Goal: Task Accomplishment & Management: Manage account settings

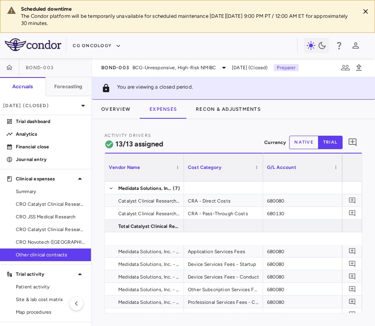
scroll to position [0, 140]
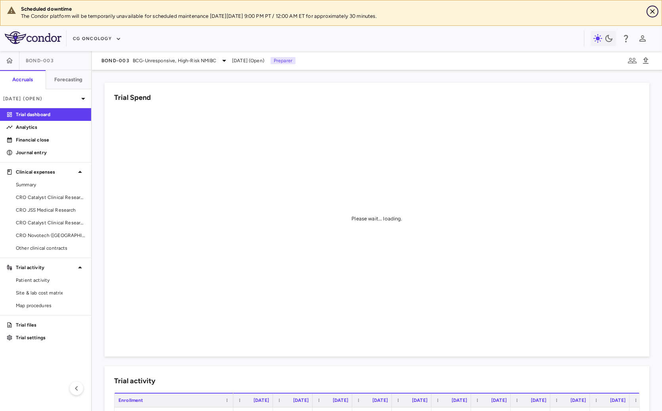
click at [653, 8] on icon "Close" at bounding box center [652, 12] width 8 height 8
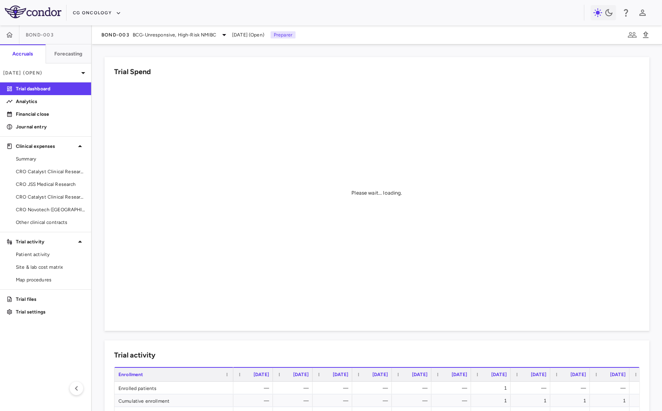
click at [98, 5] on div "CG Oncology" at bounding box center [331, 12] width 662 height 25
click at [98, 11] on button "CG Oncology" at bounding box center [97, 13] width 48 height 13
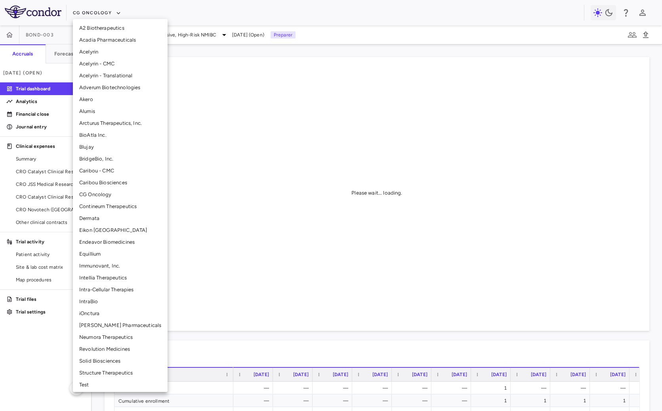
click at [98, 274] on li "Intellia Therapeutics" at bounding box center [120, 278] width 95 height 12
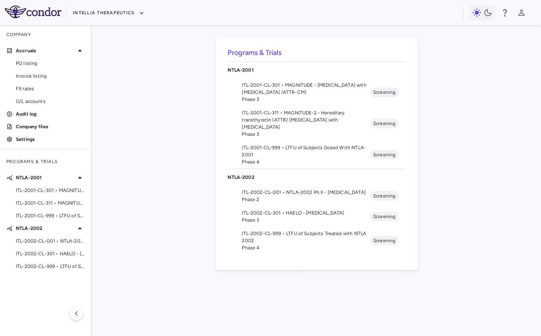
click at [326, 80] on li "ITL-2001-CL-301 • MAGNITUDE - [MEDICAL_DATA] with [MEDICAL_DATA] (ATTR-CM) Phas…" at bounding box center [316, 92] width 177 height 28
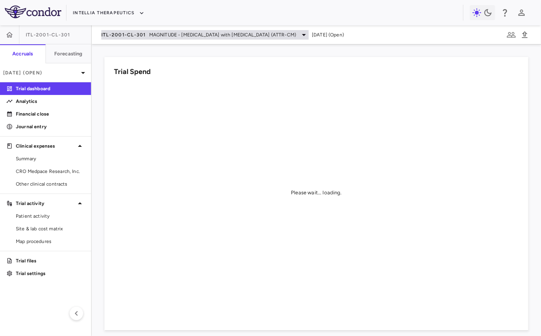
click at [177, 34] on span "MAGNITUDE - [MEDICAL_DATA] with [MEDICAL_DATA] (ATTR-CM)" at bounding box center [222, 34] width 147 height 7
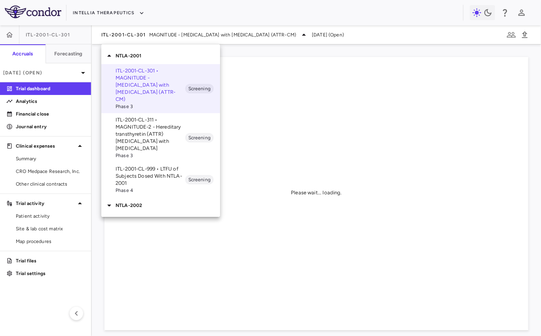
click at [160, 128] on p "ITL-2001-CL-311 • MAGNITUDE-2 - Hereditary transthyretin (ATTR) [MEDICAL_DATA] …" at bounding box center [151, 134] width 70 height 36
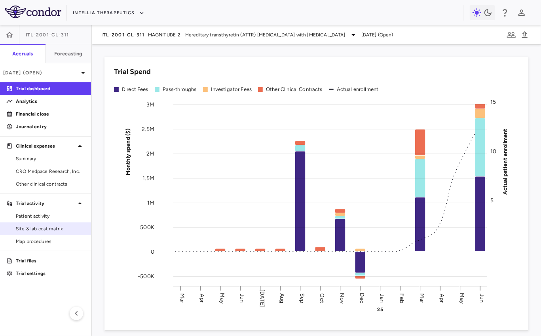
click at [36, 227] on span "Site & lab cost matrix" at bounding box center [50, 228] width 69 height 7
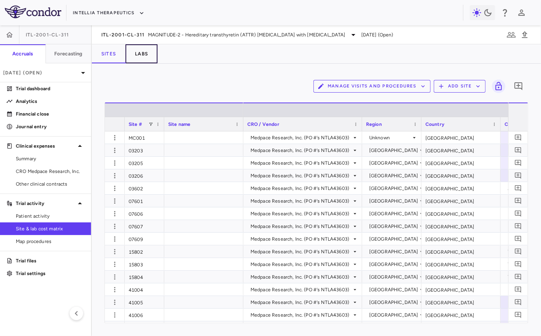
click at [142, 51] on button "Labs" at bounding box center [142, 53] width 32 height 19
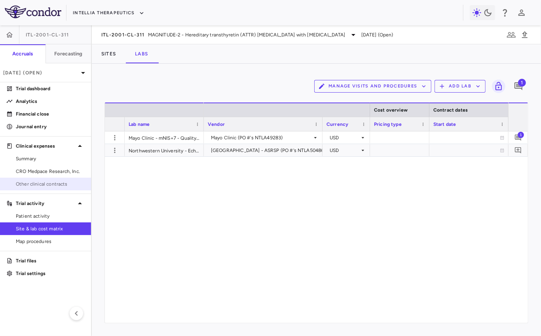
click at [54, 187] on span "Other clinical contracts" at bounding box center [50, 184] width 69 height 7
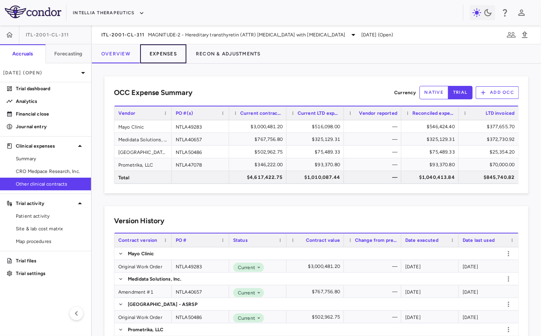
click at [163, 56] on button "Expenses" at bounding box center [163, 53] width 46 height 19
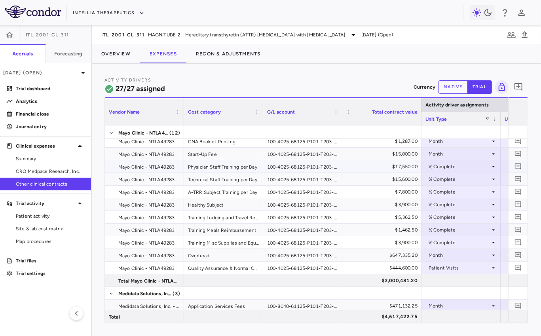
scroll to position [19, 0]
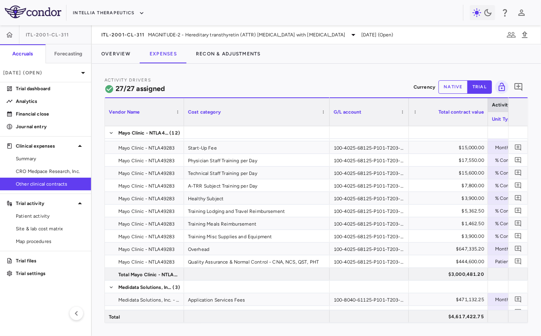
drag, startPoint x: 263, startPoint y: 119, endPoint x: 329, endPoint y: 131, distance: 67.7
click at [329, 131] on div "Vendor Name Cost category Activity driver assignments G/L account" at bounding box center [316, 210] width 423 height 226
click at [117, 57] on button "Overview" at bounding box center [116, 53] width 48 height 19
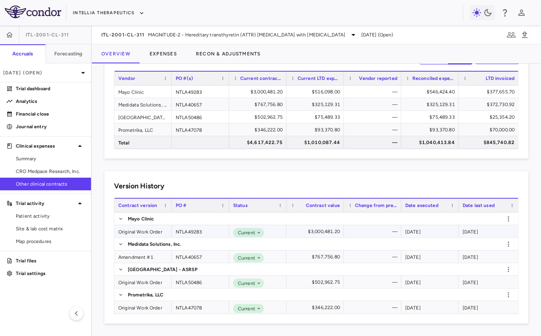
click at [145, 230] on div "Original Work Order" at bounding box center [142, 231] width 57 height 12
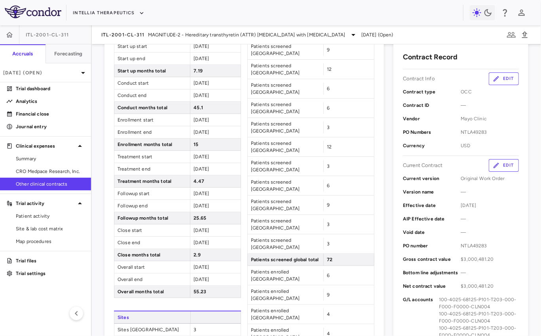
click at [512, 168] on button "Edit" at bounding box center [504, 165] width 30 height 13
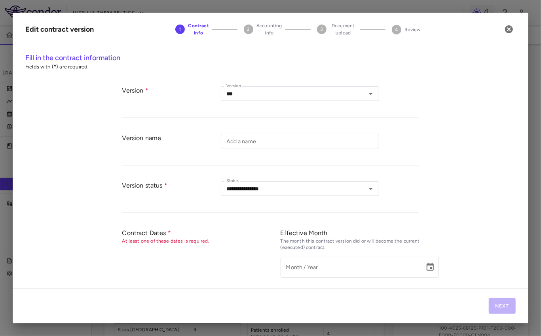
type input "**********"
type input "*********"
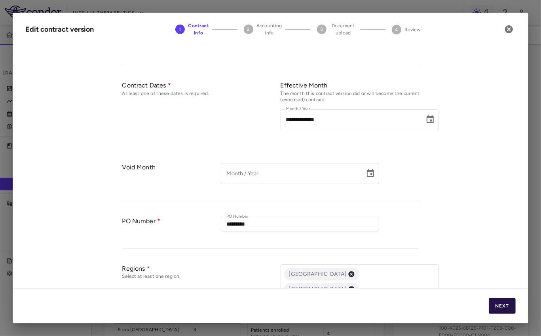
click at [494, 306] on button "Next" at bounding box center [502, 306] width 27 height 16
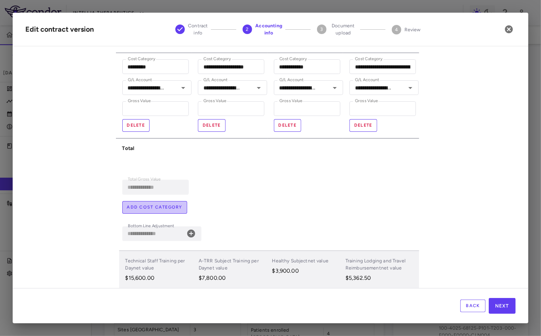
click at [160, 204] on button "Add cost category" at bounding box center [154, 207] width 65 height 13
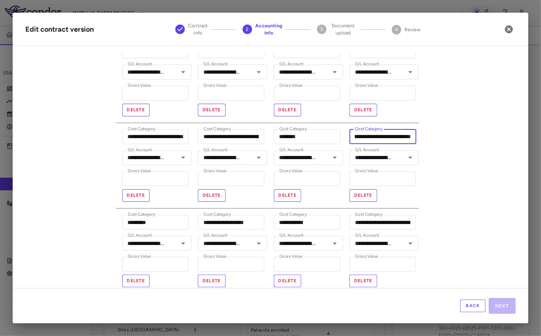
drag, startPoint x: 402, startPoint y: 136, endPoint x: 454, endPoint y: 143, distance: 53.2
click at [454, 143] on div "**********" at bounding box center [271, 171] width 516 height 236
click at [379, 139] on input "**********" at bounding box center [383, 137] width 67 height 15
drag, startPoint x: 392, startPoint y: 138, endPoint x: 400, endPoint y: 139, distance: 8.3
click at [400, 139] on input "**********" at bounding box center [383, 137] width 67 height 15
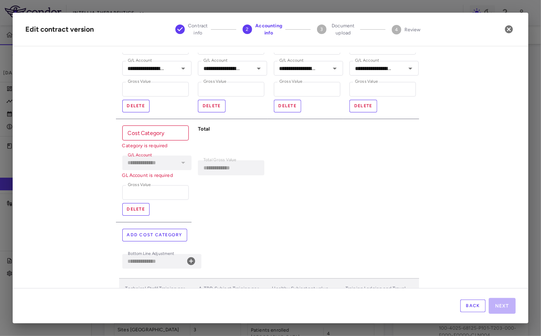
type input "**********"
click at [168, 132] on input "Cost Category" at bounding box center [155, 133] width 67 height 15
paste input "**********"
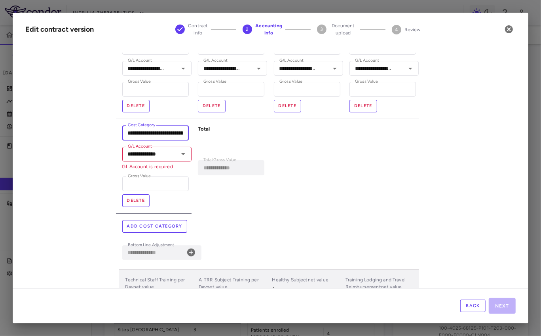
drag, startPoint x: 135, startPoint y: 134, endPoint x: 97, endPoint y: 134, distance: 38.4
click at [97, 134] on div "**********" at bounding box center [271, 171] width 516 height 236
type input "**********"
click at [375, 66] on input "**********" at bounding box center [372, 68] width 41 height 10
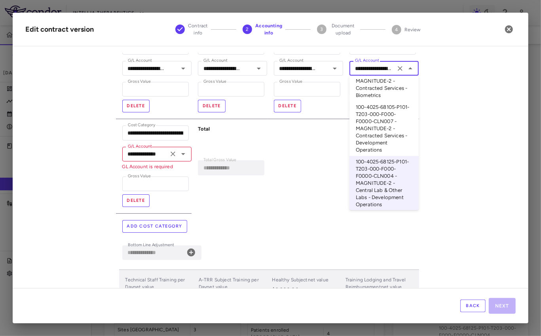
click at [160, 155] on input "**********" at bounding box center [145, 154] width 41 height 10
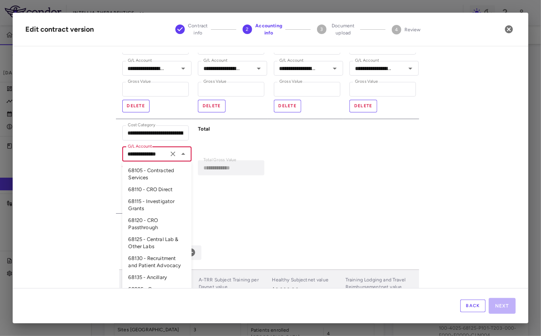
paste input "**********"
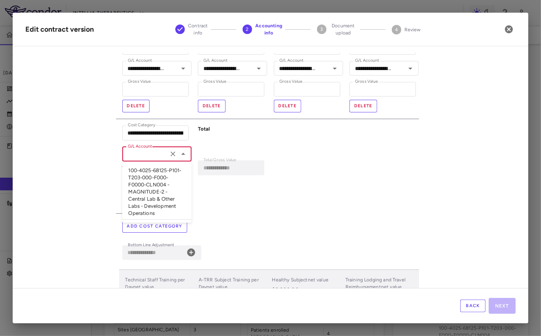
click at [152, 187] on li "100-4025-68125-P101-T203-000-F000-F0000-CLN004 - MAGNITUDE-2 - Central Lab & Ot…" at bounding box center [156, 192] width 69 height 55
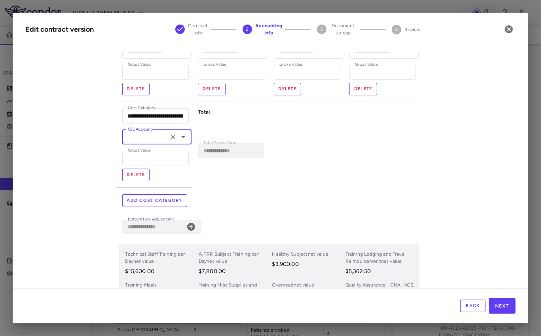
type input "**********"
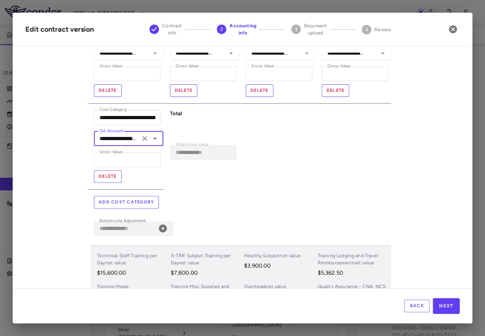
scroll to position [261, 0]
click at [110, 160] on input "*" at bounding box center [127, 160] width 67 height 15
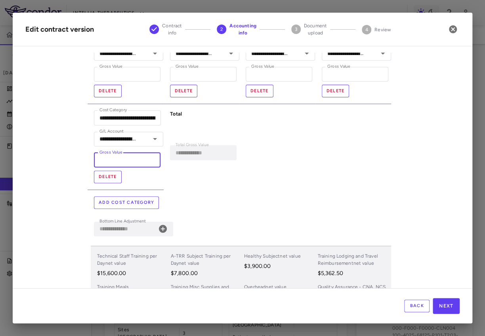
type input "****"
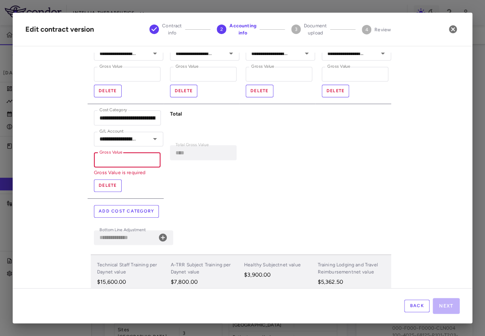
type input "**********"
type input "*"
type input "**********"
type input "**"
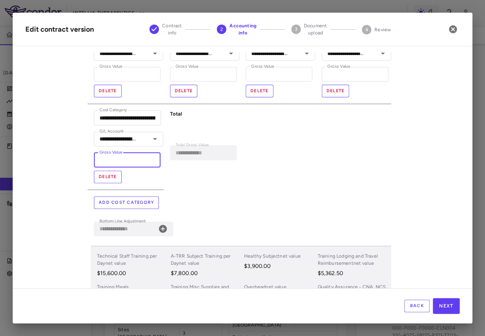
type input "**********"
type input "***"
type input "**********"
type input "*****"
type input "**********"
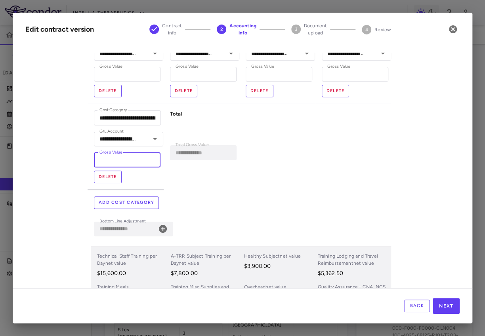
type input "******"
click at [195, 175] on div "**********" at bounding box center [202, 147] width 76 height 86
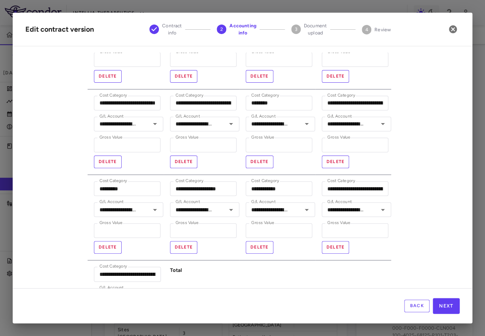
scroll to position [85, 0]
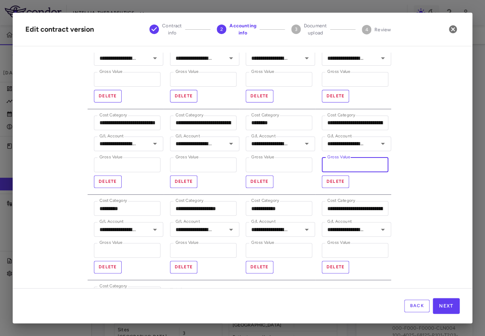
click at [364, 165] on input "******" at bounding box center [355, 165] width 67 height 15
type input "*"
type input "**********"
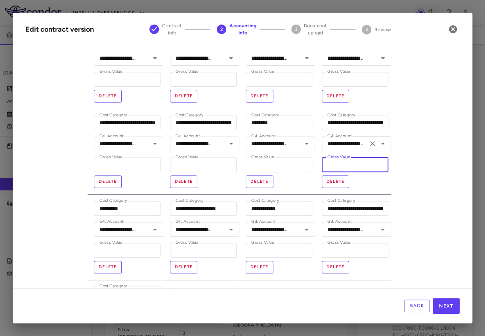
type input "**"
type input "**********"
type input "***"
type input "**********"
type input "****"
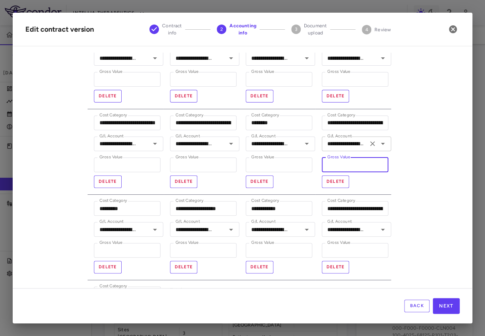
type input "**********"
type input "*****"
type input "**********"
type input "******"
type input "**********"
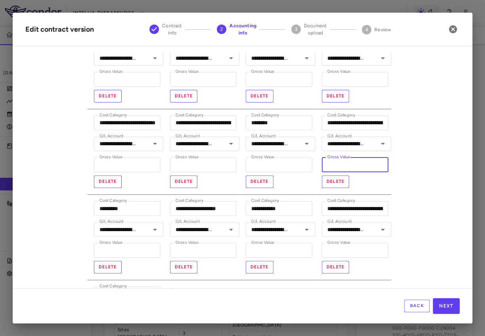
type input "******"
click at [404, 179] on div "**********" at bounding box center [242, 171] width 459 height 236
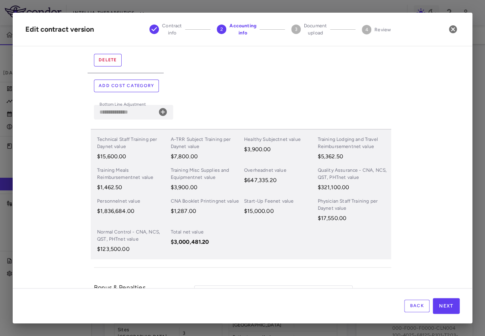
scroll to position [377, 0]
click at [444, 310] on button "Next" at bounding box center [445, 306] width 27 height 16
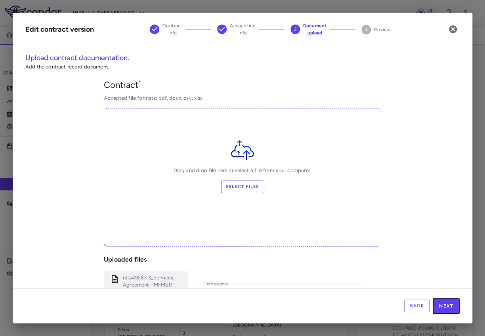
click at [444, 310] on button "Next" at bounding box center [445, 306] width 27 height 16
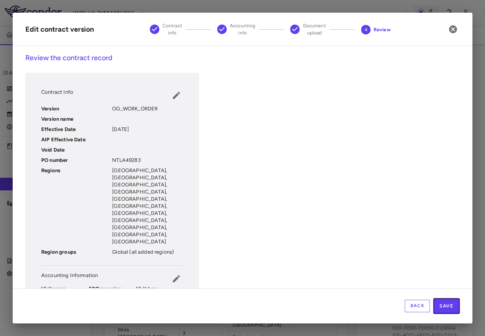
click at [444, 310] on button "Save" at bounding box center [446, 306] width 27 height 16
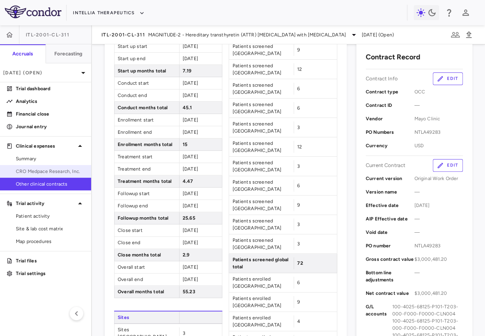
click at [38, 169] on span "CRO Medpace Research, Inc." at bounding box center [50, 171] width 69 height 7
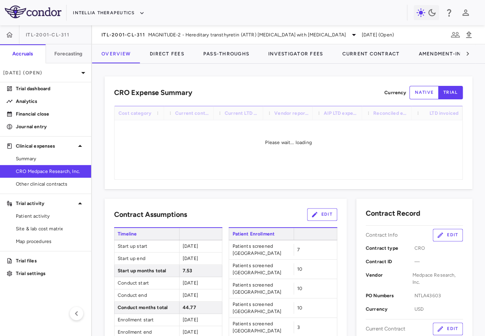
click at [48, 190] on aside "ITL-2001-CL-311 Accruals Forecasting Jun 2025 (Open) Trial dashboard Analytics …" at bounding box center [46, 180] width 92 height 311
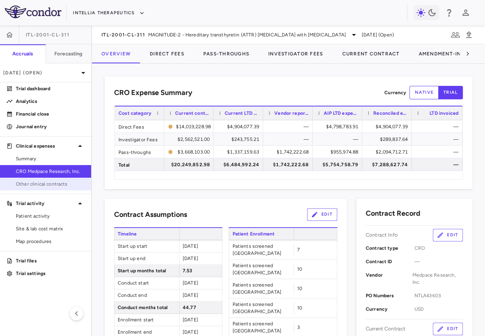
click at [70, 181] on span "Other clinical contracts" at bounding box center [50, 184] width 69 height 7
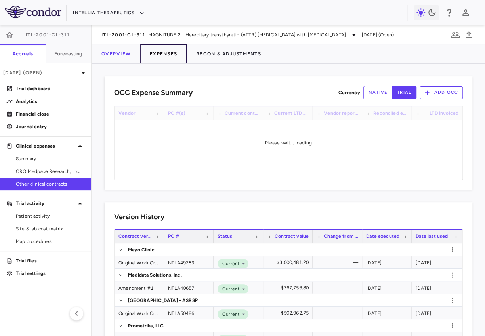
click at [167, 58] on button "Expenses" at bounding box center [163, 53] width 46 height 19
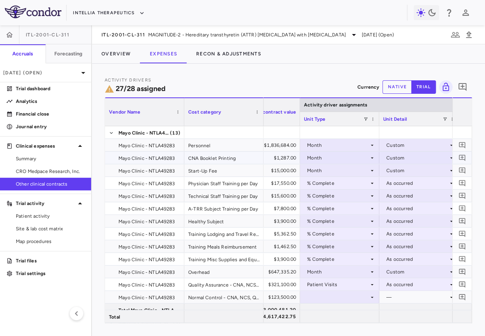
scroll to position [0, 165]
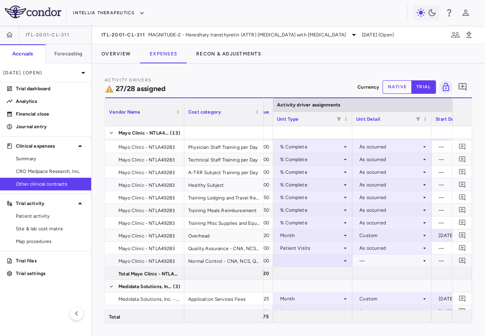
click at [307, 262] on div at bounding box center [312, 260] width 71 height 11
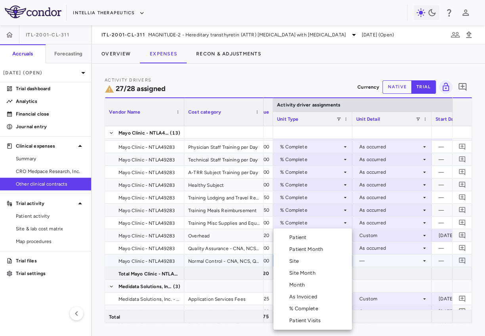
click at [305, 283] on div "Month" at bounding box center [298, 285] width 19 height 7
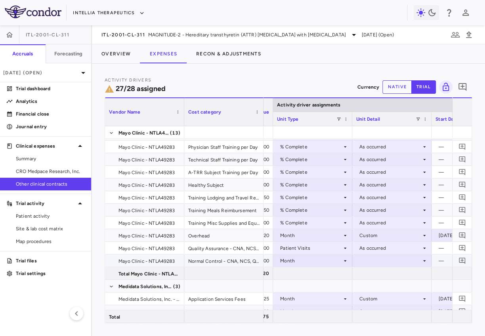
click at [364, 262] on div at bounding box center [391, 260] width 71 height 11
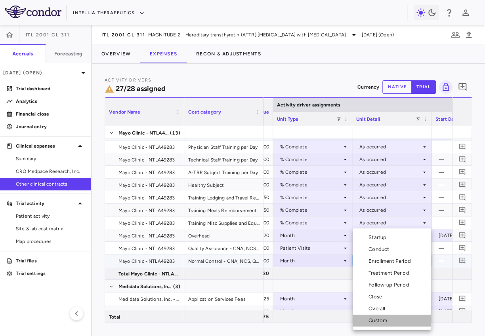
click at [376, 322] on div "Custom" at bounding box center [379, 320] width 22 height 7
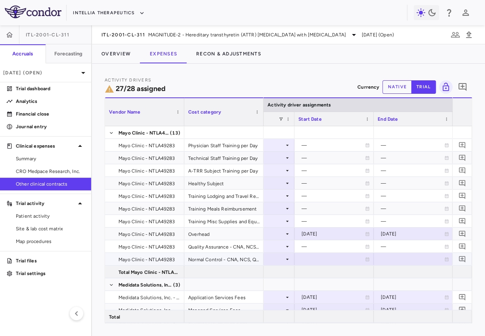
click at [326, 261] on div at bounding box center [333, 258] width 71 height 11
click at [318, 261] on input "**********" at bounding box center [327, 259] width 64 height 13
type input "**********"
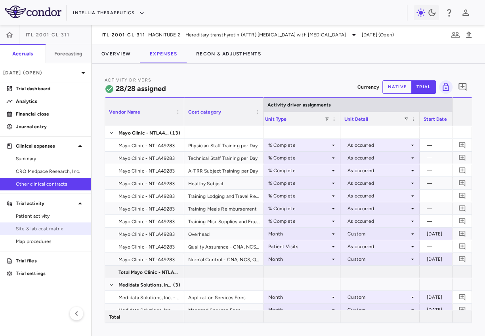
click at [43, 230] on span "Site & lab cost matrix" at bounding box center [50, 228] width 69 height 7
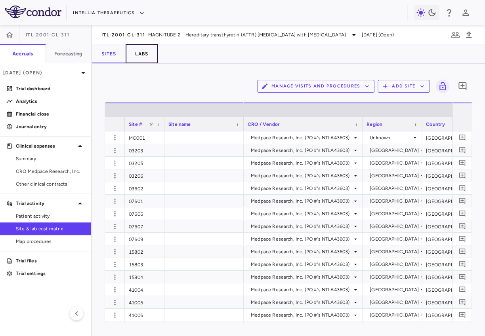
click at [142, 53] on button "Labs" at bounding box center [142, 53] width 32 height 19
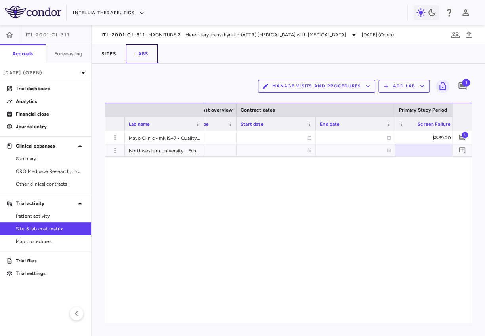
scroll to position [0, 212]
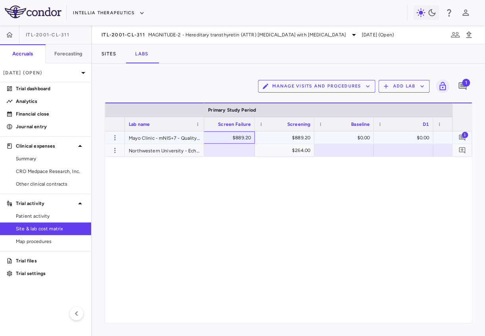
click at [234, 138] on div "$889.20" at bounding box center [226, 137] width 48 height 13
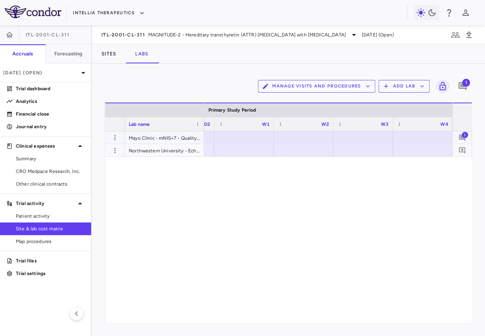
scroll to position [0, 685]
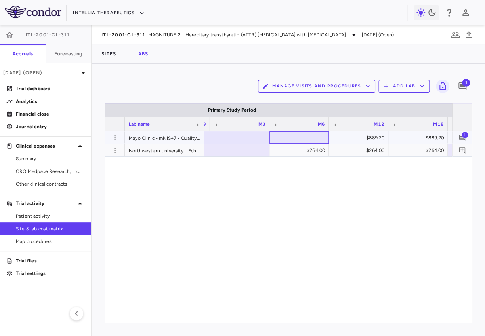
click at [307, 134] on div at bounding box center [298, 137] width 51 height 11
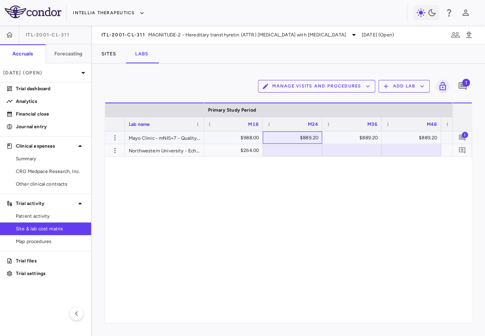
click at [312, 138] on div "$889.20" at bounding box center [294, 137] width 48 height 13
type input "*"
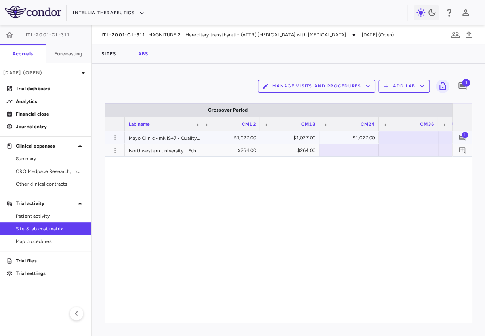
click at [226, 136] on div "$1,027.00" at bounding box center [232, 137] width 48 height 13
type input "**********"
click at [227, 135] on input "**********" at bounding box center [236, 138] width 47 height 13
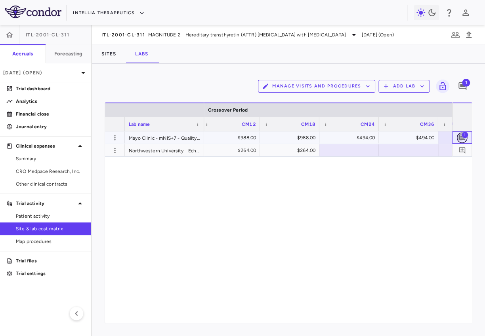
click at [460, 139] on icon "Add comment" at bounding box center [462, 138] width 6 height 6
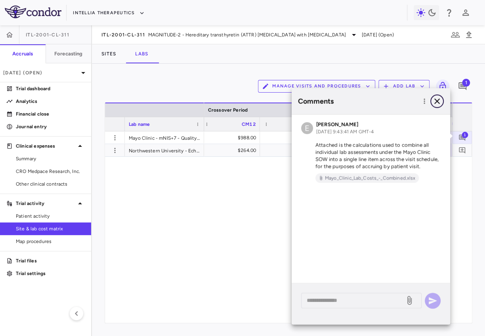
click at [439, 103] on icon "button" at bounding box center [437, 102] width 10 height 10
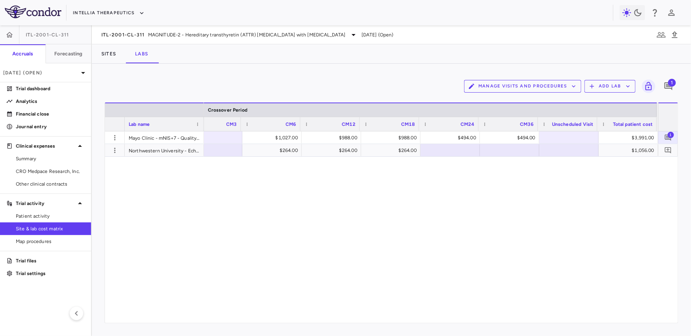
scroll to position [0, 2246]
click at [276, 137] on div "$1,027.00" at bounding box center [274, 137] width 48 height 13
click at [276, 137] on input "****" at bounding box center [278, 138] width 47 height 13
click at [506, 136] on div "$494.00" at bounding box center [512, 137] width 48 height 13
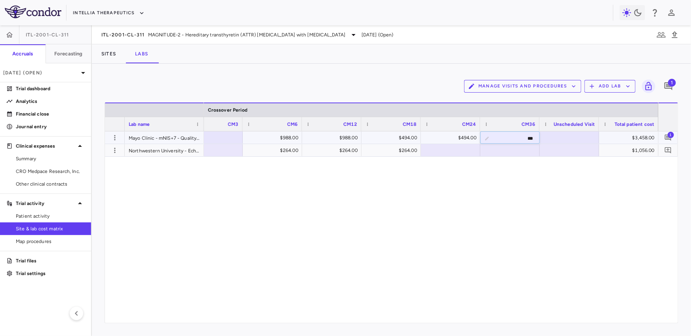
click at [506, 136] on input "***" at bounding box center [516, 138] width 47 height 13
click at [52, 72] on p "[DATE] (Open)" at bounding box center [40, 72] width 75 height 7
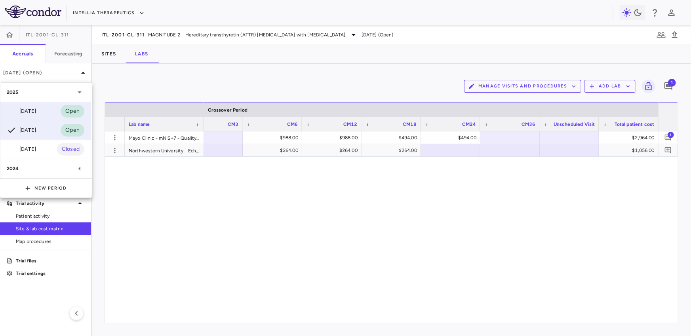
click at [39, 116] on div "Jul 2025 Open" at bounding box center [45, 111] width 90 height 19
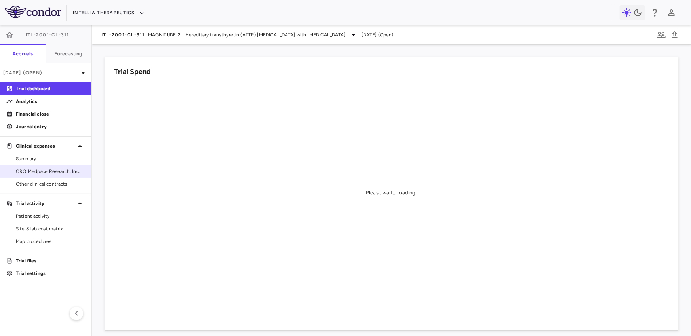
click at [55, 167] on link "CRO Medpace Research, Inc." at bounding box center [45, 172] width 91 height 12
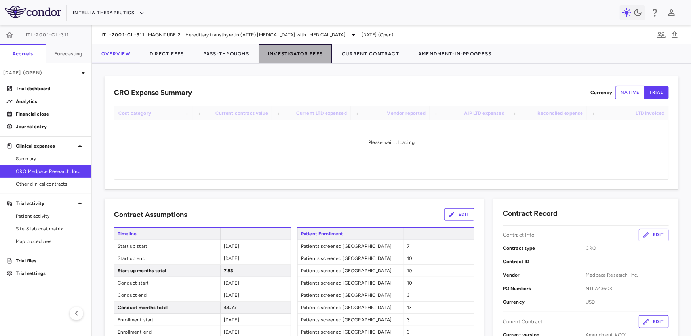
click at [276, 58] on button "Investigator Fees" at bounding box center [296, 53] width 74 height 19
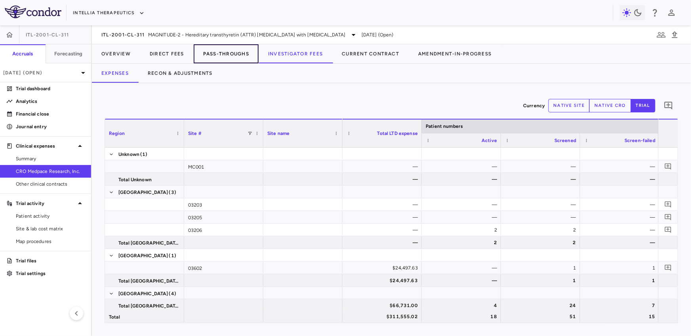
click at [233, 59] on button "Pass-Throughs" at bounding box center [226, 53] width 65 height 19
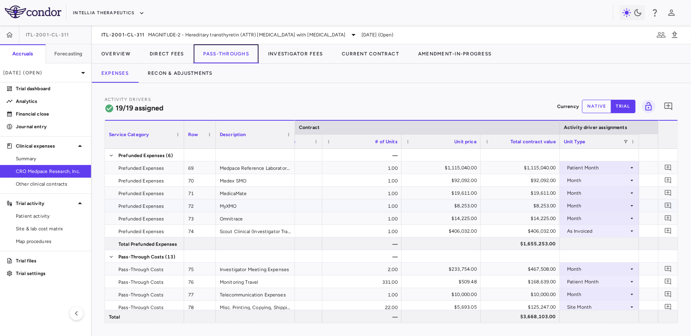
scroll to position [0, 320]
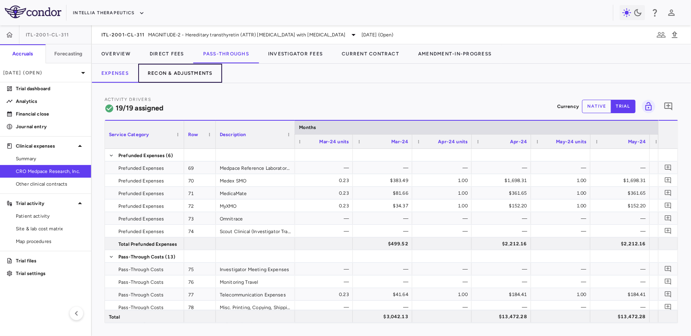
click at [193, 77] on button "Recon & Adjustments" at bounding box center [180, 73] width 84 height 19
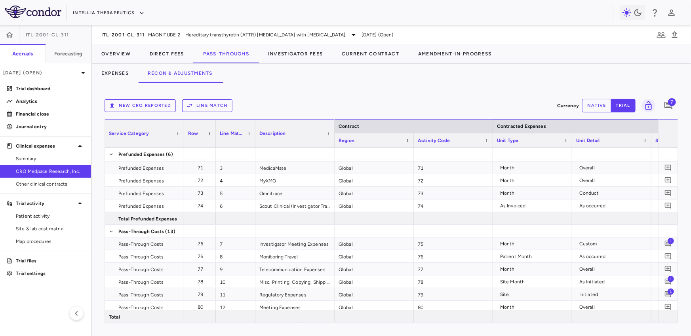
scroll to position [25, 0]
click at [40, 185] on span "Other clinical contracts" at bounding box center [50, 184] width 69 height 7
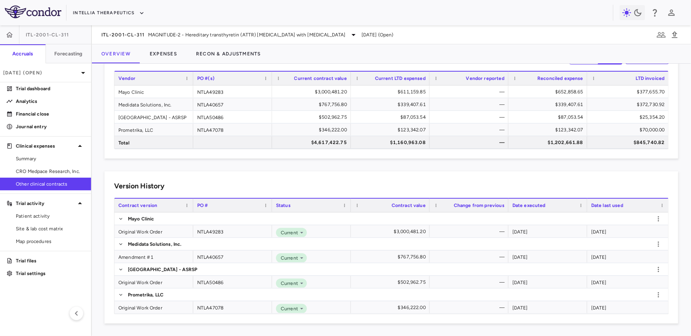
scroll to position [34, 0]
click at [162, 53] on button "Expenses" at bounding box center [163, 53] width 46 height 19
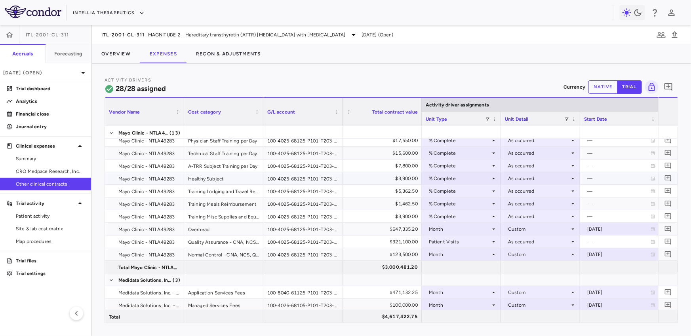
scroll to position [45, 0]
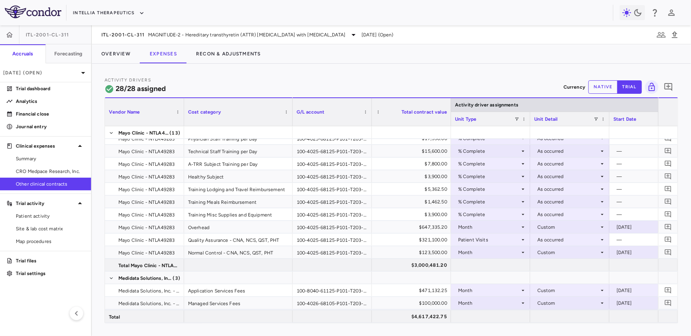
drag, startPoint x: 262, startPoint y: 123, endPoint x: 293, endPoint y: 121, distance: 30.5
click at [292, 122] on div at bounding box center [292, 112] width 3 height 28
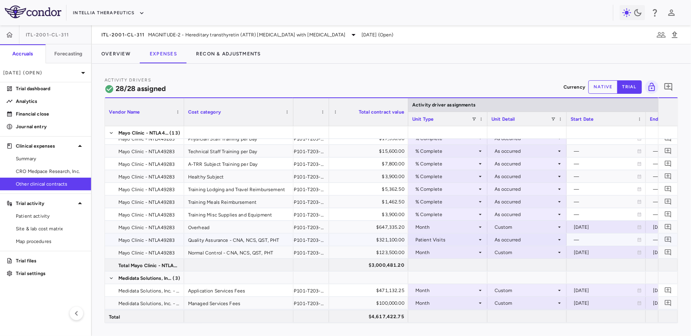
scroll to position [0, 59]
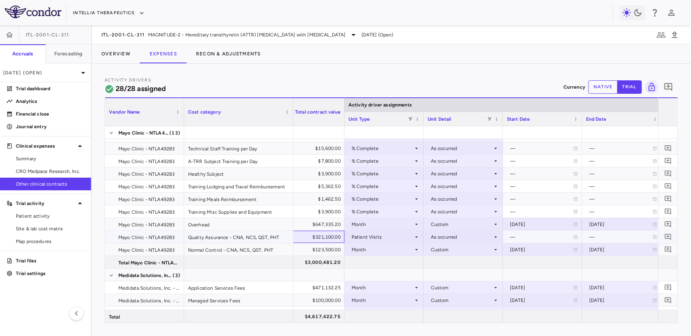
click at [325, 237] on div "$321,100.00" at bounding box center [306, 237] width 68 height 13
click at [320, 251] on div "$123,500.00" at bounding box center [306, 250] width 68 height 13
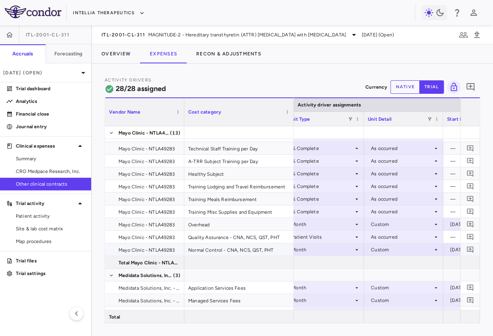
scroll to position [0, 199]
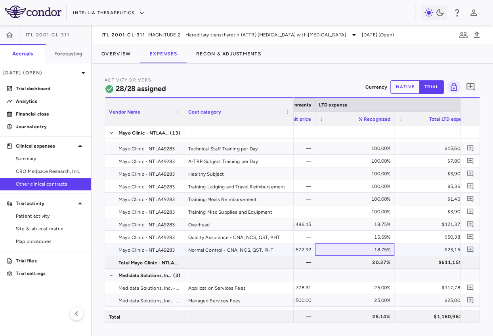
click at [377, 252] on div "18.75%" at bounding box center [356, 250] width 68 height 13
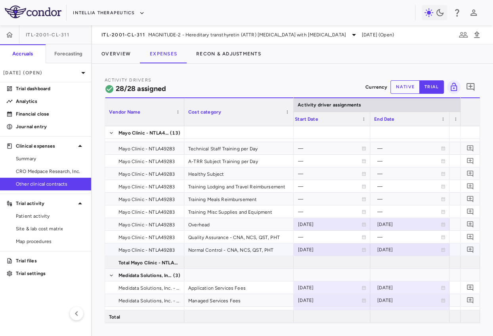
click at [305, 249] on div "2024-11-01" at bounding box center [329, 250] width 63 height 13
click at [322, 253] on input "**********" at bounding box center [323, 250] width 64 height 13
type input "**********"
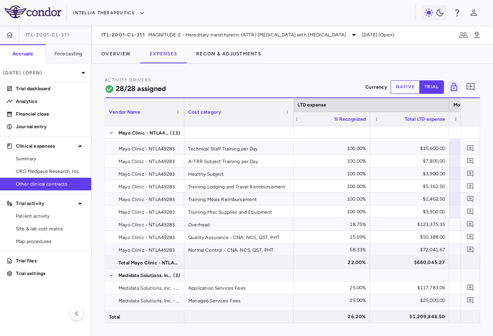
click at [211, 249] on div "Normal Control - CNA, NCS, QST, PHT" at bounding box center [238, 250] width 109 height 12
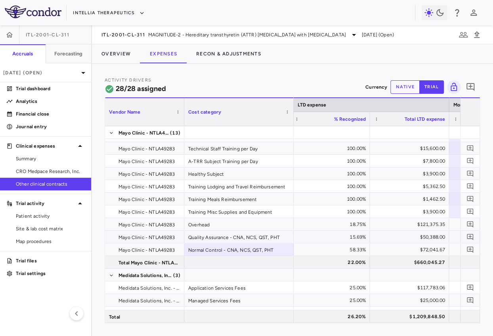
click at [333, 245] on div "58.33%" at bounding box center [331, 250] width 68 height 13
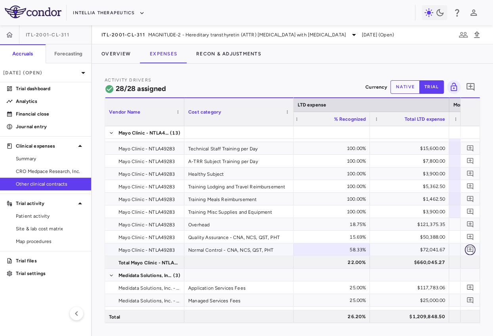
click at [467, 248] on icon "Add comment" at bounding box center [470, 250] width 8 height 8
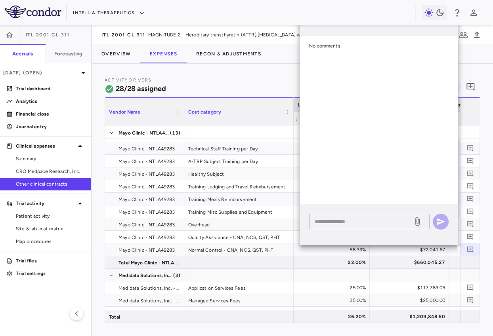
click at [360, 227] on div "* ​" at bounding box center [369, 221] width 120 height 15
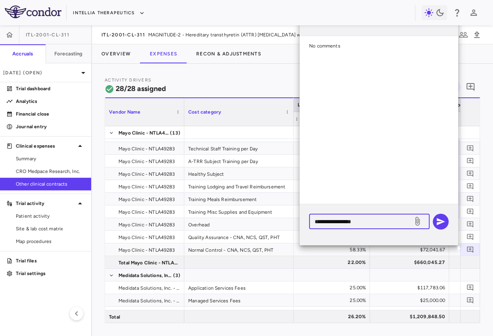
type textarea "**********"
click at [375, 219] on textarea "**********" at bounding box center [360, 221] width 93 height 9
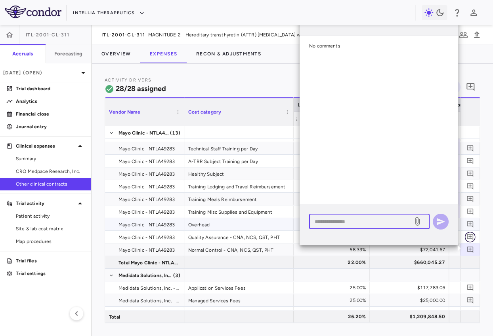
click at [470, 232] on button "button" at bounding box center [470, 237] width 11 height 11
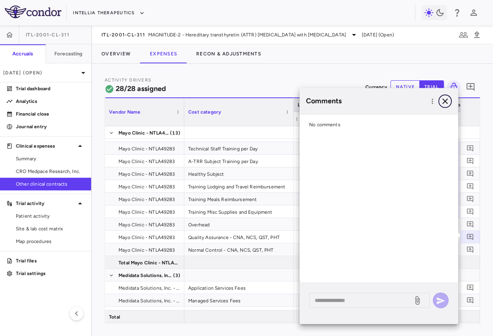
click at [446, 99] on icon "button" at bounding box center [445, 102] width 10 height 10
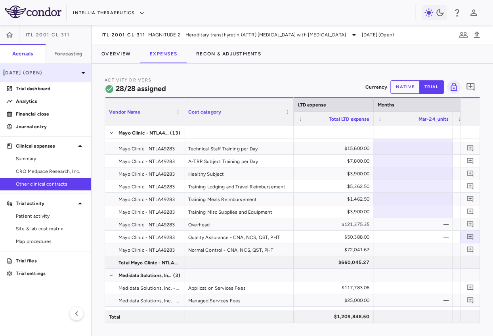
click at [5, 72] on p "Jul 2025 (Open)" at bounding box center [40, 72] width 75 height 7
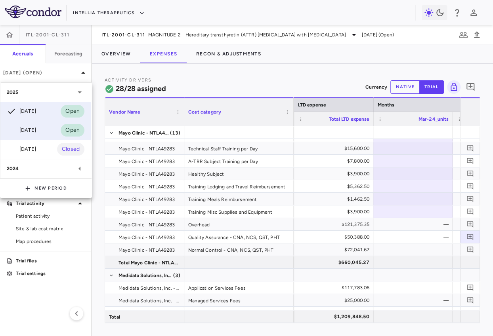
click at [25, 126] on div "Jun 2025" at bounding box center [21, 131] width 29 height 10
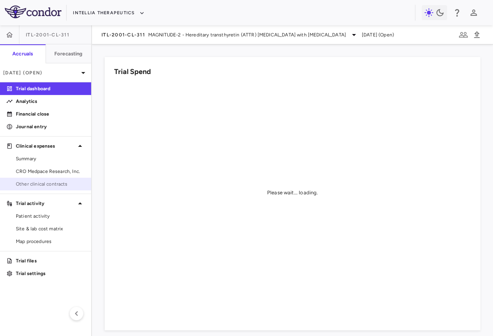
click at [47, 182] on span "Other clinical contracts" at bounding box center [50, 184] width 69 height 7
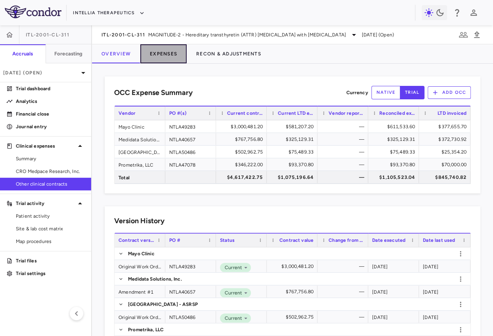
click at [161, 51] on button "Expenses" at bounding box center [163, 53] width 46 height 19
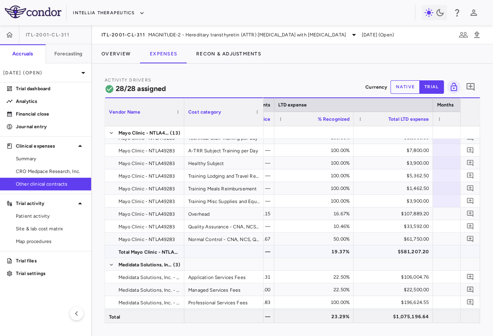
click at [383, 252] on div "$581,207.20" at bounding box center [394, 252] width 68 height 13
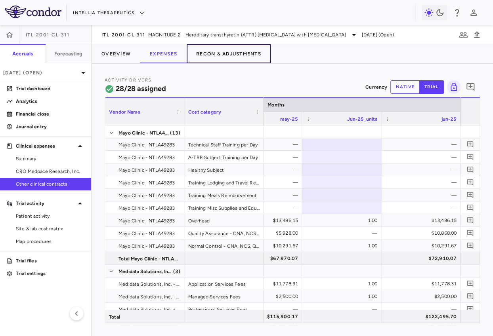
click at [209, 54] on button "Recon & Adjustments" at bounding box center [229, 53] width 84 height 19
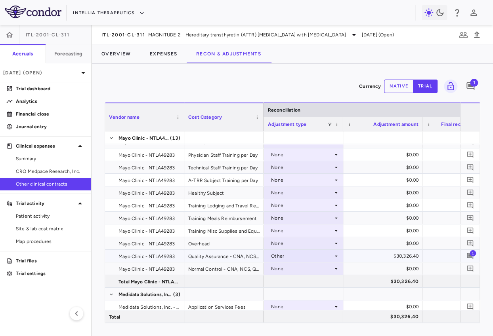
click at [400, 257] on div "$30,326.40" at bounding box center [384, 256] width 68 height 13
click at [403, 82] on button "native" at bounding box center [398, 86] width 29 height 13
click at [395, 254] on div "$30,326.40" at bounding box center [384, 256] width 68 height 13
click at [395, 254] on input "*******" at bounding box center [388, 256] width 67 height 13
type input "********"
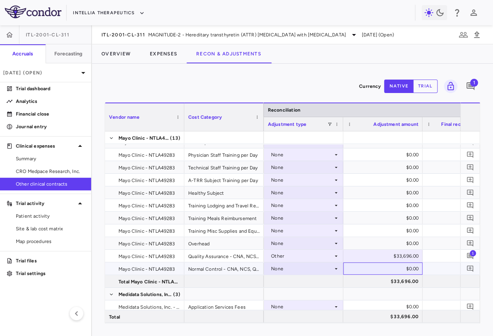
click at [386, 270] on div "$0.00" at bounding box center [384, 269] width 68 height 13
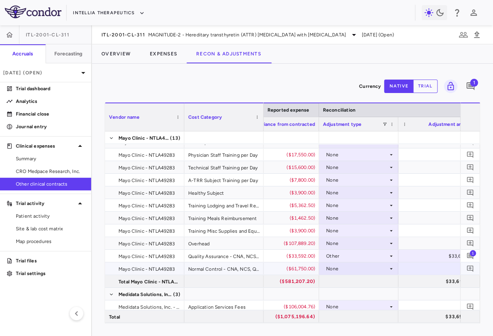
click at [360, 272] on div "None" at bounding box center [357, 269] width 62 height 13
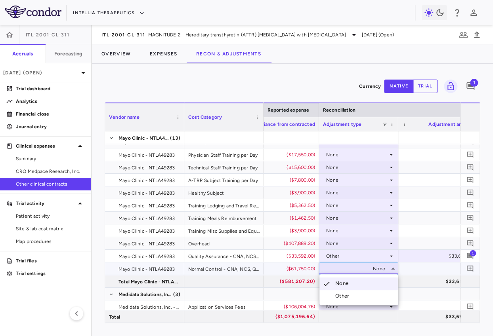
click at [345, 291] on li "Other" at bounding box center [358, 296] width 78 height 12
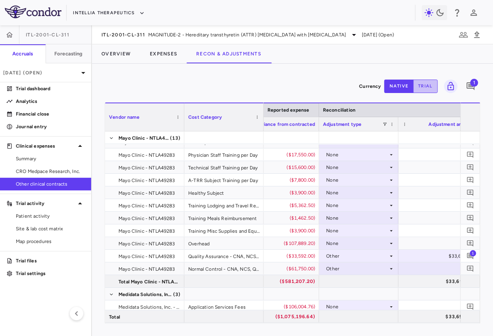
click at [423, 84] on button "trial" at bounding box center [425, 86] width 25 height 13
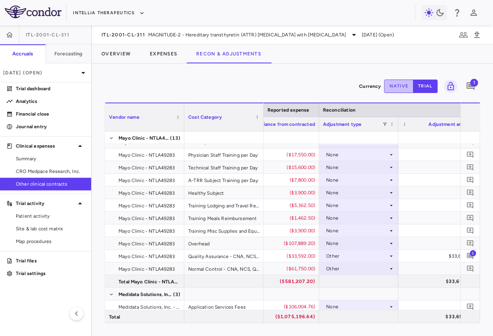
click at [402, 89] on button "native" at bounding box center [398, 86] width 29 height 13
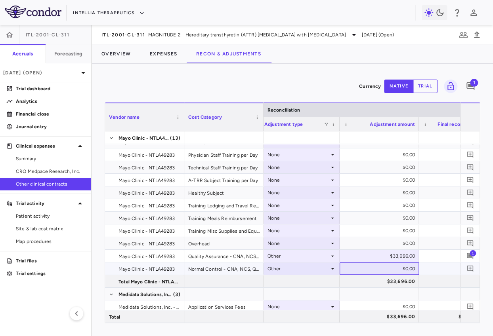
click at [395, 273] on div "$0.00" at bounding box center [381, 269] width 68 height 13
click at [392, 267] on input "*" at bounding box center [385, 269] width 67 height 13
click at [405, 270] on input "*" at bounding box center [385, 269] width 67 height 13
type input "*****"
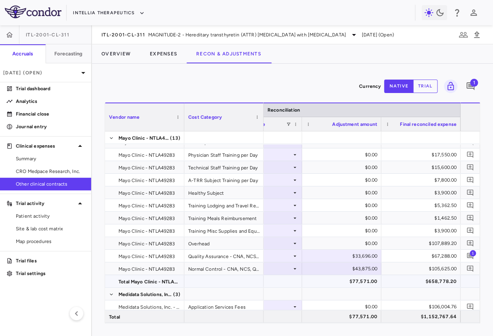
click at [442, 286] on div "$658,778.20" at bounding box center [422, 281] width 68 height 13
click at [470, 253] on span "1" at bounding box center [472, 253] width 6 height 6
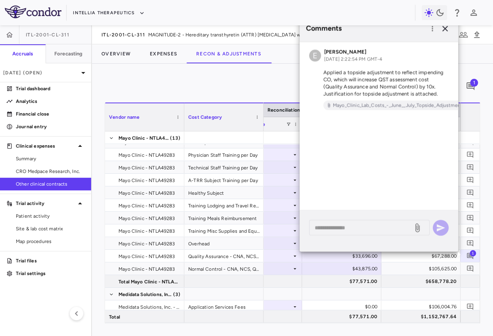
click at [444, 24] on div "Intellia Therapeutics" at bounding box center [246, 12] width 493 height 25
click at [444, 29] on icon "button" at bounding box center [445, 29] width 6 height 6
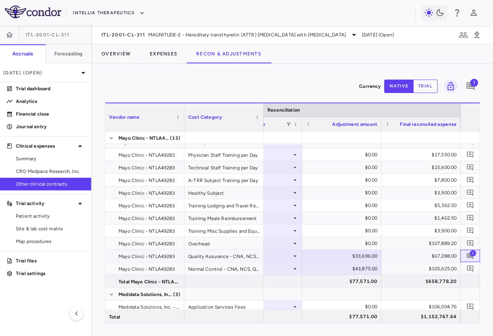
click at [473, 254] on span "1" at bounding box center [472, 253] width 6 height 6
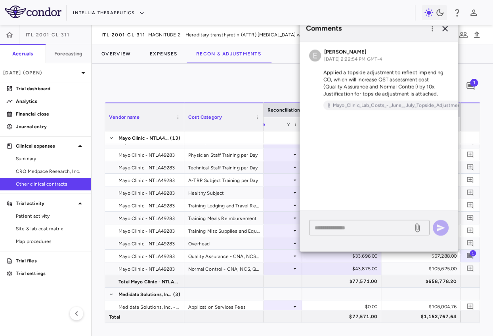
click at [356, 226] on textarea at bounding box center [360, 227] width 93 height 9
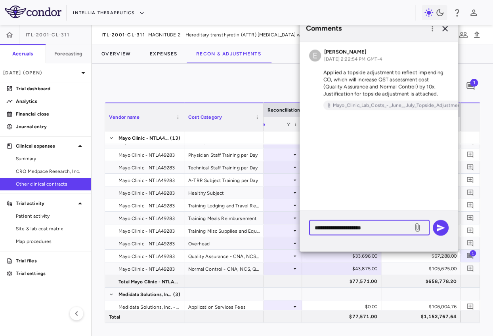
click at [363, 227] on textarea "**********" at bounding box center [360, 227] width 93 height 9
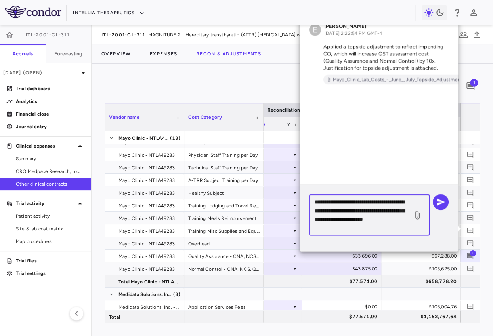
type textarea "**********"
click at [468, 270] on icon "Add comment" at bounding box center [470, 269] width 6 height 6
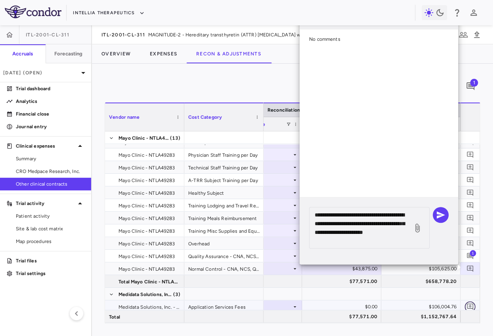
click at [471, 307] on icon "Add comment" at bounding box center [470, 307] width 8 height 8
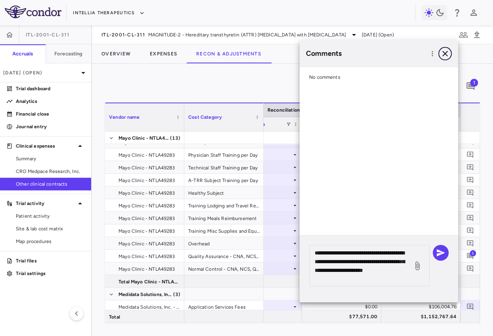
click at [446, 54] on icon "button" at bounding box center [445, 54] width 6 height 6
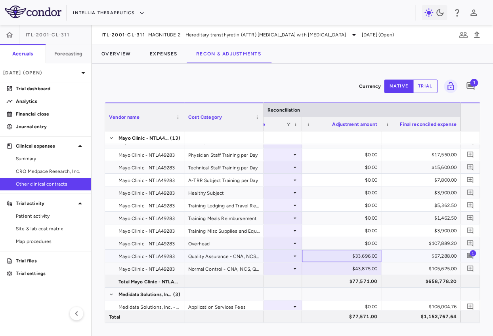
click at [360, 256] on div "$33,696.00" at bounding box center [343, 256] width 68 height 13
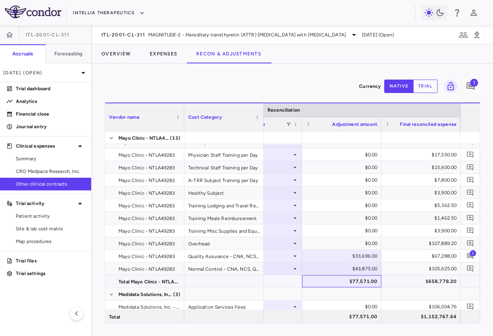
click at [325, 286] on div "$77,571.00" at bounding box center [343, 281] width 68 height 13
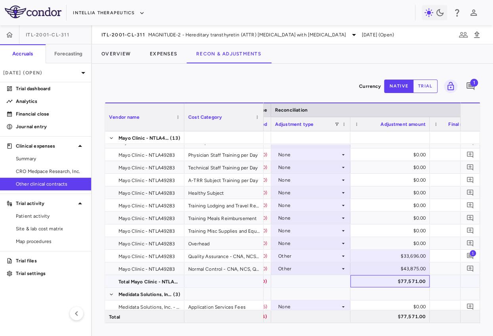
scroll to position [0, 1089]
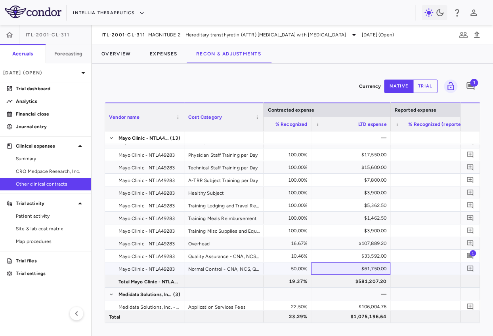
click at [359, 267] on div "$61,750.00" at bounding box center [352, 269] width 68 height 13
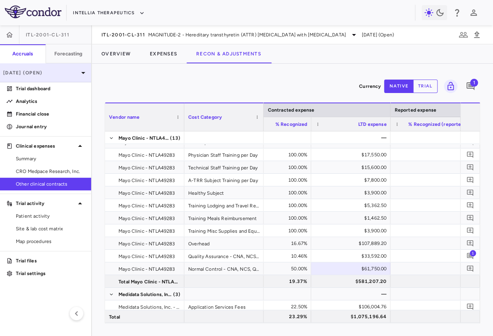
click at [58, 64] on div "Jun 2025 (Open)" at bounding box center [45, 72] width 91 height 19
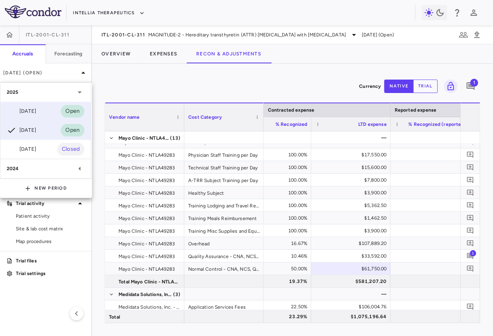
click at [41, 105] on div "Jul 2025 Open" at bounding box center [45, 111] width 90 height 19
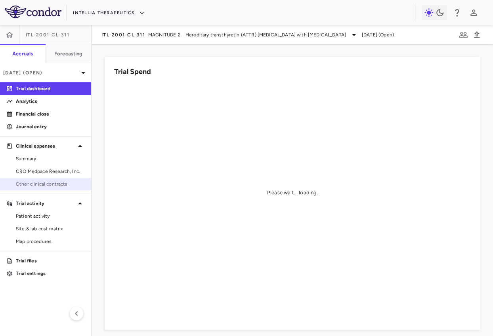
click at [49, 188] on link "Other clinical contracts" at bounding box center [45, 184] width 91 height 12
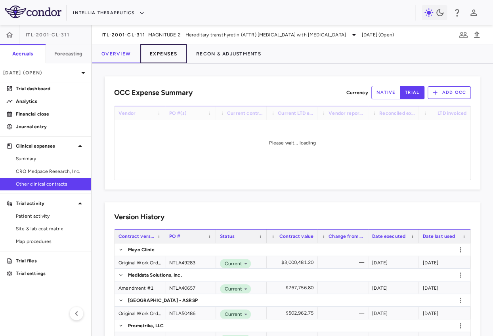
click at [160, 57] on button "Expenses" at bounding box center [163, 53] width 46 height 19
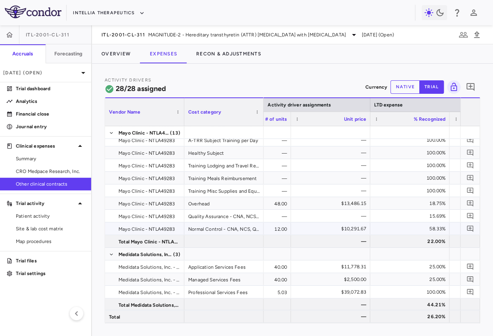
click at [415, 229] on div "58.33%" at bounding box center [411, 229] width 68 height 13
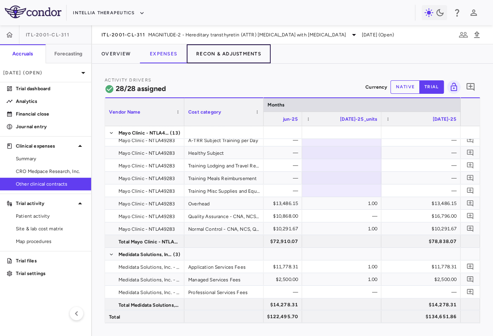
click at [234, 53] on button "Recon & Adjustments" at bounding box center [229, 53] width 84 height 19
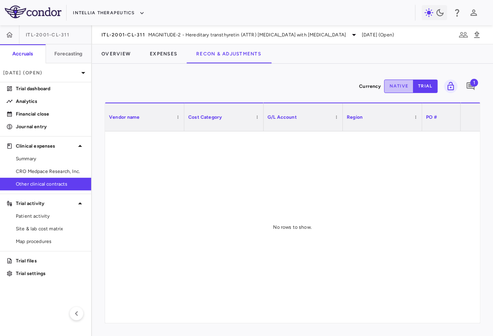
click at [404, 89] on button "native" at bounding box center [398, 86] width 29 height 13
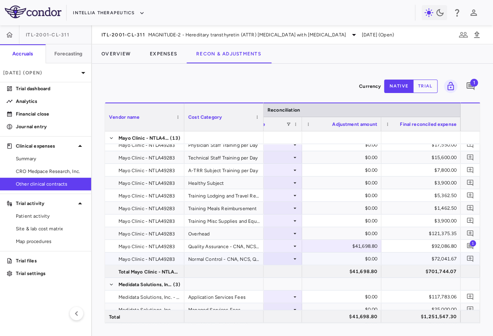
click at [293, 258] on icon at bounding box center [294, 259] width 6 height 6
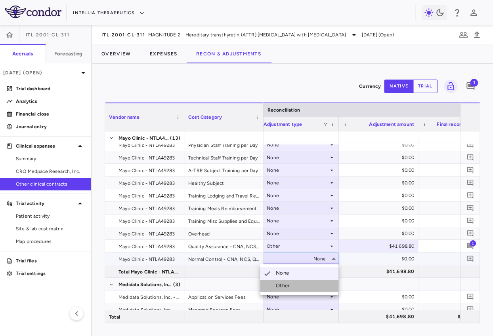
click at [282, 285] on div "Other" at bounding box center [284, 285] width 17 height 7
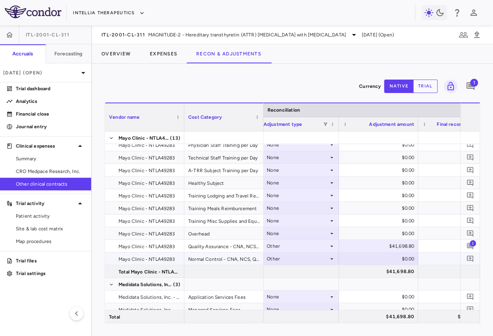
click at [403, 259] on div "$0.00" at bounding box center [380, 259] width 68 height 13
type input "********"
click at [393, 246] on div "$41,698.80" at bounding box center [380, 246] width 68 height 13
click at [393, 246] on input "*******" at bounding box center [384, 246] width 67 height 13
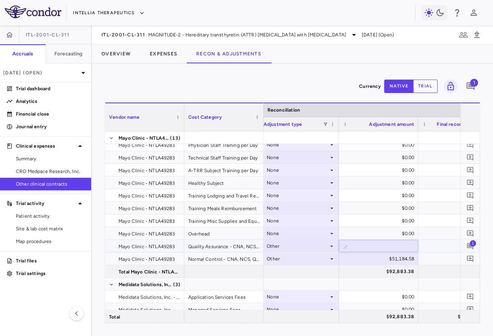
type input "********"
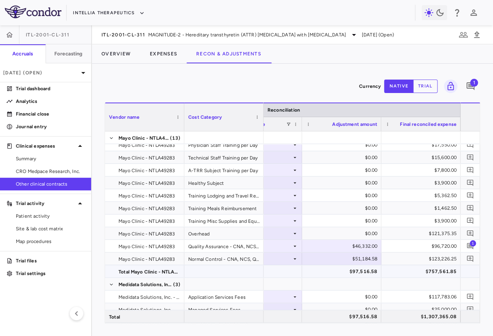
click at [436, 274] on div "$757,561.85" at bounding box center [422, 271] width 68 height 13
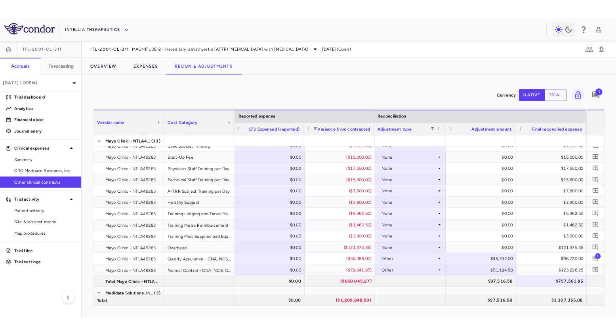
scroll to position [0, 1030]
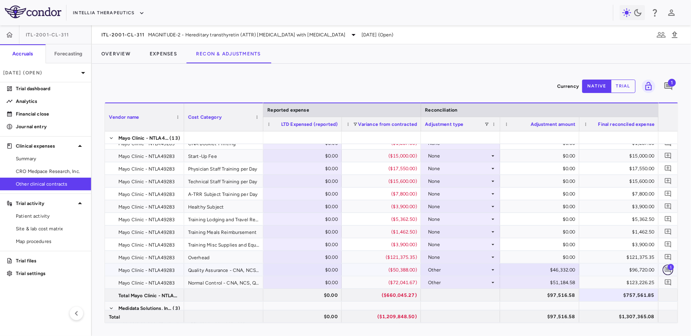
click at [661, 267] on icon "Add comment" at bounding box center [668, 270] width 6 height 6
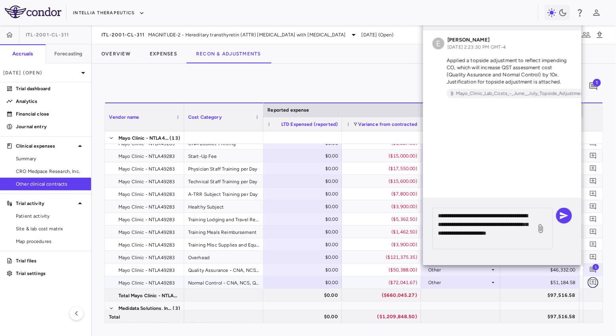
click at [592, 285] on icon "Add comment" at bounding box center [593, 283] width 8 height 8
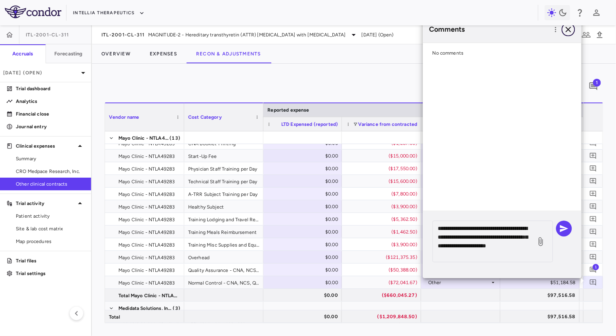
click at [569, 31] on icon "button" at bounding box center [569, 30] width 10 height 10
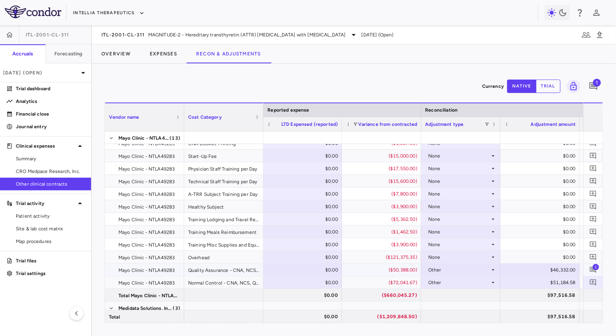
scroll to position [0, 1105]
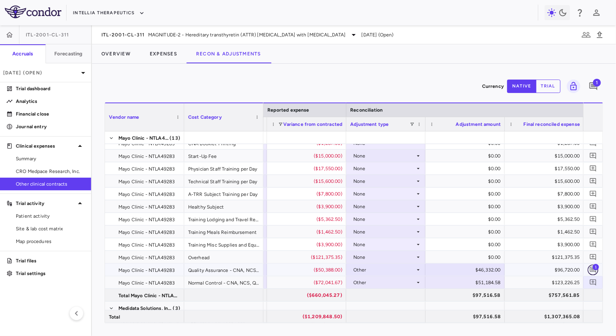
click at [592, 270] on icon "Add comment" at bounding box center [593, 270] width 6 height 6
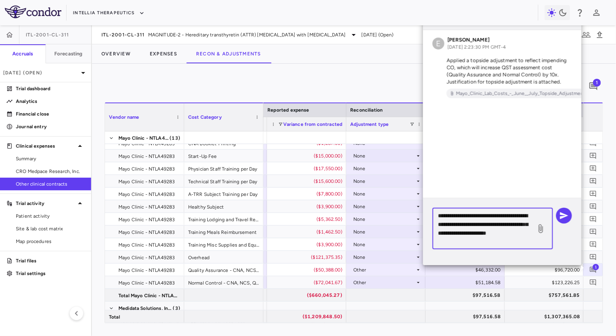
drag, startPoint x: 480, startPoint y: 244, endPoint x: 434, endPoint y: 211, distance: 56.5
click at [434, 211] on div "**********" at bounding box center [492, 229] width 120 height 42
paste textarea "*********"
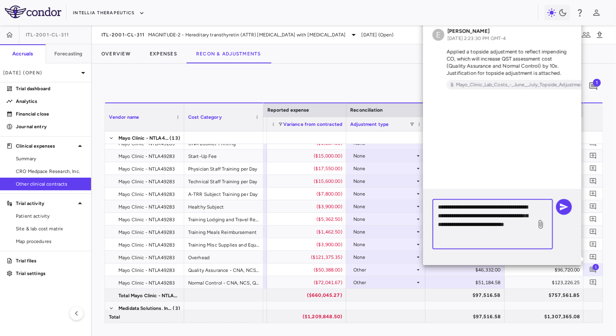
drag, startPoint x: 512, startPoint y: 225, endPoint x: 488, endPoint y: 226, distance: 25.0
click at [488, 226] on textarea "**********" at bounding box center [484, 224] width 93 height 44
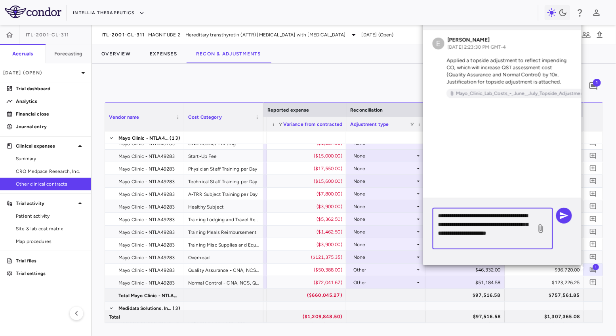
paste textarea "**********"
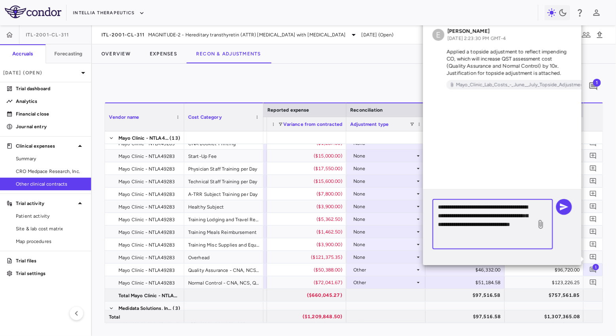
click at [489, 226] on textarea "**********" at bounding box center [484, 224] width 93 height 44
click at [514, 225] on textarea "**********" at bounding box center [484, 224] width 93 height 44
click at [494, 239] on textarea "**********" at bounding box center [484, 224] width 93 height 44
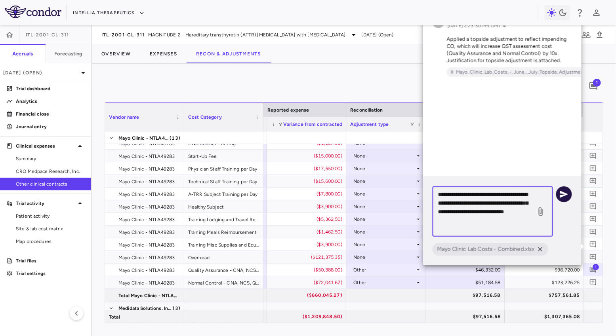
type textarea "**********"
click at [566, 197] on icon "button" at bounding box center [564, 195] width 10 height 10
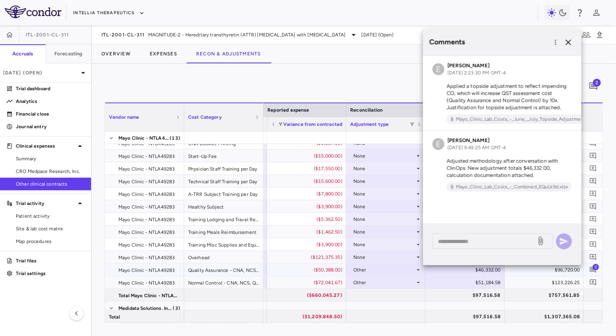
click at [588, 281] on button "button" at bounding box center [593, 282] width 11 height 11
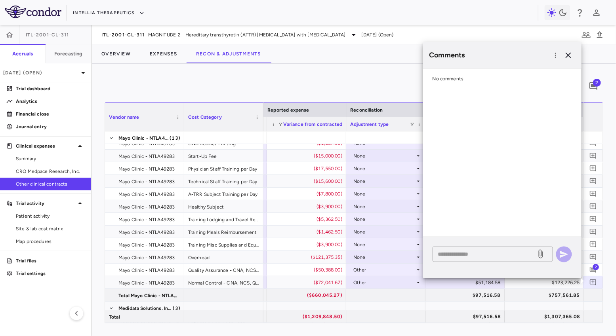
click at [499, 248] on div "* ​" at bounding box center [492, 254] width 120 height 15
paste textarea "**********"
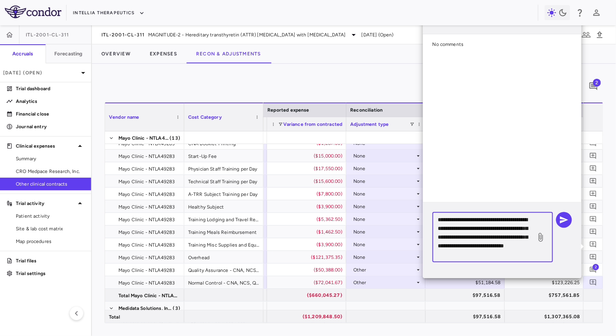
scroll to position [8, 0]
drag, startPoint x: 466, startPoint y: 248, endPoint x: 442, endPoint y: 250, distance: 24.2
click at [442, 250] on textarea "**********" at bounding box center [484, 237] width 93 height 44
paste textarea "***"
click at [526, 241] on textarea "**********" at bounding box center [484, 237] width 93 height 44
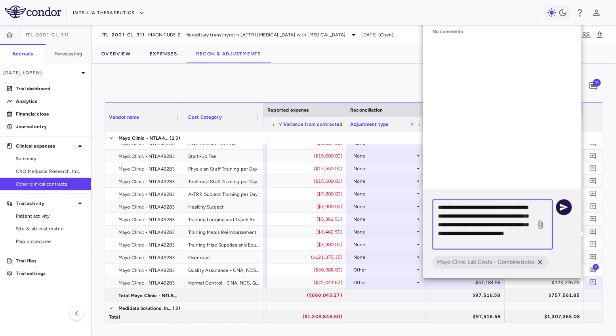
type textarea "**********"
click at [566, 206] on icon "button" at bounding box center [564, 208] width 10 height 10
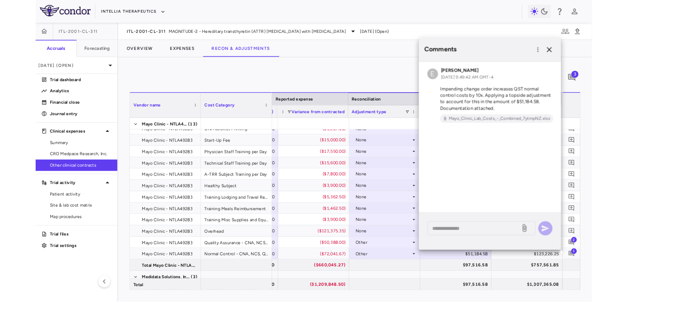
scroll to position [0, 1030]
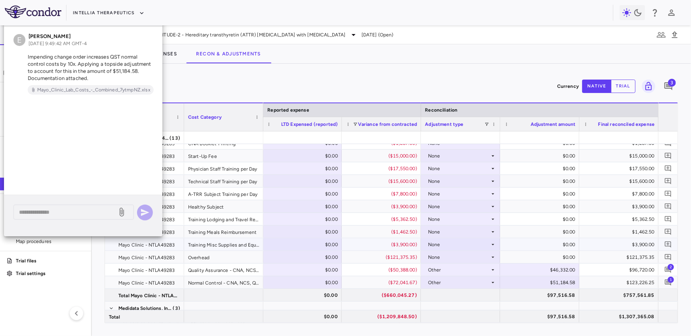
click at [661, 249] on div at bounding box center [668, 245] width 16 height 16
click at [661, 243] on icon "Add comment" at bounding box center [669, 245] width 8 height 8
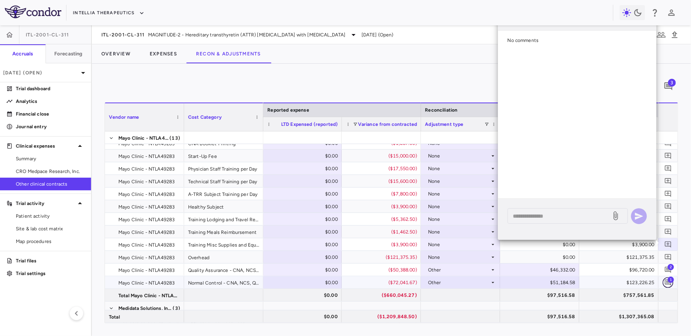
click at [661, 282] on icon "Add comment" at bounding box center [668, 283] width 6 height 6
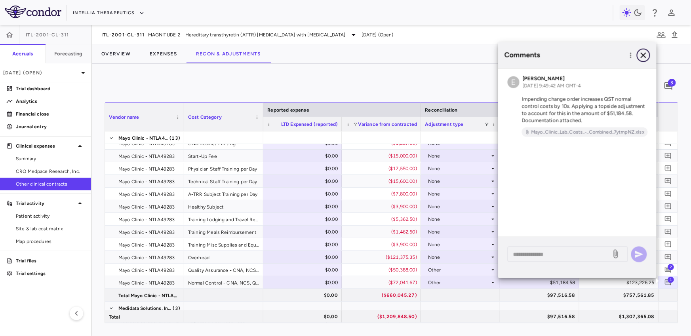
click at [644, 57] on icon "button" at bounding box center [644, 55] width 10 height 10
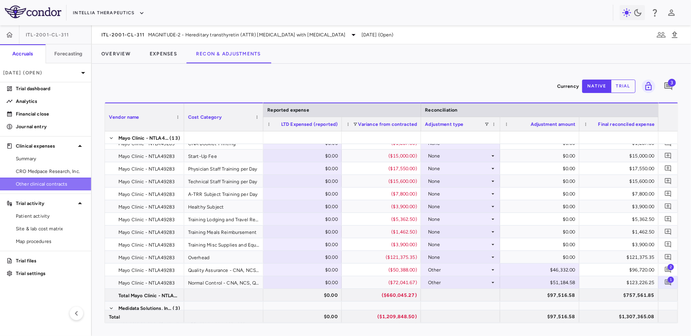
click at [50, 182] on span "Other clinical contracts" at bounding box center [50, 184] width 69 height 7
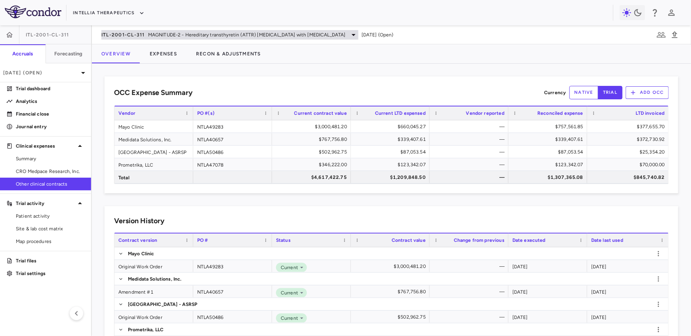
click at [161, 36] on span "MAGNITUDE-2 - Hereditary transthyretin (ATTR) amyloidosis with polyneuropathy" at bounding box center [247, 34] width 198 height 7
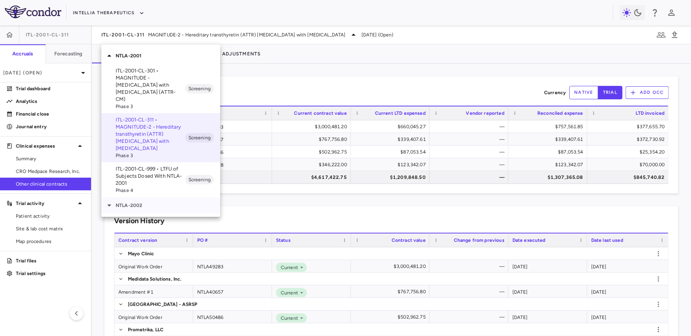
click at [135, 197] on div "NTLA-2002" at bounding box center [160, 205] width 119 height 17
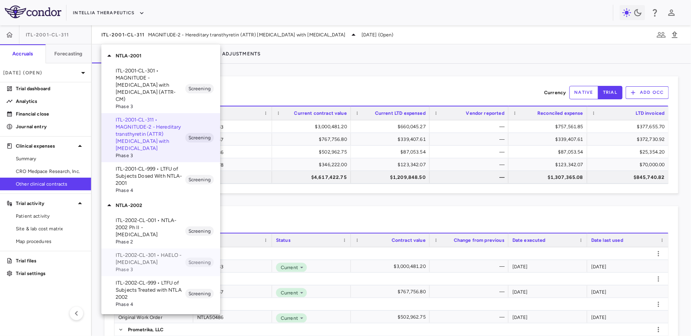
click at [158, 257] on p "ITL-2002-CL-301 • HAELO - Hereditary Angioedema" at bounding box center [151, 259] width 70 height 14
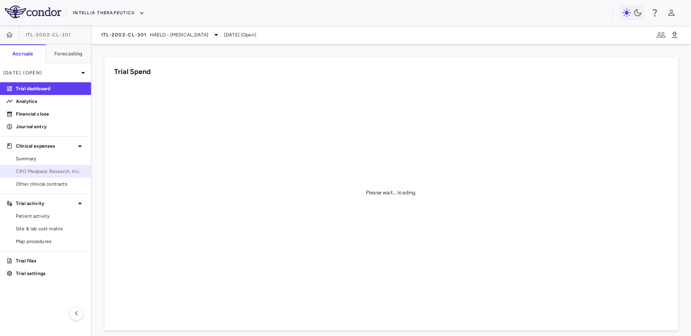
click at [61, 171] on span "CRO Medpace Research, Inc." at bounding box center [50, 171] width 69 height 7
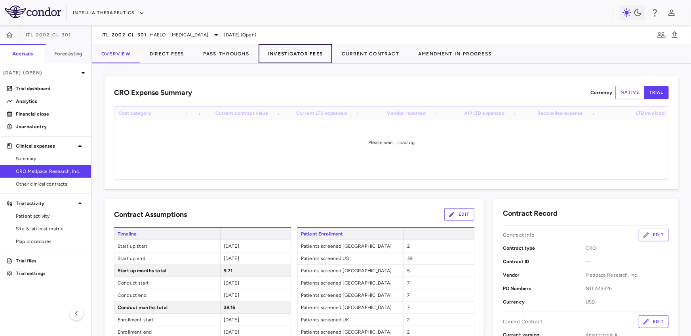
click at [288, 55] on button "Investigator Fees" at bounding box center [296, 53] width 74 height 19
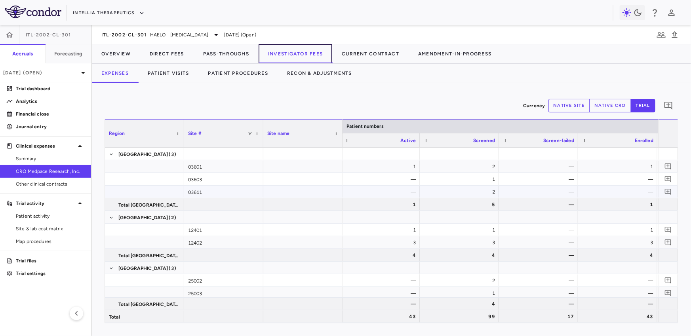
scroll to position [0, 94]
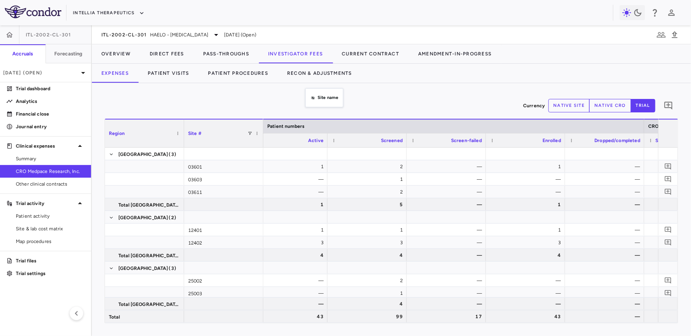
drag, startPoint x: 309, startPoint y: 107, endPoint x: 309, endPoint y: 90, distance: 16.2
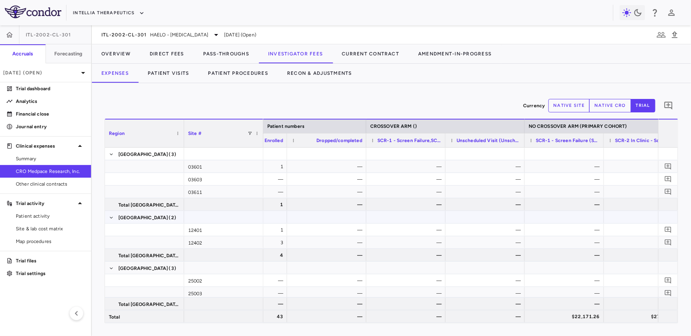
scroll to position [0, 472]
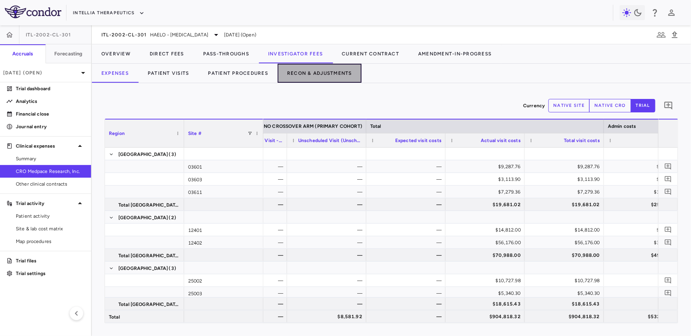
click at [341, 67] on button "Recon & Adjustments" at bounding box center [320, 73] width 84 height 19
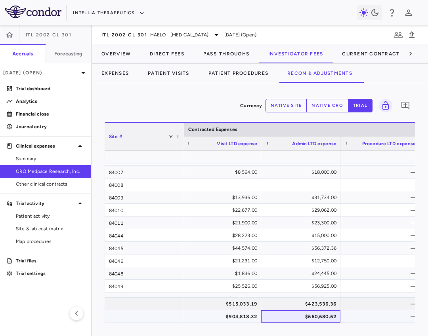
click at [295, 316] on div "$660,680.62" at bounding box center [302, 316] width 68 height 13
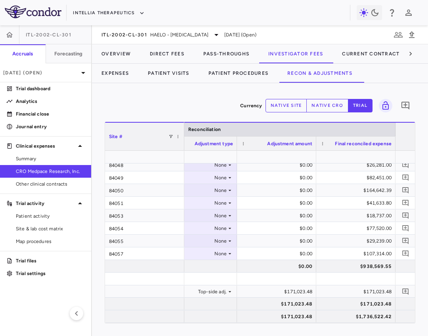
scroll to position [501, 0]
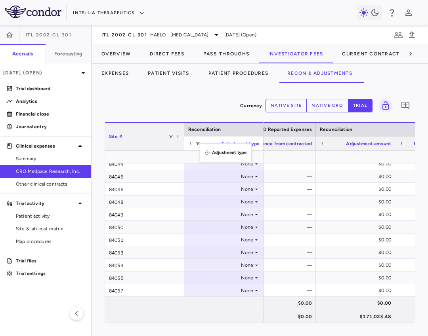
drag, startPoint x: 184, startPoint y: 142, endPoint x: 204, endPoint y: 148, distance: 20.8
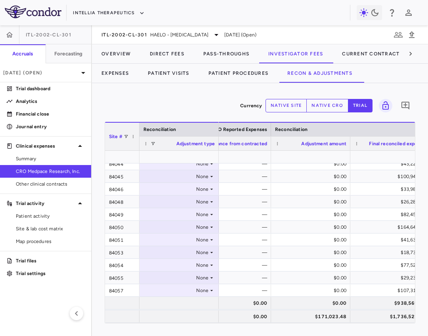
drag, startPoint x: 182, startPoint y: 146, endPoint x: 137, endPoint y: 152, distance: 45.6
click at [137, 152] on div "Reconciliation Site # Adjustment type CRO Reported Expenses Reconciliation Vari…" at bounding box center [260, 222] width 310 height 201
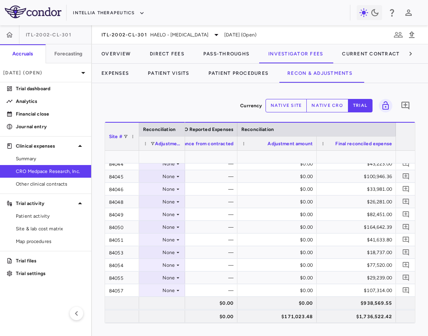
drag, startPoint x: 217, startPoint y: 143, endPoint x: 181, endPoint y: 148, distance: 35.6
click at [183, 148] on div at bounding box center [184, 144] width 3 height 14
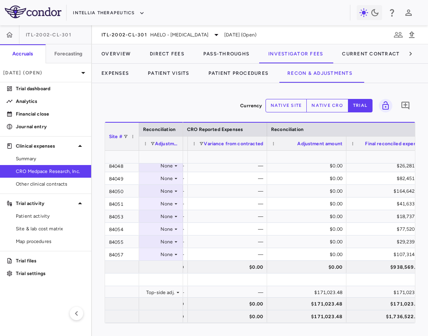
scroll to position [0, 535]
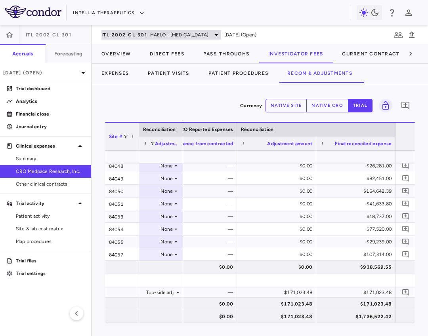
click at [183, 35] on span "HAELO - Hereditary Angioedema" at bounding box center [179, 34] width 58 height 7
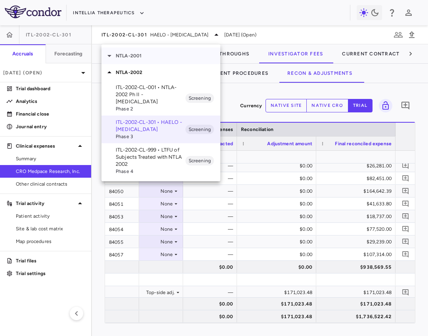
click at [149, 61] on div "NTLA-2001" at bounding box center [160, 56] width 119 height 17
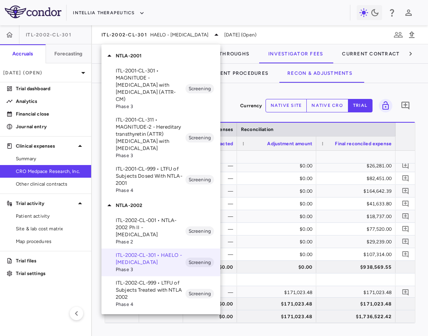
click at [146, 117] on p "ITL-2001-CL-311 • MAGNITUDE-2 - Hereditary transthyretin (ATTR) amyloidosis wit…" at bounding box center [151, 134] width 70 height 36
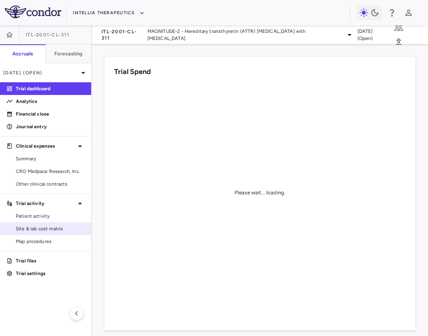
click at [53, 229] on span "Site & lab cost matrix" at bounding box center [50, 228] width 69 height 7
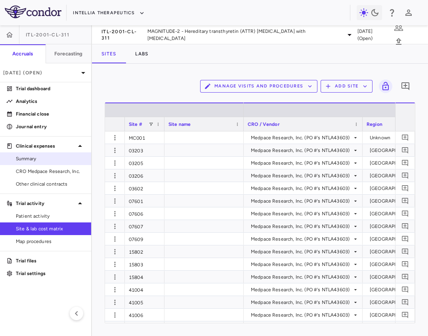
click at [51, 164] on link "Summary" at bounding box center [45, 159] width 91 height 12
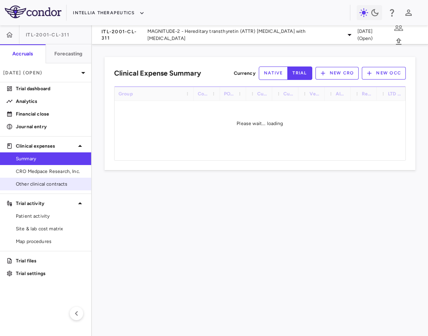
click at [57, 181] on span "Other clinical contracts" at bounding box center [50, 184] width 69 height 7
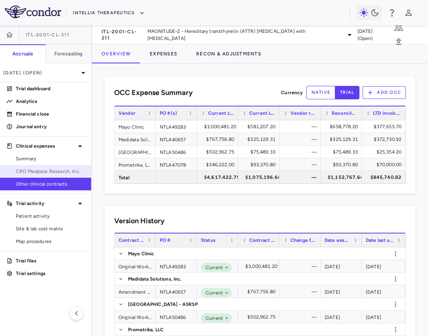
click at [60, 175] on link "CRO Medpace Research, Inc." at bounding box center [45, 172] width 91 height 12
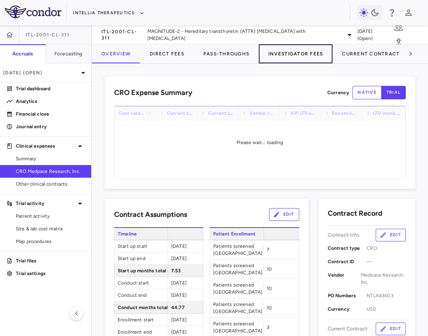
click at [292, 58] on button "Investigator Fees" at bounding box center [296, 53] width 74 height 19
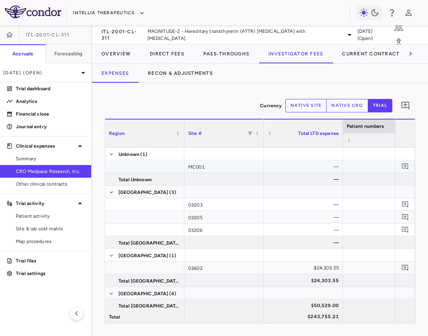
scroll to position [0, 299]
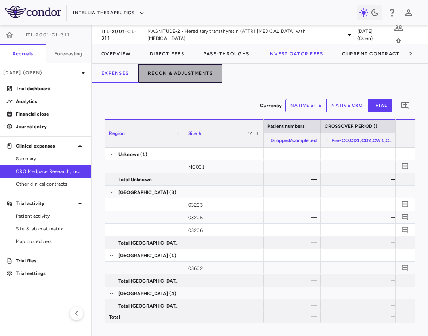
click at [164, 73] on button "Recon & Adjustments" at bounding box center [180, 73] width 84 height 19
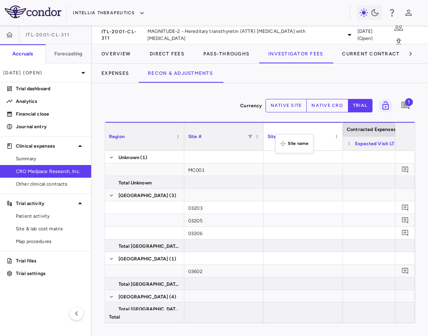
drag, startPoint x: 279, startPoint y: 139, endPoint x: 170, endPoint y: 82, distance: 123.1
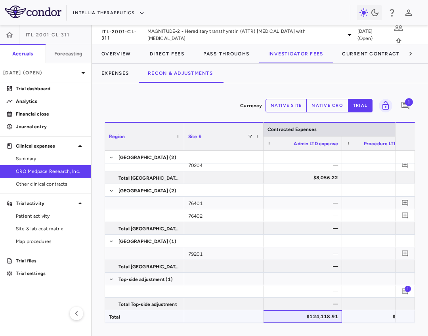
click at [305, 314] on div "$124,118.91" at bounding box center [304, 316] width 68 height 13
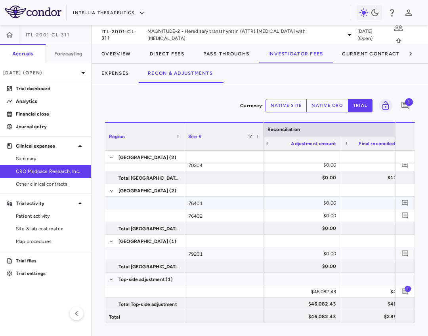
scroll to position [0, 626]
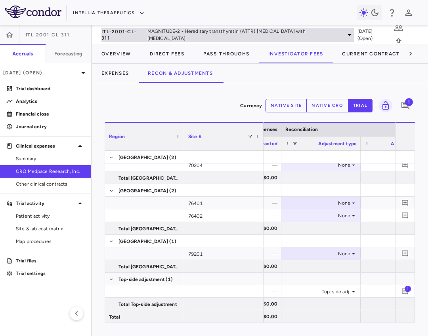
click at [164, 34] on span "MAGNITUDE-2 - Hereditary transthyretin (ATTR) amyloidosis with polyneuropathy" at bounding box center [244, 35] width 194 height 14
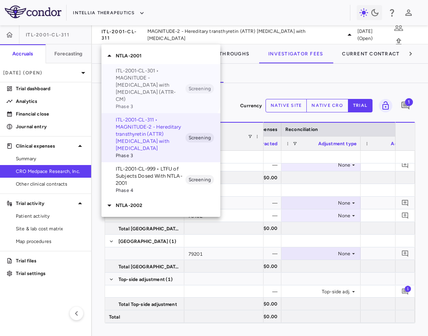
click at [150, 80] on p "ITL-2001-CL-301 • MAGNITUDE - Transthyretin Amyloidosis with Cardiomyopathy (AT…" at bounding box center [151, 85] width 70 height 36
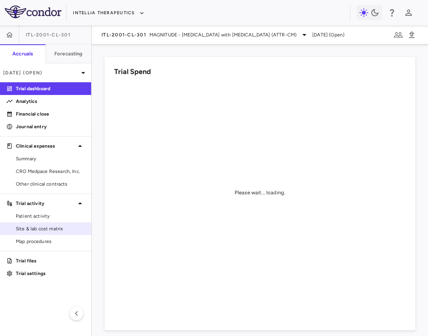
click at [40, 227] on span "Site & lab cost matrix" at bounding box center [50, 228] width 69 height 7
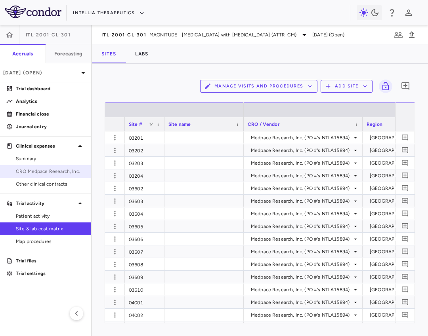
click at [61, 168] on span "CRO Medpace Research, Inc." at bounding box center [50, 171] width 69 height 7
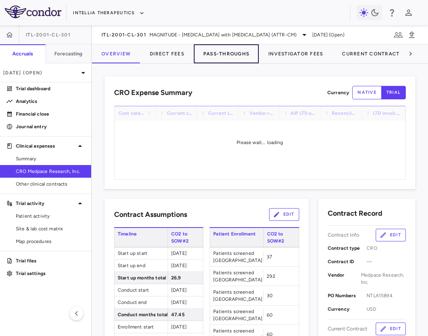
click at [219, 52] on button "Pass-Throughs" at bounding box center [226, 53] width 65 height 19
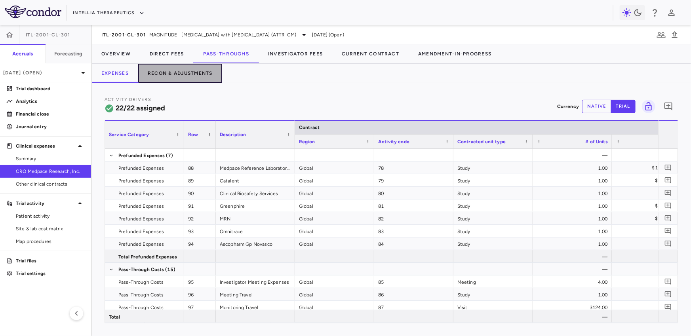
click at [191, 72] on button "Recon & Adjustments" at bounding box center [180, 73] width 84 height 19
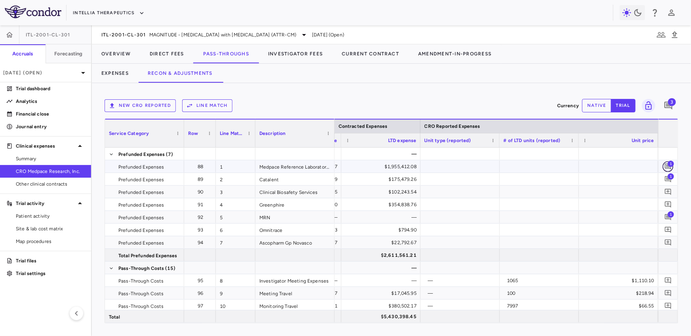
click at [661, 167] on button "button" at bounding box center [668, 166] width 11 height 11
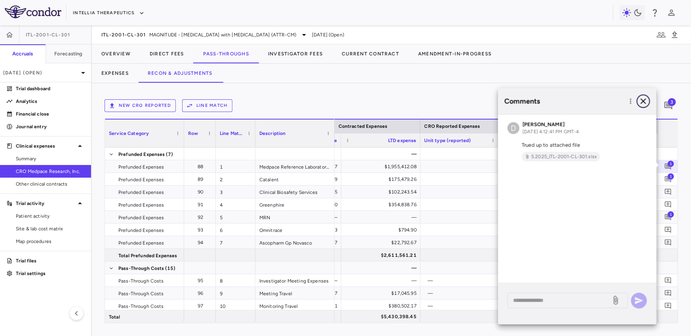
click at [644, 101] on icon "button" at bounding box center [644, 102] width 6 height 6
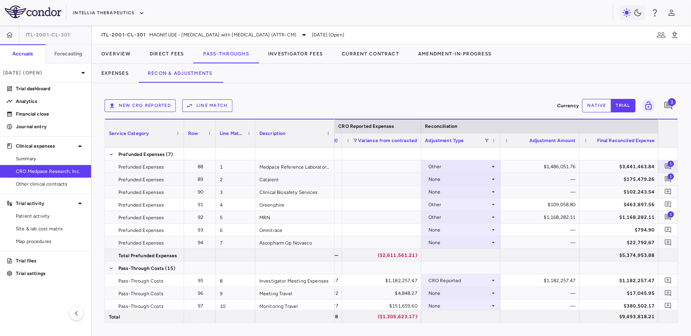
click at [661, 177] on span "1" at bounding box center [671, 176] width 6 height 6
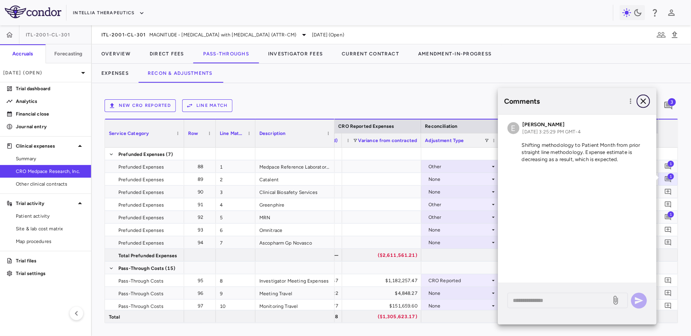
click at [644, 105] on icon "button" at bounding box center [644, 102] width 10 height 10
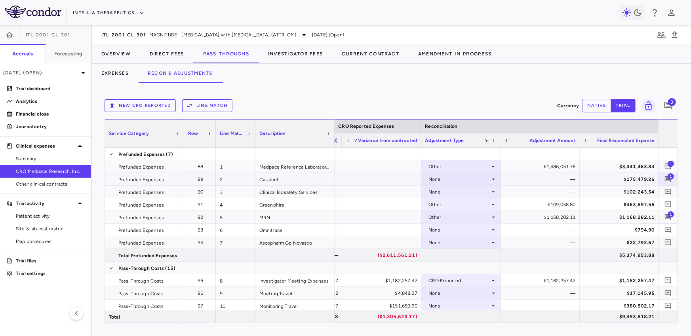
click at [628, 176] on div "$175,479.26" at bounding box center [621, 179] width 68 height 13
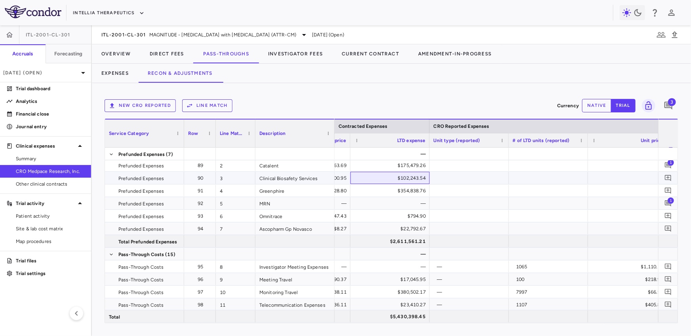
click at [407, 180] on div "$102,243.54" at bounding box center [392, 178] width 68 height 13
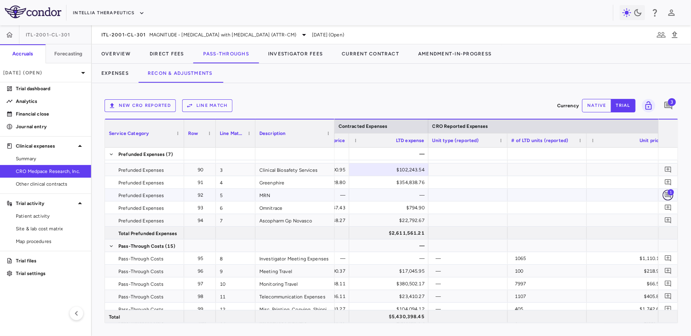
click at [661, 195] on icon "Add comment" at bounding box center [668, 195] width 6 height 6
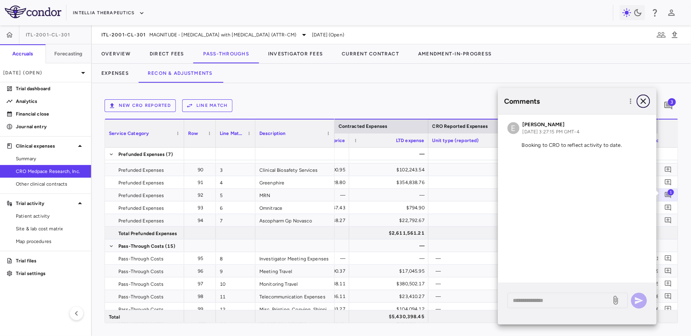
click at [643, 104] on icon "button" at bounding box center [644, 102] width 10 height 10
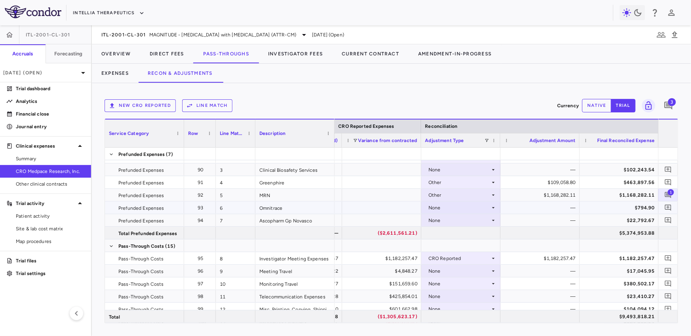
click at [475, 212] on div "None" at bounding box center [459, 208] width 62 height 13
click at [475, 212] on div at bounding box center [345, 168] width 691 height 336
click at [630, 208] on div "$794.90" at bounding box center [621, 208] width 68 height 13
click at [617, 221] on div "$22,792.67" at bounding box center [621, 220] width 68 height 13
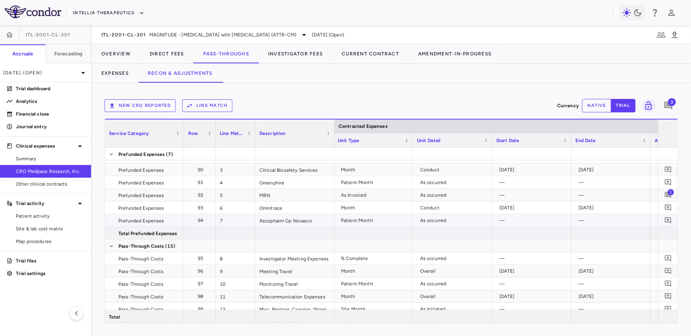
click at [405, 219] on div "Patient Month" at bounding box center [375, 220] width 68 height 13
click at [432, 219] on div "As occurred" at bounding box center [454, 220] width 68 height 13
click at [402, 220] on div "Patient Month" at bounding box center [375, 220] width 68 height 13
click at [430, 221] on div "As occurred" at bounding box center [454, 220] width 68 height 13
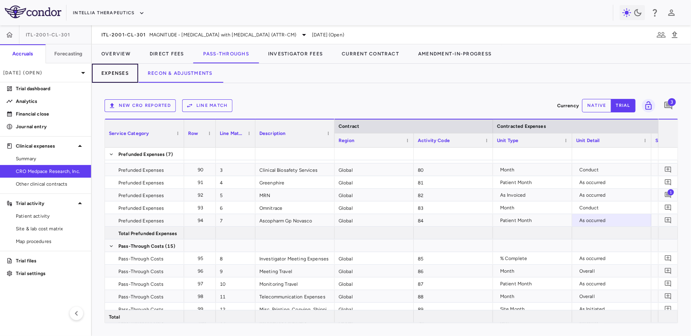
click at [113, 74] on button "Expenses" at bounding box center [115, 73] width 46 height 19
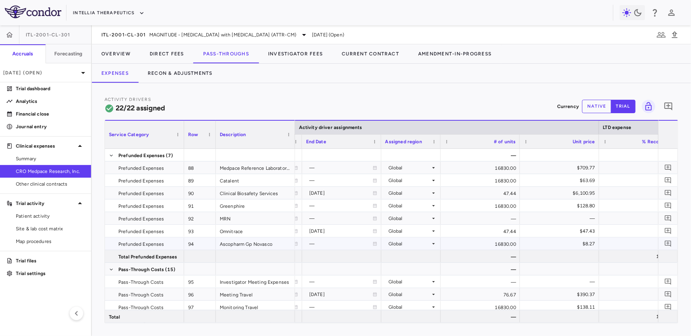
click at [407, 244] on div "Global" at bounding box center [410, 244] width 42 height 13
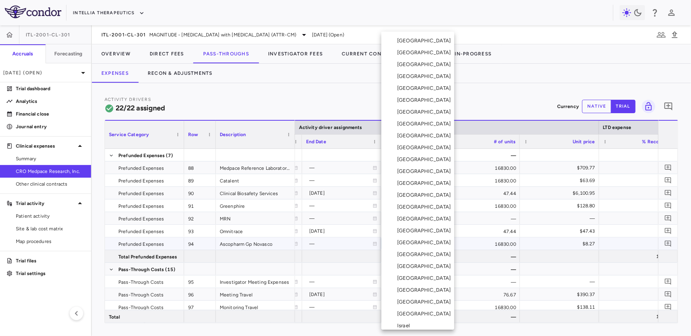
click at [417, 38] on li "France" at bounding box center [417, 41] width 73 height 12
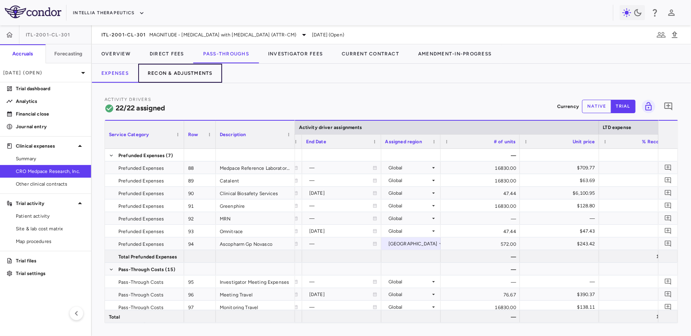
click at [188, 71] on button "Recon & Adjustments" at bounding box center [180, 73] width 84 height 19
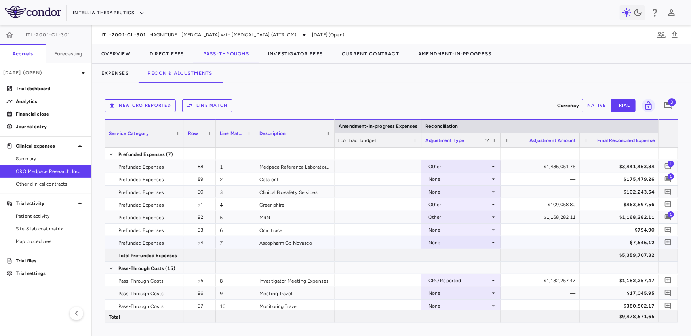
click at [636, 242] on div "$7,546.12" at bounding box center [621, 242] width 68 height 13
click at [608, 240] on div "$7,546.12" at bounding box center [621, 242] width 68 height 13
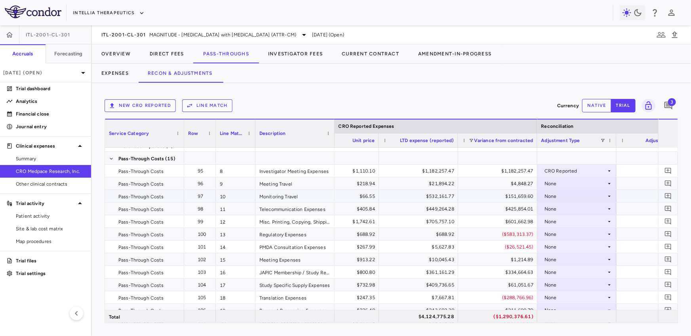
scroll to position [0, 937]
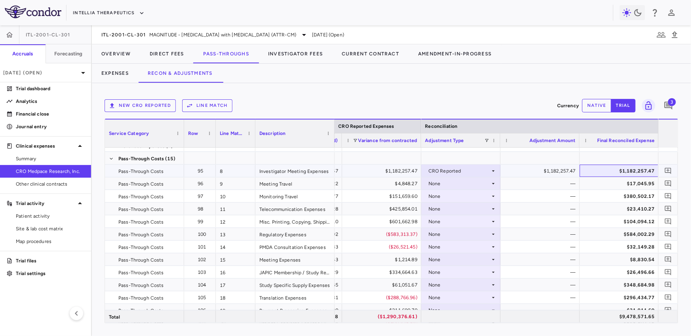
click at [621, 170] on div "$1,182,257.47" at bounding box center [621, 171] width 68 height 13
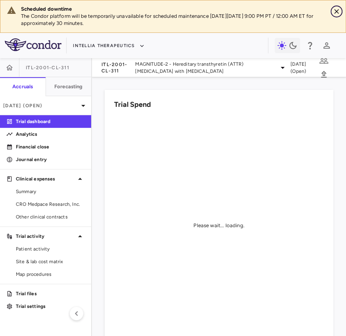
click at [339, 13] on icon "Close" at bounding box center [336, 12] width 8 height 8
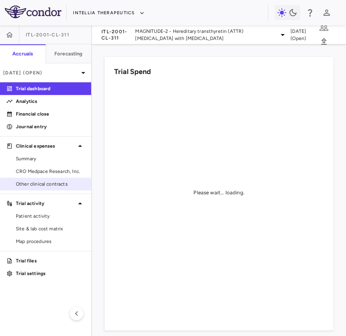
click at [29, 182] on span "Other clinical contracts" at bounding box center [50, 184] width 69 height 7
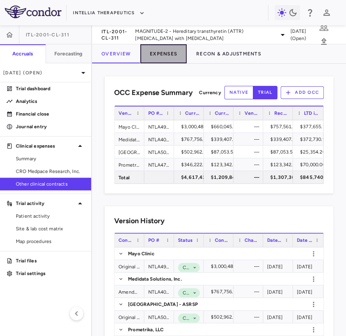
click at [175, 53] on button "Expenses" at bounding box center [163, 53] width 46 height 19
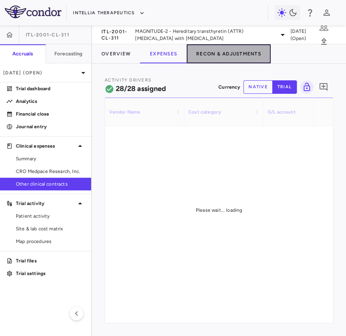
click at [215, 53] on button "Recon & Adjustments" at bounding box center [229, 53] width 84 height 19
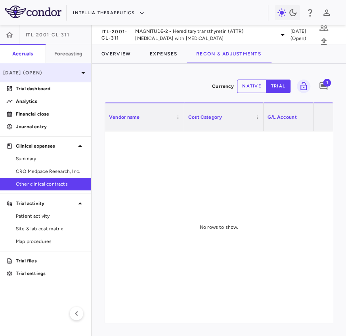
click at [34, 72] on p "[DATE] (Open)" at bounding box center [40, 72] width 75 height 7
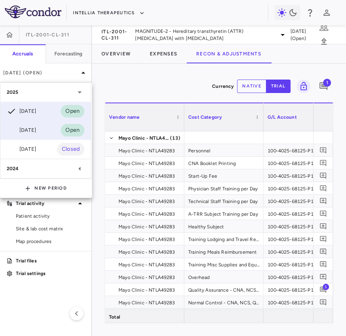
click at [30, 124] on div "Jun 2025 Open" at bounding box center [45, 130] width 90 height 19
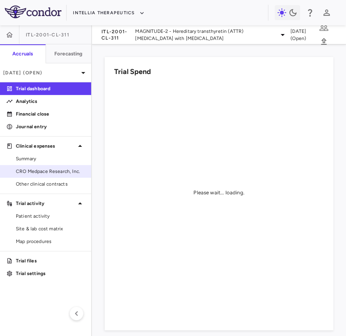
click at [50, 169] on span "CRO Medpace Research, Inc." at bounding box center [50, 171] width 69 height 7
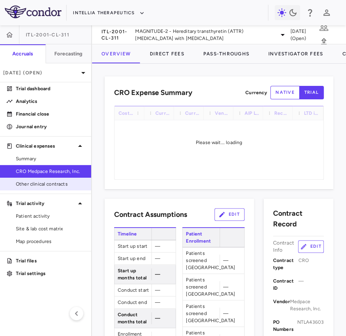
click at [49, 181] on span "Other clinical contracts" at bounding box center [50, 184] width 69 height 7
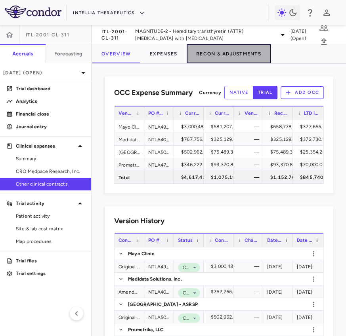
click at [241, 46] on button "Recon & Adjustments" at bounding box center [229, 53] width 84 height 19
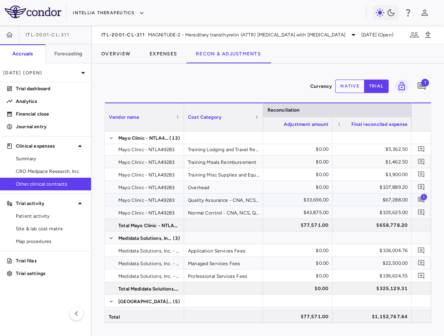
click at [421, 198] on span "1" at bounding box center [424, 197] width 6 height 6
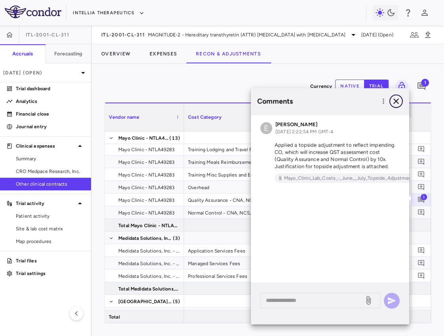
click at [393, 103] on icon "button" at bounding box center [397, 102] width 10 height 10
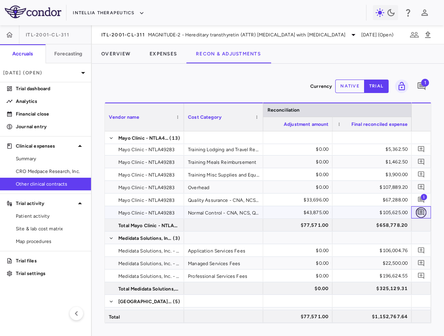
click at [422, 213] on icon "Add comment" at bounding box center [422, 213] width 8 height 8
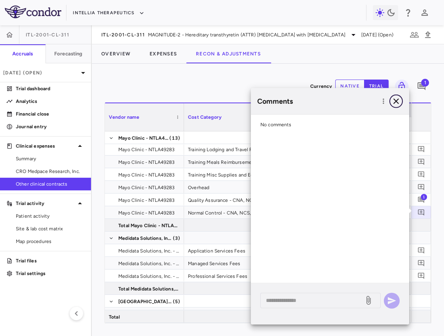
click at [400, 98] on icon "button" at bounding box center [397, 102] width 10 height 10
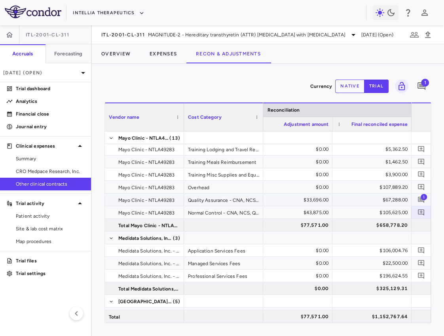
click at [415, 199] on div "1" at bounding box center [421, 200] width 16 height 16
click at [418, 199] on icon "Add comment" at bounding box center [422, 200] width 8 height 8
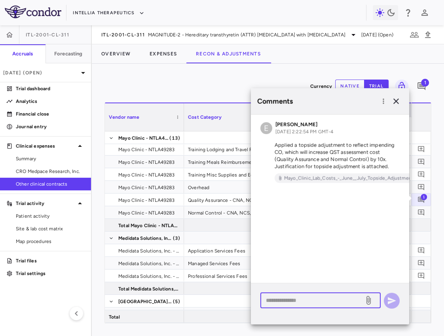
click at [282, 267] on textarea at bounding box center [312, 300] width 93 height 9
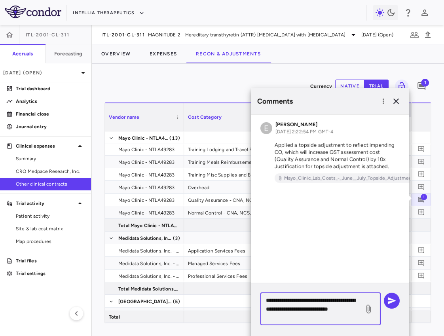
paste textarea "**********"
click at [314, 267] on textarea "**********" at bounding box center [312, 309] width 93 height 26
click at [362, 267] on div "**********" at bounding box center [321, 309] width 120 height 33
click at [346, 267] on textarea "**********" at bounding box center [312, 309] width 93 height 26
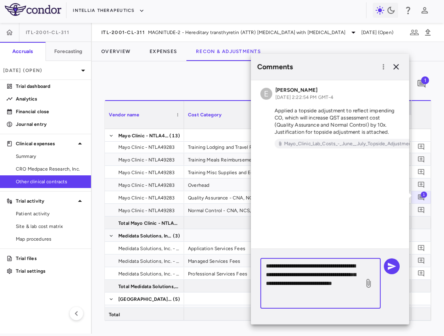
type textarea "**********"
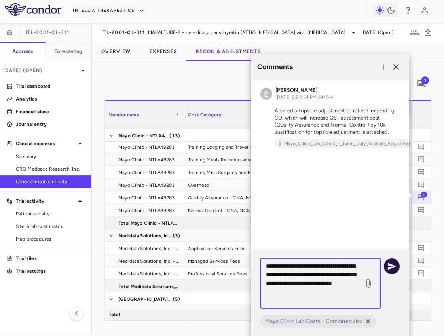
click at [391, 265] on icon "button" at bounding box center [392, 266] width 8 height 7
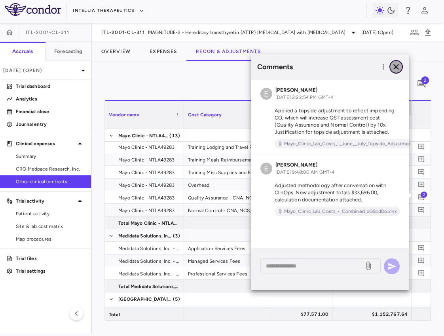
click at [400, 64] on icon "button" at bounding box center [397, 67] width 10 height 10
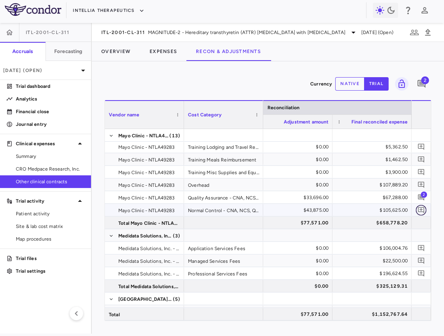
click at [420, 206] on icon "Add comment" at bounding box center [422, 210] width 8 height 8
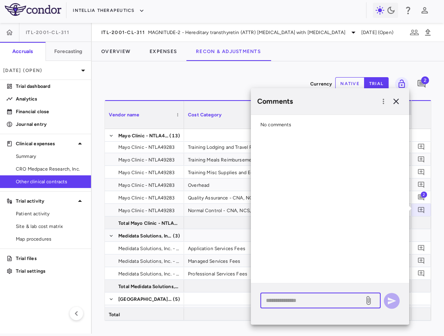
click at [302, 267] on textarea at bounding box center [312, 300] width 93 height 9
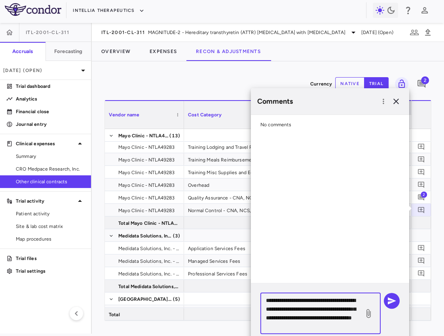
paste textarea "**********"
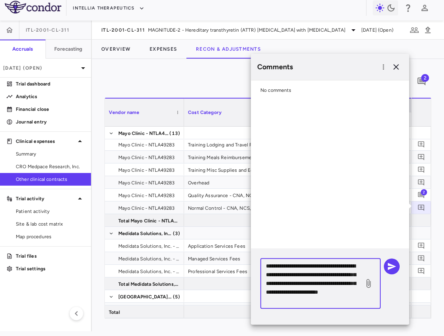
click at [310, 267] on textarea "**********" at bounding box center [312, 284] width 93 height 44
click at [354, 267] on textarea "**********" at bounding box center [312, 284] width 93 height 44
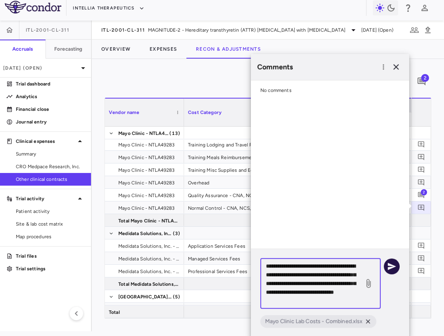
type textarea "**********"
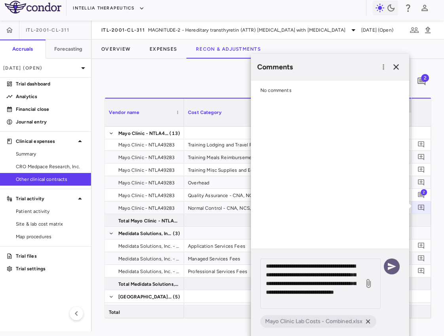
click at [396, 267] on icon "button" at bounding box center [392, 267] width 10 height 10
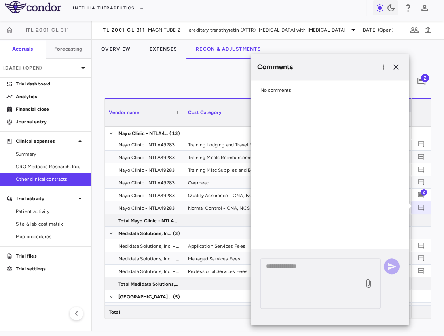
scroll to position [0, 0]
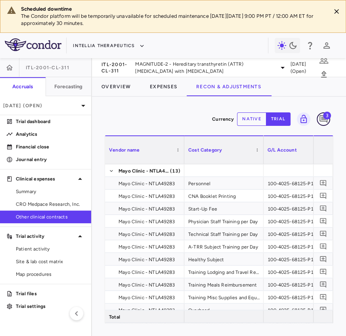
click at [326, 120] on icon "Add comment" at bounding box center [323, 119] width 10 height 10
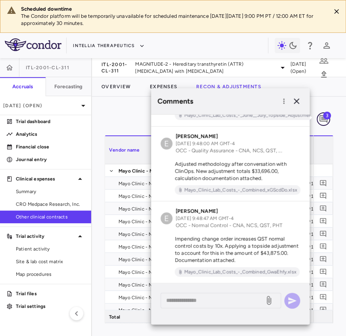
scroll to position [70, 0]
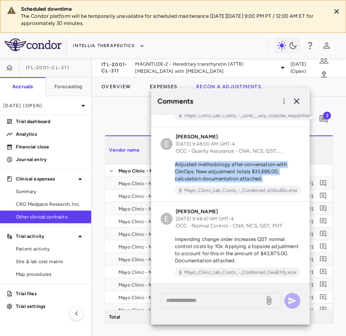
drag, startPoint x: 174, startPoint y: 165, endPoint x: 267, endPoint y: 177, distance: 93.5
click at [267, 177] on p "Adjusted methodology after conversation with ClinOps. New adjustment totals $33…" at bounding box center [229, 171] width 139 height 21
copy p "Adjusted methodology after conversation with ClinOps. New adjustment totals $33…"
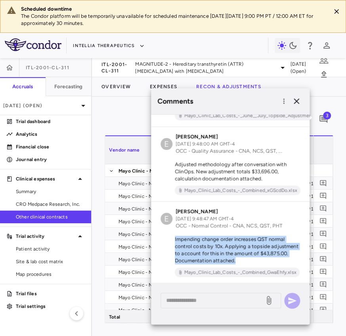
drag, startPoint x: 171, startPoint y: 238, endPoint x: 244, endPoint y: 259, distance: 75.2
click at [244, 259] on p "Impending change order increases QST normal control costs by 10x. Applying a to…" at bounding box center [229, 250] width 139 height 29
copy p "Impending change order increases QST normal control costs by 10x. Applying a to…"
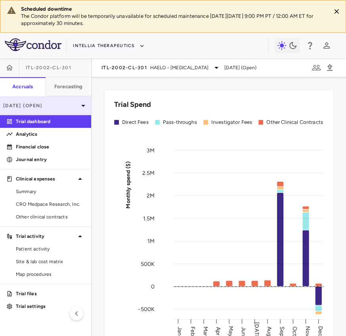
click at [45, 103] on p "[DATE] (Open)" at bounding box center [40, 105] width 75 height 7
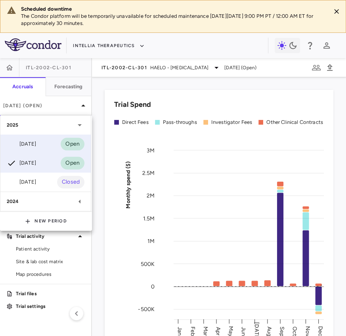
click at [35, 145] on div "[DATE]" at bounding box center [21, 144] width 29 height 10
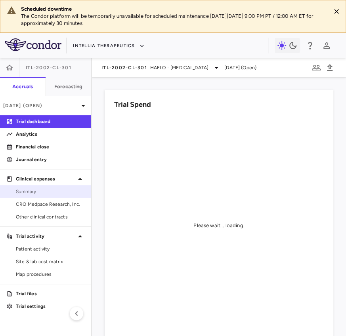
click at [72, 194] on span "Summary" at bounding box center [50, 191] width 69 height 7
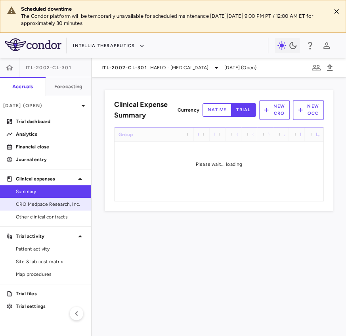
click at [65, 204] on span "CRO Medpace Research, Inc." at bounding box center [50, 204] width 69 height 7
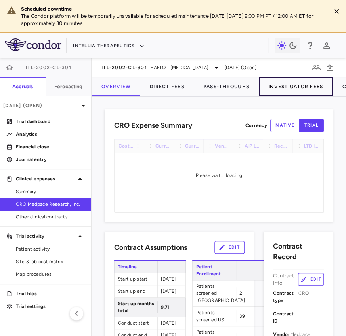
click at [285, 83] on button "Investigator Fees" at bounding box center [296, 86] width 74 height 19
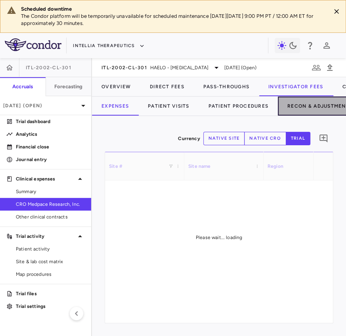
click at [308, 112] on button "Recon & Adjustments" at bounding box center [320, 106] width 84 height 19
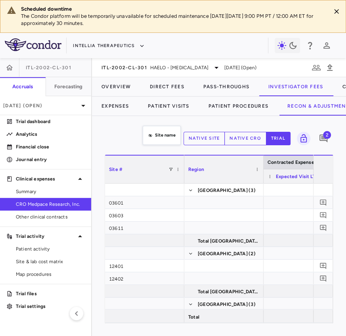
drag, startPoint x: 218, startPoint y: 168, endPoint x: 147, endPoint y: 130, distance: 81.1
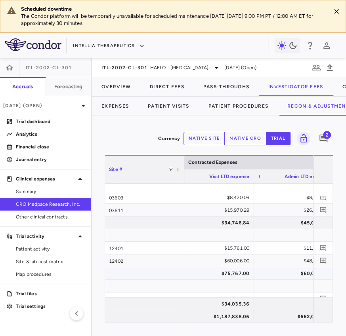
scroll to position [0, 178]
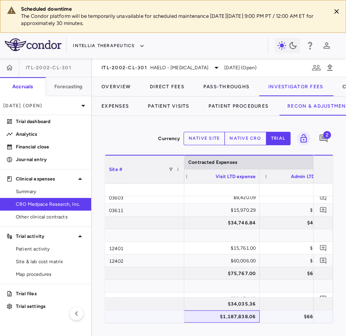
click at [237, 314] on div "$1,187,838.06" at bounding box center [221, 316] width 68 height 13
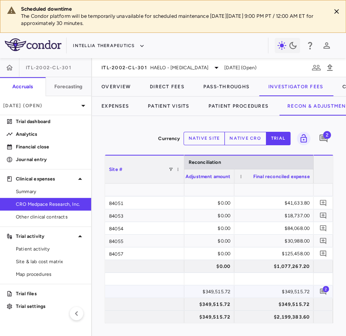
scroll to position [0, 728]
click at [273, 319] on div "$2,199,383.60" at bounding box center [275, 317] width 68 height 13
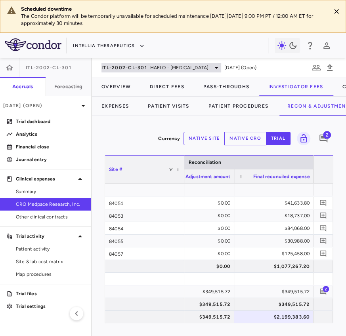
click at [165, 65] on span "HAELO - [MEDICAL_DATA]" at bounding box center [179, 67] width 58 height 7
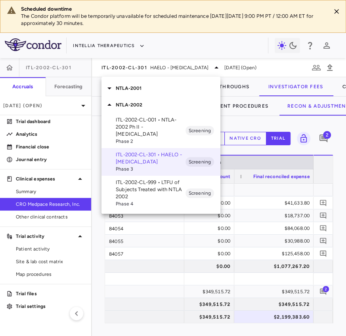
click at [156, 91] on p "NTLA-2001" at bounding box center [168, 88] width 105 height 7
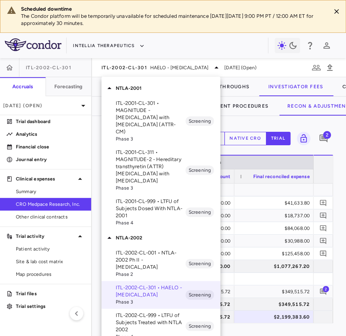
click at [147, 113] on p "ITL-2001-CL-301 • MAGNITUDE - Transthyretin Amyloidosis with Cardiomyopathy (AT…" at bounding box center [151, 118] width 70 height 36
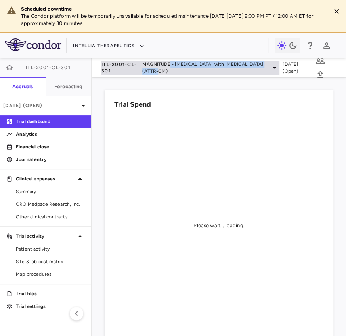
click at [166, 68] on span "MAGNITUDE - [MEDICAL_DATA] with [MEDICAL_DATA] (ATTR-CM)" at bounding box center [204, 68] width 124 height 14
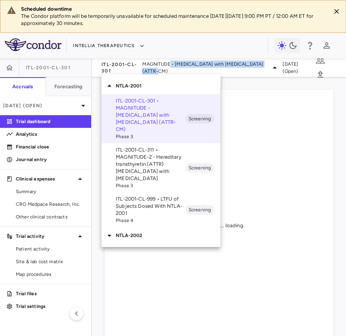
click at [142, 149] on p "ITL-2001-CL-311 • MAGNITUDE-2 - Hereditary transthyretin (ATTR) amyloidosis wit…" at bounding box center [151, 165] width 70 height 36
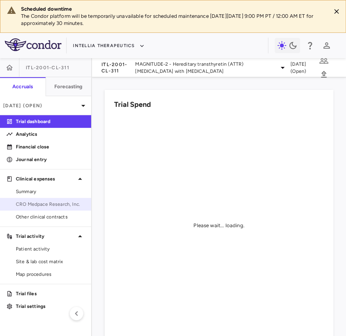
click at [52, 206] on span "CRO Medpace Research, Inc." at bounding box center [50, 204] width 69 height 7
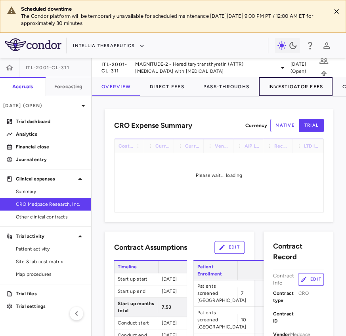
click at [290, 85] on button "Investigator Fees" at bounding box center [296, 86] width 74 height 19
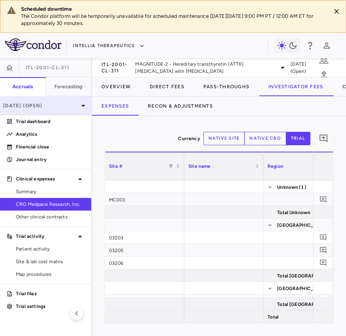
click at [4, 107] on p "[DATE] (Open)" at bounding box center [40, 105] width 75 height 7
click at [41, 102] on p "[DATE] (Open)" at bounding box center [40, 105] width 75 height 7
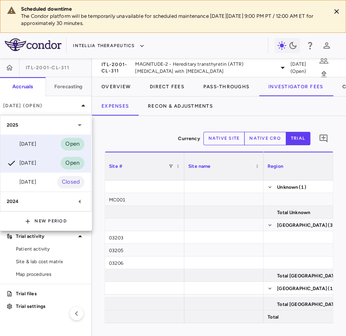
click at [36, 143] on div "Jul 2025" at bounding box center [21, 144] width 29 height 10
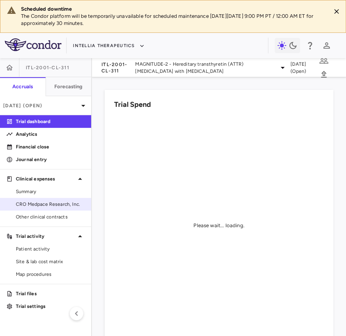
click at [36, 206] on span "CRO Medpace Research, Inc." at bounding box center [50, 204] width 69 height 7
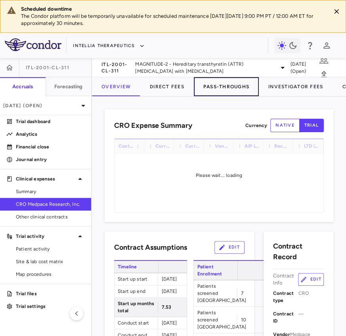
click at [219, 87] on button "Pass-Throughs" at bounding box center [226, 86] width 65 height 19
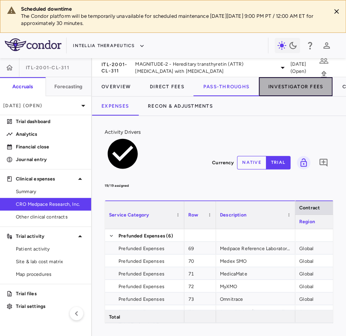
click at [260, 92] on button "Investigator Fees" at bounding box center [296, 86] width 74 height 19
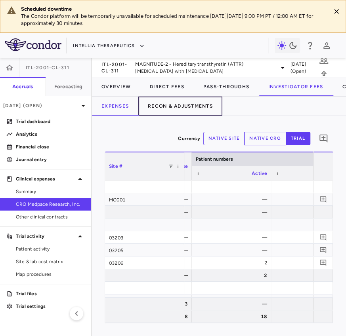
click at [186, 107] on button "Recon & Adjustments" at bounding box center [180, 106] width 84 height 19
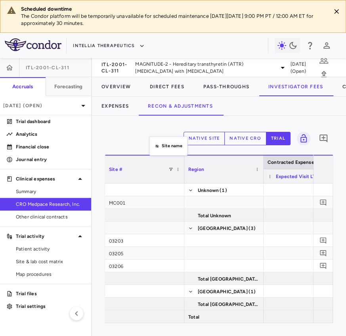
drag, startPoint x: 205, startPoint y: 172, endPoint x: 131, endPoint y: 124, distance: 87.3
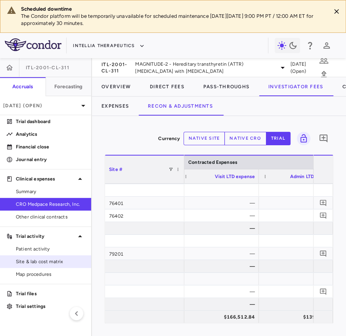
click at [51, 258] on span "Site & lab cost matrix" at bounding box center [50, 261] width 69 height 7
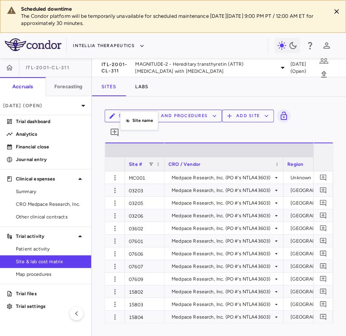
drag, startPoint x: 207, startPoint y: 153, endPoint x: 119, endPoint y: 114, distance: 95.9
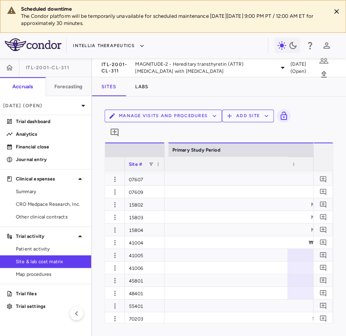
scroll to position [0, 1169]
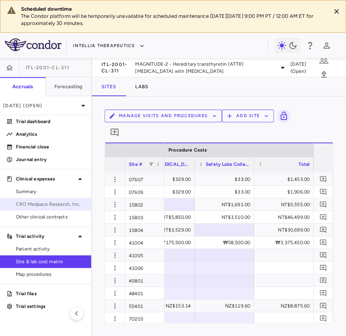
click at [55, 204] on span "CRO Medpace Research, Inc." at bounding box center [50, 204] width 69 height 7
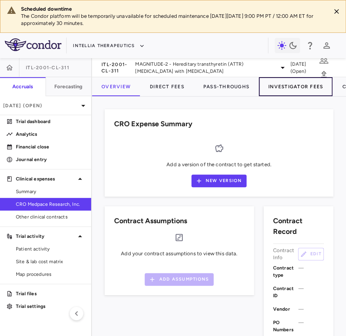
click at [278, 87] on button "Investigator Fees" at bounding box center [296, 86] width 74 height 19
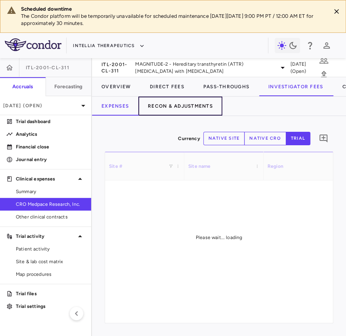
click at [191, 107] on button "Recon & Adjustments" at bounding box center [180, 106] width 84 height 19
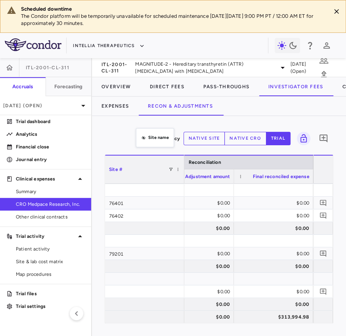
drag, startPoint x: 162, startPoint y: 144, endPoint x: 94, endPoint y: 108, distance: 76.7
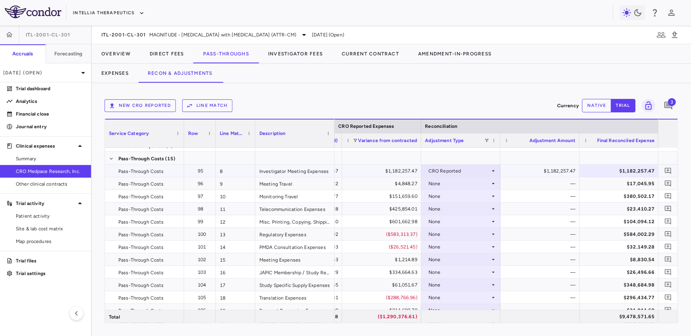
click at [630, 169] on div "$1,182,257.47" at bounding box center [621, 171] width 68 height 13
click at [166, 57] on button "Direct Fees" at bounding box center [166, 53] width 53 height 19
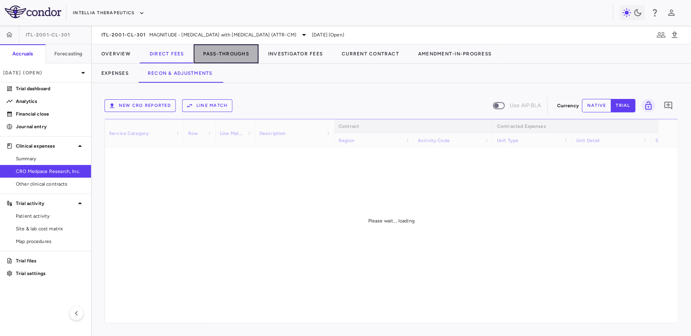
click at [234, 52] on button "Pass-Throughs" at bounding box center [226, 53] width 65 height 19
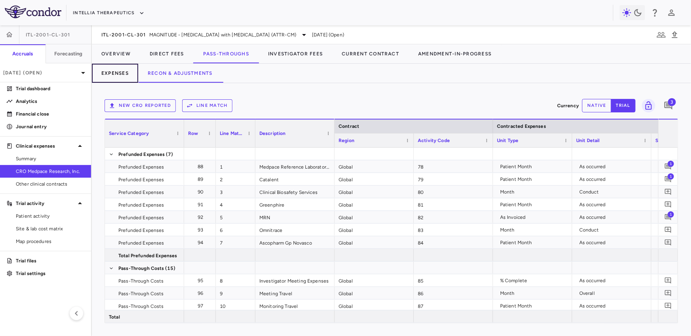
click at [112, 72] on button "Expenses" at bounding box center [115, 73] width 46 height 19
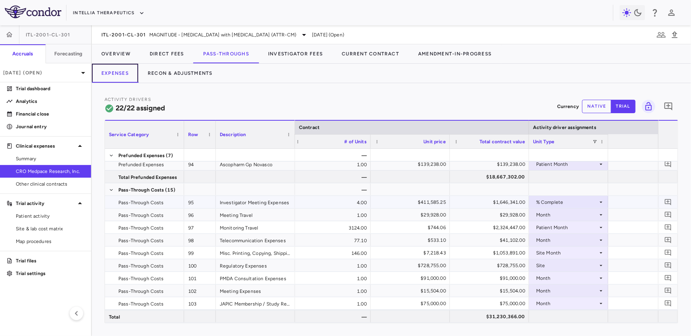
scroll to position [0, 375]
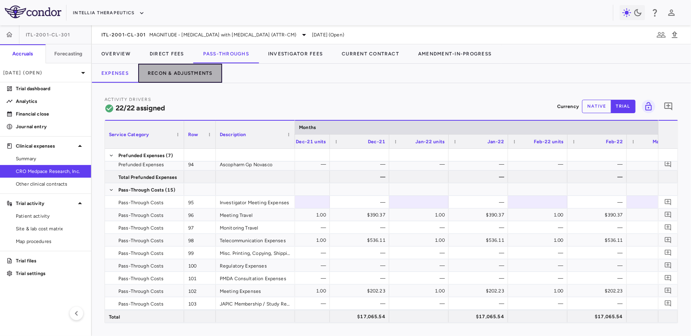
click at [190, 72] on button "Recon & Adjustments" at bounding box center [180, 73] width 84 height 19
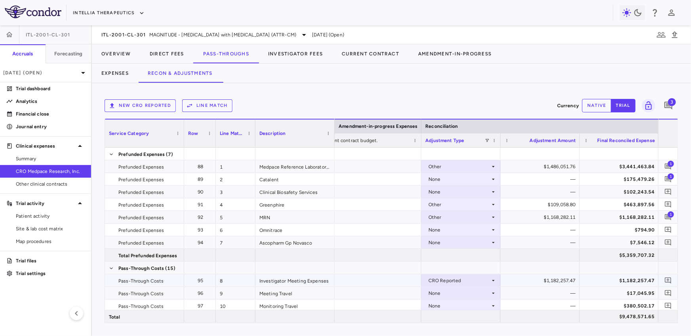
click at [629, 278] on div "$1,182,257.47" at bounding box center [621, 280] width 68 height 13
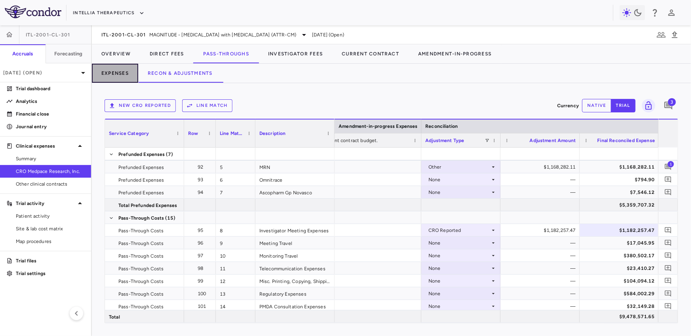
click at [123, 72] on button "Expenses" at bounding box center [115, 73] width 46 height 19
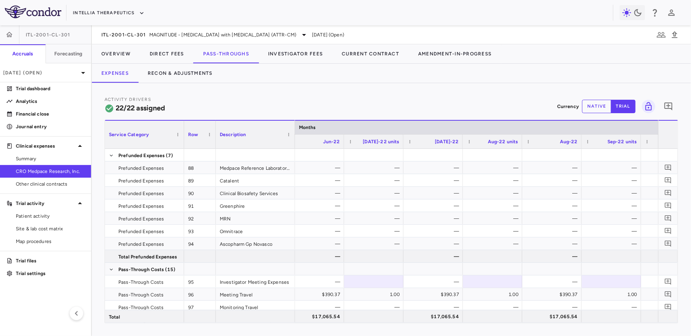
scroll to position [0, 2076]
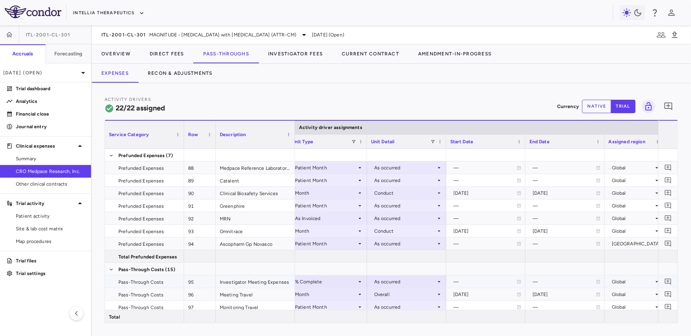
click at [312, 282] on div "% Complete" at bounding box center [326, 282] width 62 height 13
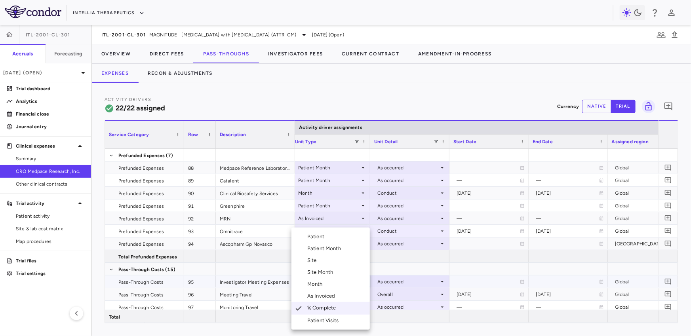
click at [326, 299] on div "As Invoiced" at bounding box center [322, 296] width 31 height 7
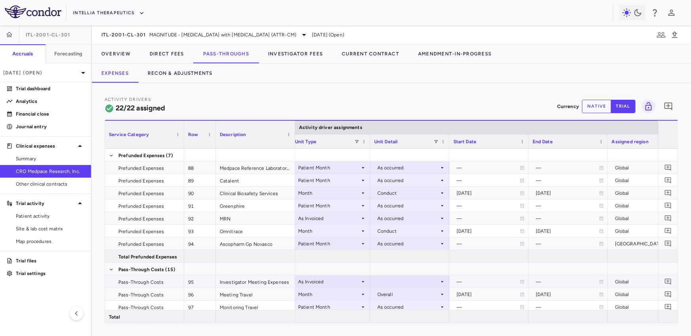
click at [397, 279] on div at bounding box center [409, 281] width 71 height 11
click at [393, 293] on div "As occurred" at bounding box center [403, 296] width 32 height 7
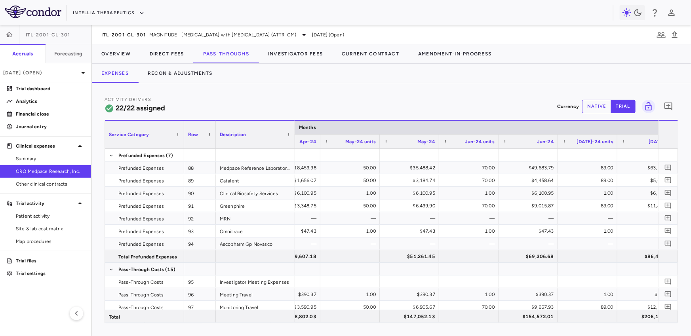
click at [603, 112] on button "native" at bounding box center [596, 106] width 29 height 13
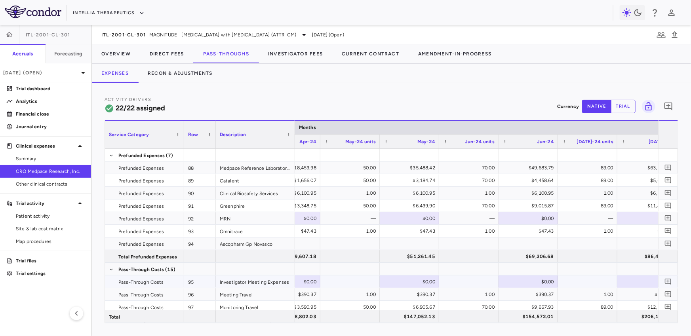
click at [406, 286] on div "$0.00" at bounding box center [411, 282] width 48 height 13
type input "*********"
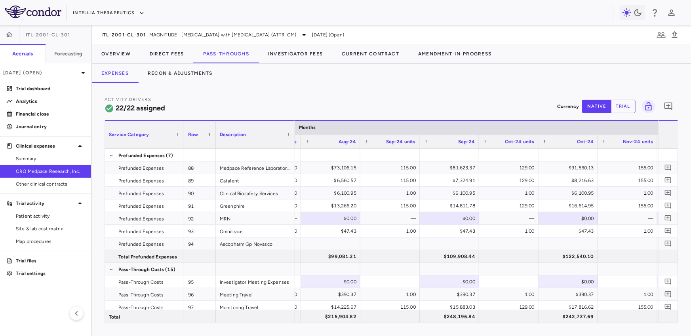
click at [562, 286] on div "$0.00" at bounding box center [570, 282] width 48 height 13
click at [459, 283] on div "$0.00" at bounding box center [451, 282] width 48 height 13
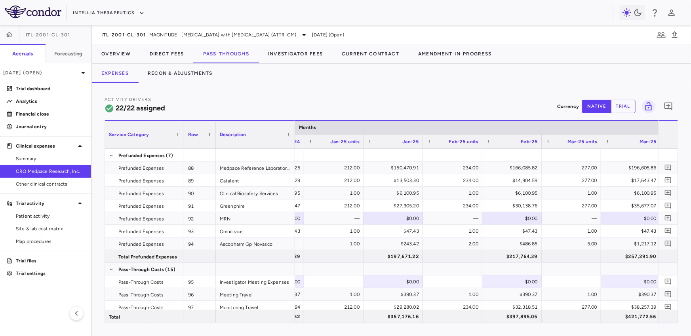
click at [517, 282] on div "$0.00" at bounding box center [513, 282] width 48 height 13
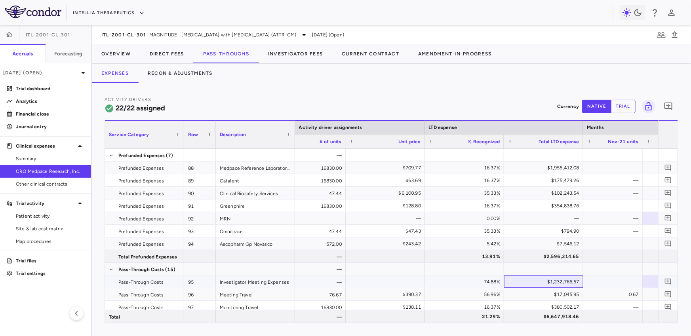
click at [534, 281] on div "$1,232,766.57" at bounding box center [545, 282] width 68 height 13
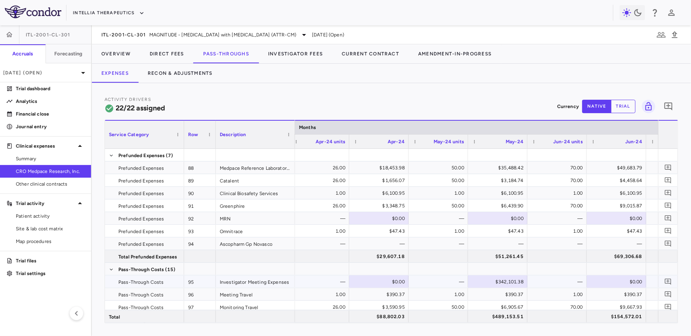
click at [496, 286] on div "$342,101.38" at bounding box center [499, 282] width 48 height 13
click at [497, 283] on input "*********" at bounding box center [503, 282] width 47 height 13
type input "*********"
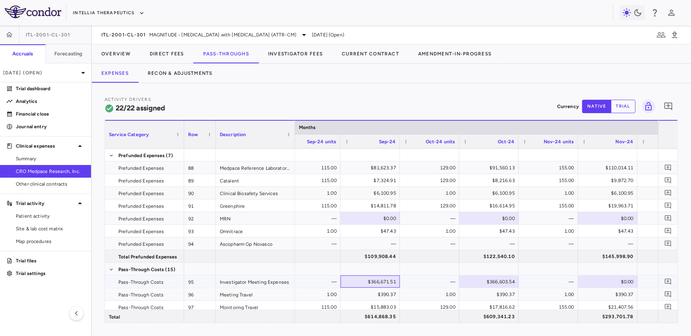
click at [375, 286] on div "$366,671.51" at bounding box center [372, 282] width 48 height 13
click at [375, 286] on input "*********" at bounding box center [376, 282] width 47 height 13
type input "*********"
click at [493, 282] on div "$366,603.54" at bounding box center [491, 282] width 48 height 13
click at [493, 282] on input "*********" at bounding box center [495, 282] width 47 height 13
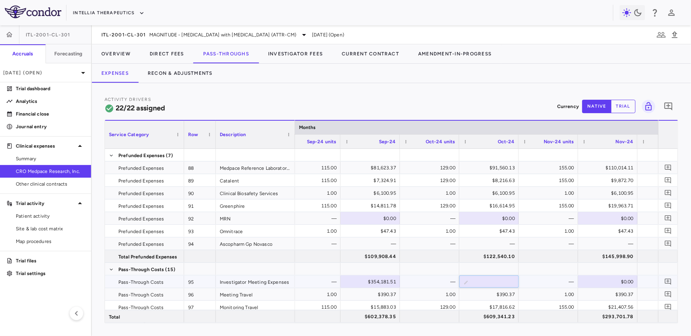
type input "*********"
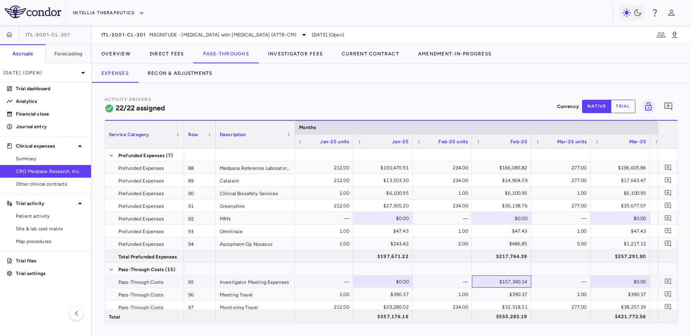
click at [507, 276] on div "$157,390.14" at bounding box center [503, 282] width 48 height 13
click at [507, 280] on input "*********" at bounding box center [507, 282] width 47 height 13
type input "*********"
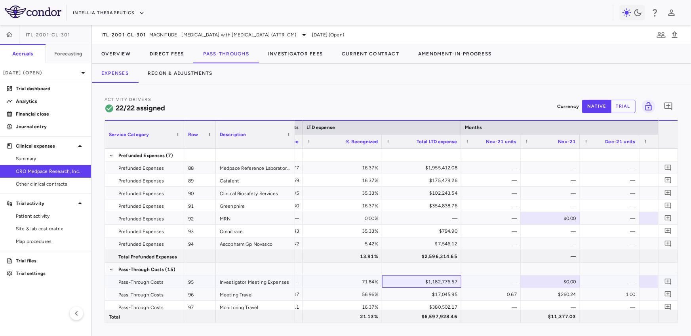
click at [437, 282] on div "$1,182,776.57" at bounding box center [423, 282] width 68 height 13
click at [669, 279] on icon "Add comment" at bounding box center [668, 282] width 6 height 6
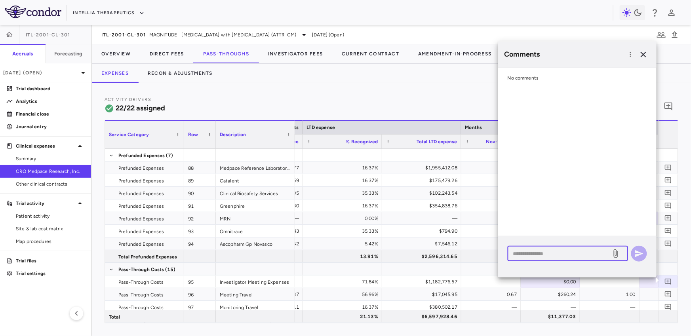
click at [580, 256] on textarea at bounding box center [559, 253] width 93 height 9
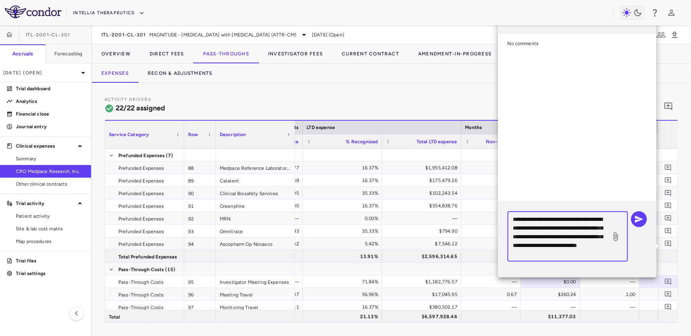
scroll to position [8, 0]
type textarea "**********"
click at [643, 217] on icon "button" at bounding box center [639, 220] width 10 height 10
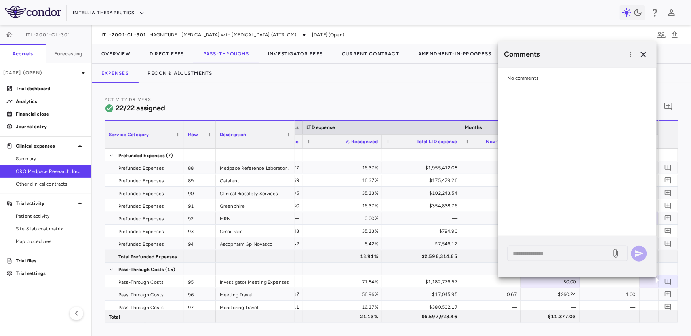
scroll to position [0, 0]
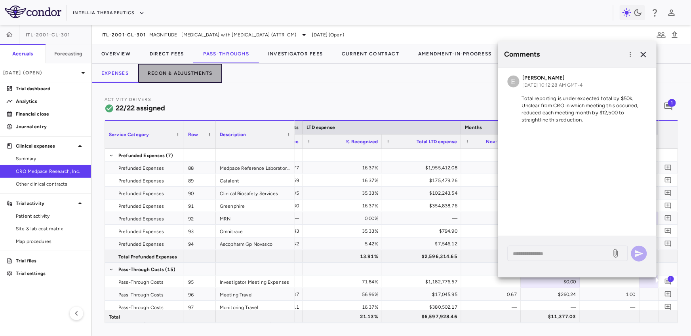
click at [200, 74] on button "Recon & Adjustments" at bounding box center [180, 73] width 84 height 19
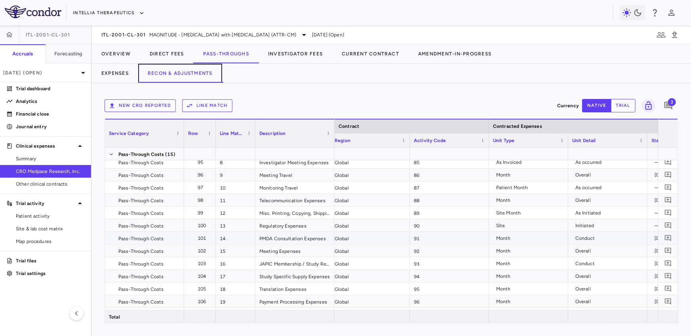
scroll to position [0, 4]
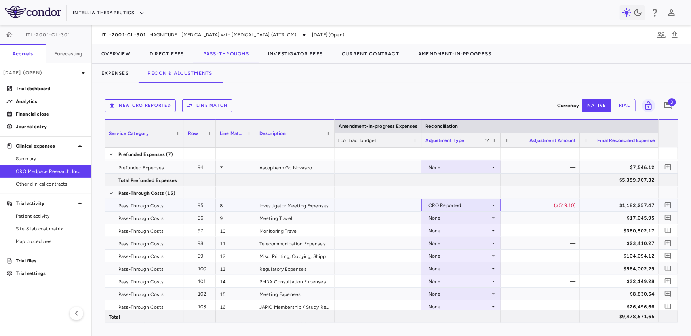
click at [493, 202] on icon at bounding box center [493, 205] width 6 height 6
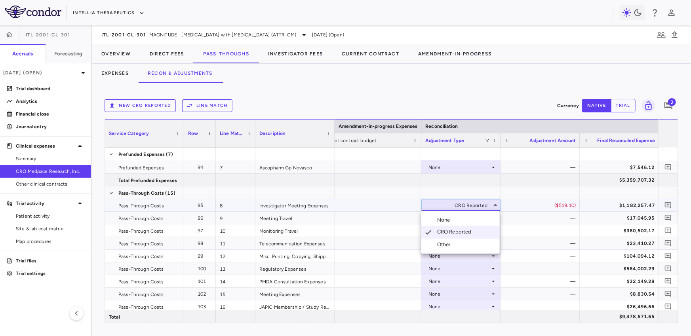
click at [558, 205] on div at bounding box center [345, 168] width 691 height 336
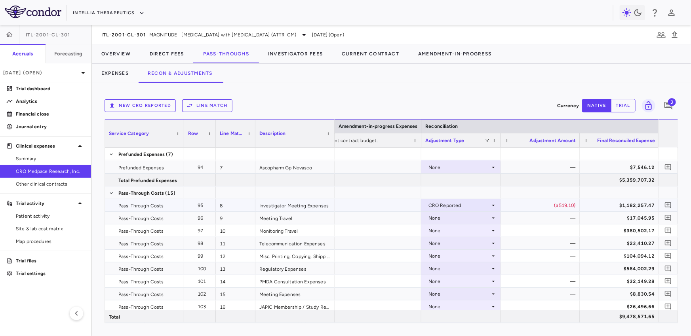
click at [560, 206] on div "($519.10)" at bounding box center [542, 205] width 68 height 13
click at [486, 207] on div "CRO Reported" at bounding box center [459, 205] width 62 height 13
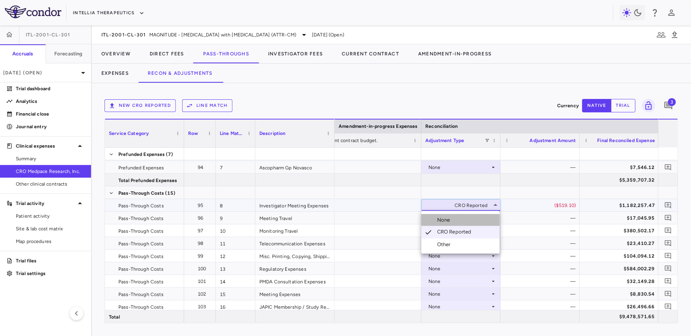
click at [460, 217] on li "None" at bounding box center [460, 220] width 78 height 12
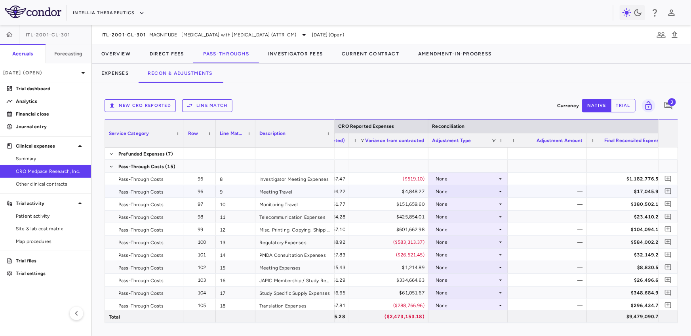
click at [409, 189] on div "$4,848.27" at bounding box center [390, 191] width 68 height 13
click at [401, 204] on div "$151,659.60" at bounding box center [390, 204] width 68 height 13
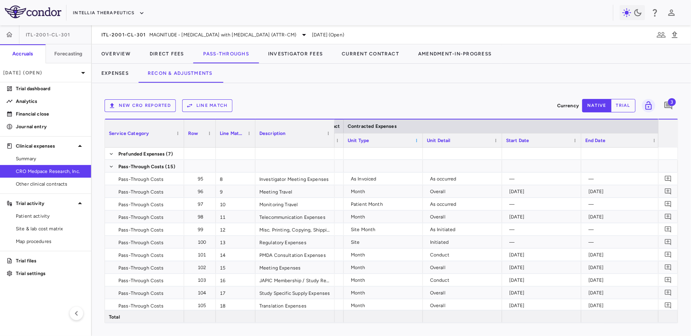
click at [417, 141] on span at bounding box center [416, 140] width 5 height 5
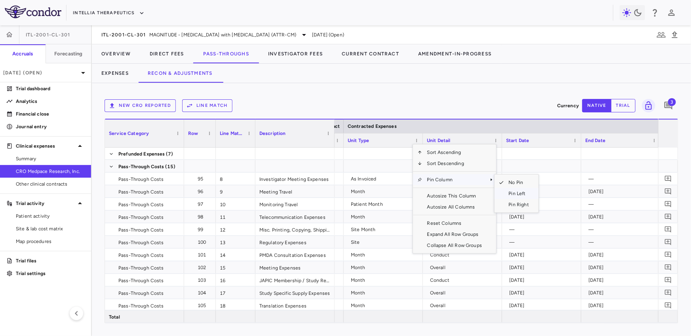
click at [523, 195] on span "Pin Left" at bounding box center [519, 193] width 30 height 11
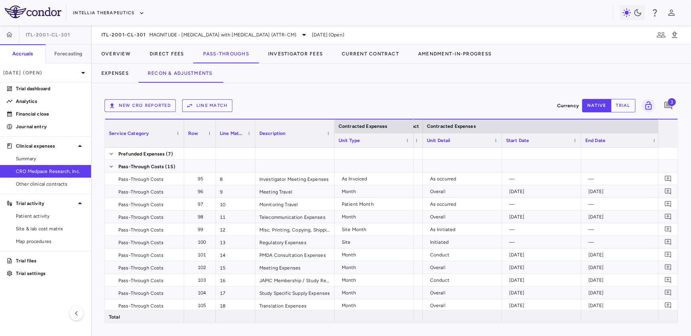
click at [494, 142] on span at bounding box center [495, 140] width 5 height 5
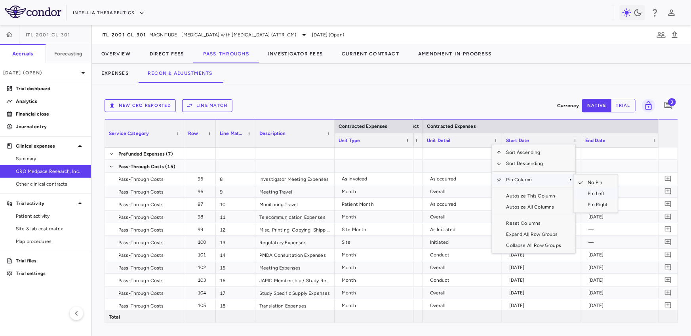
click at [597, 193] on span "Pin Left" at bounding box center [598, 193] width 30 height 11
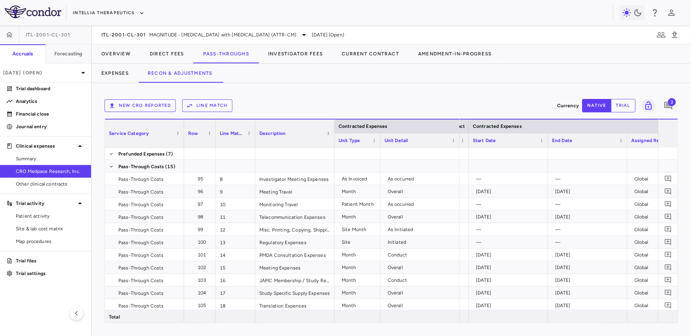
drag, startPoint x: 412, startPoint y: 143, endPoint x: 452, endPoint y: 147, distance: 39.9
click at [379, 147] on div at bounding box center [380, 140] width 3 height 14
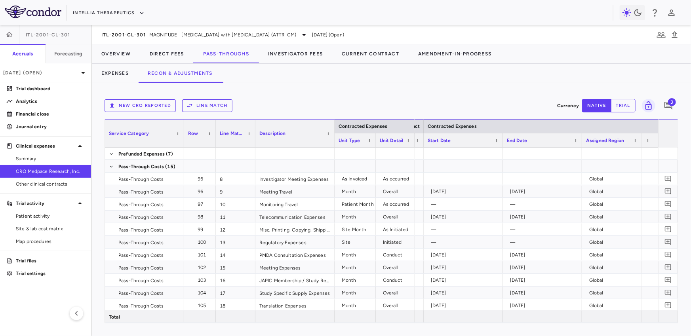
drag, startPoint x: 453, startPoint y: 143, endPoint x: 413, endPoint y: 149, distance: 41.3
click at [413, 149] on div "Contracted Expenses Service Category Row Line Match" at bounding box center [391, 221] width 573 height 204
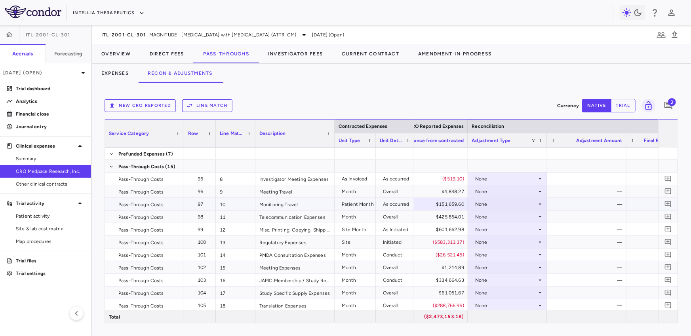
click at [518, 205] on div "None" at bounding box center [506, 204] width 62 height 13
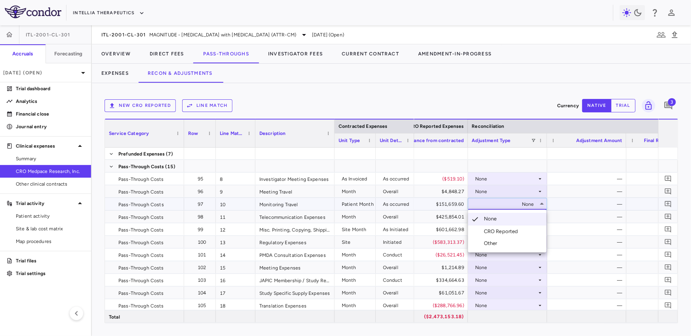
click at [509, 230] on div "CRO Reported" at bounding box center [503, 231] width 38 height 7
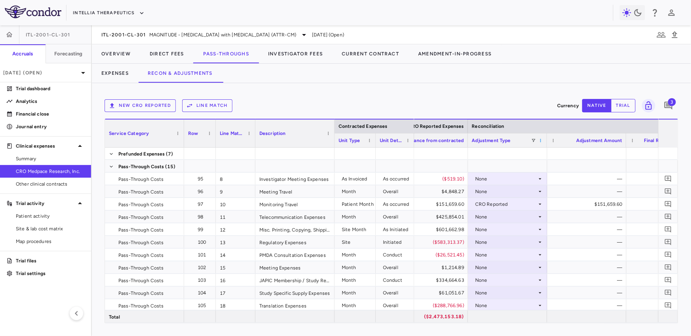
click at [540, 141] on span at bounding box center [541, 140] width 5 height 5
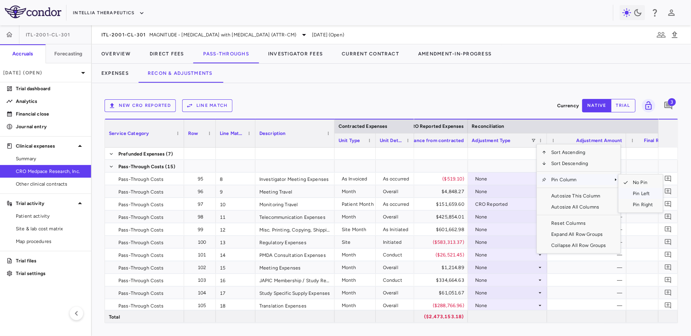
click at [638, 192] on span "Pin Left" at bounding box center [643, 193] width 30 height 11
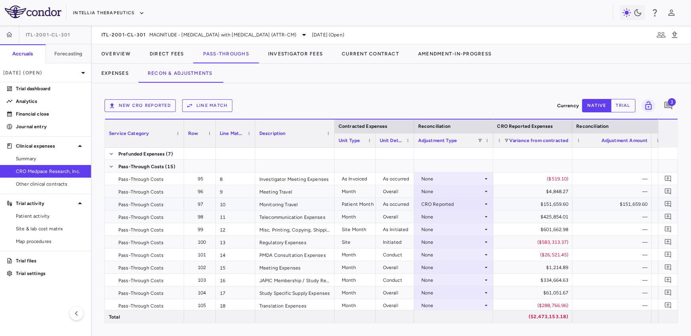
click at [468, 206] on div "CRO Reported" at bounding box center [452, 204] width 62 height 13
click at [465, 205] on div at bounding box center [345, 168] width 691 height 336
click at [461, 216] on div "None" at bounding box center [452, 217] width 62 height 13
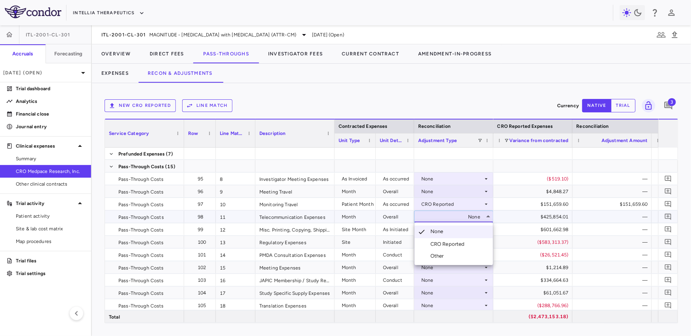
click at [462, 194] on div at bounding box center [345, 168] width 691 height 336
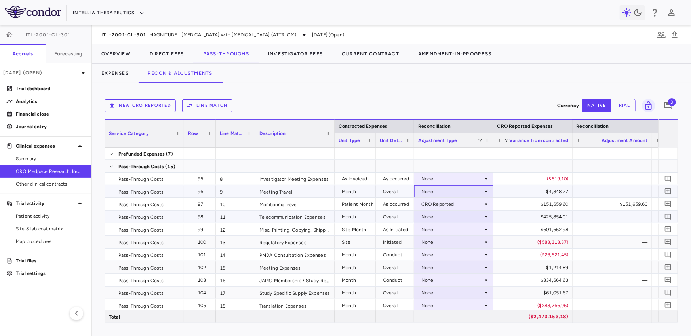
click at [461, 190] on div "None" at bounding box center [452, 191] width 62 height 13
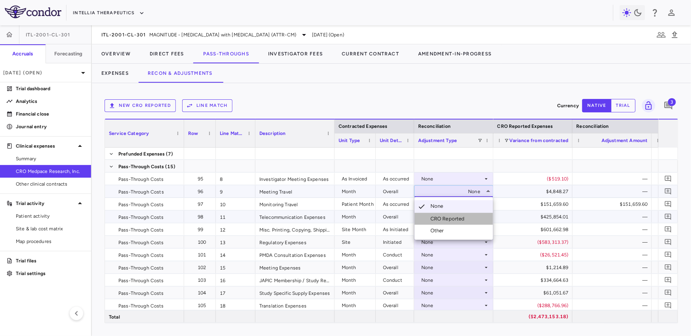
click at [453, 217] on div "CRO Reported" at bounding box center [449, 218] width 38 height 7
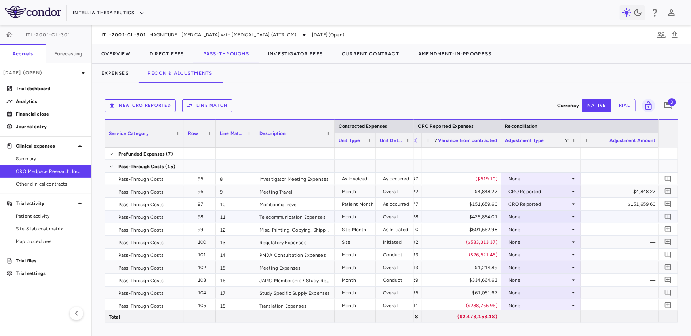
click at [527, 218] on div "None" at bounding box center [539, 217] width 62 height 13
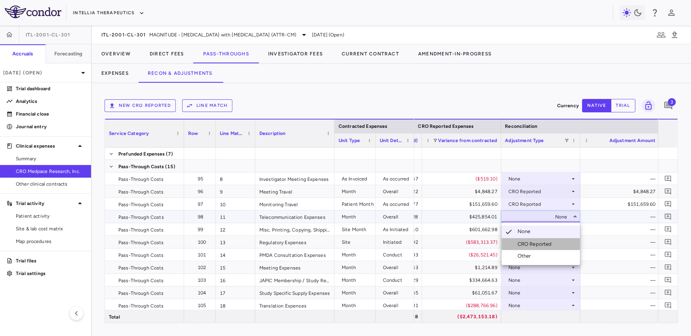
click at [526, 239] on li "CRO Reported" at bounding box center [541, 244] width 78 height 12
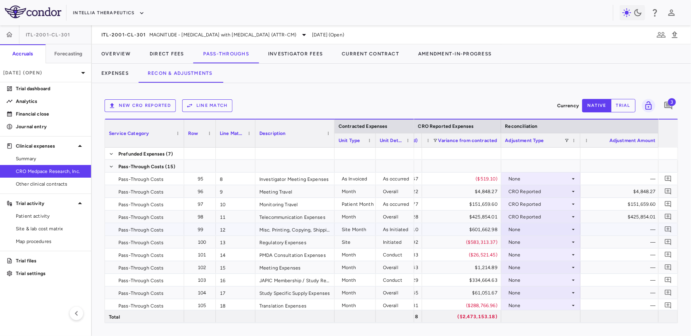
click at [533, 231] on div "None" at bounding box center [539, 229] width 62 height 13
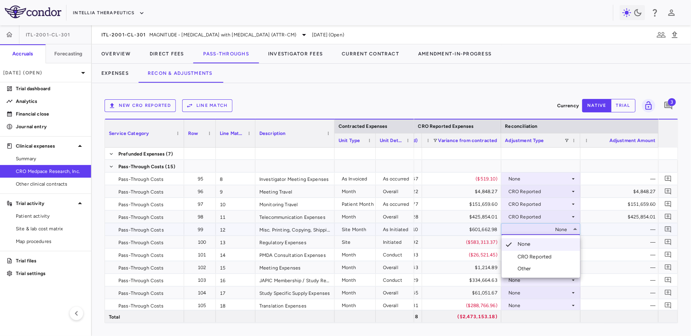
click at [521, 101] on div at bounding box center [345, 168] width 691 height 336
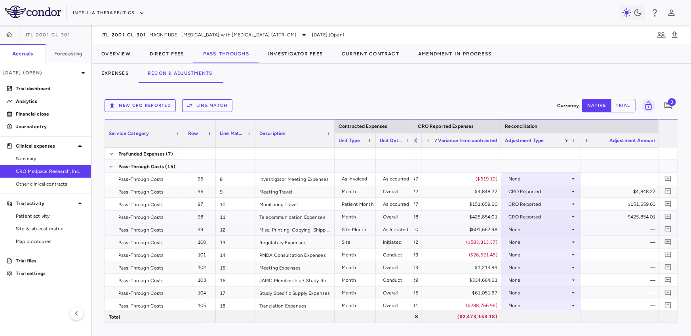
click at [217, 105] on button "Line Match" at bounding box center [207, 105] width 50 height 13
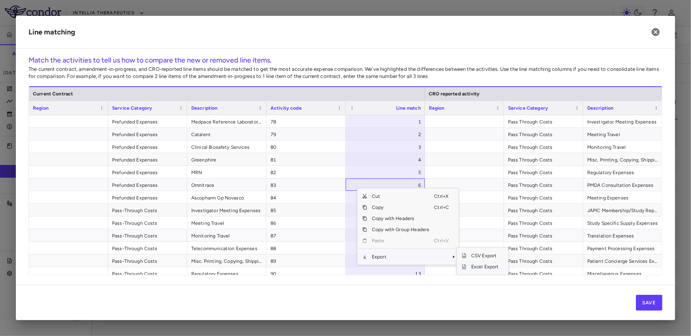
click at [465, 266] on span "SubMenu" at bounding box center [464, 267] width 5 height 5
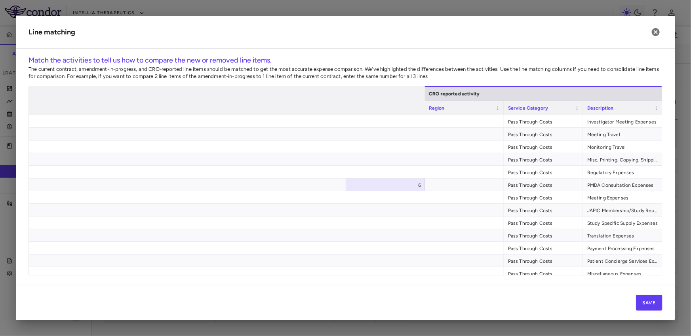
scroll to position [0, 554]
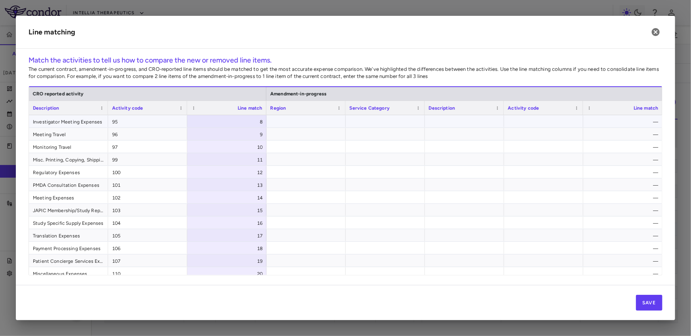
click at [245, 121] on div "8" at bounding box center [228, 122] width 68 height 13
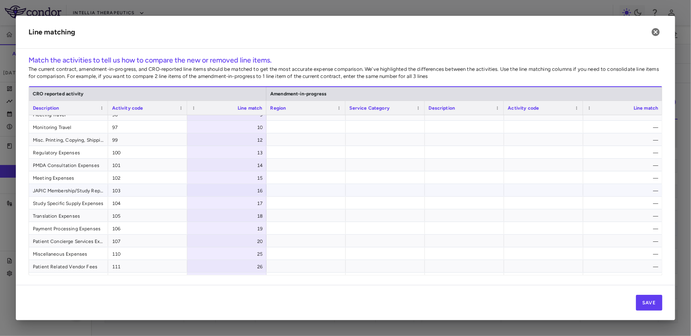
scroll to position [118, 0]
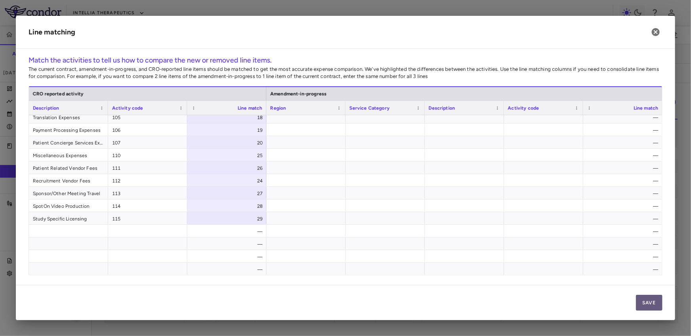
click at [645, 298] on button "Save" at bounding box center [649, 303] width 27 height 16
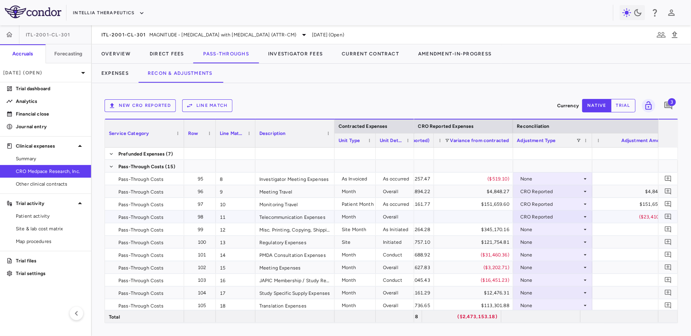
scroll to position [0, 908]
click at [545, 216] on div "CRO Reported" at bounding box center [554, 217] width 62 height 13
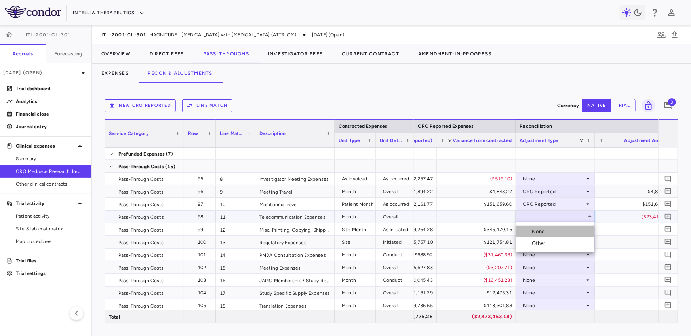
click at [547, 230] on div "None" at bounding box center [540, 231] width 16 height 7
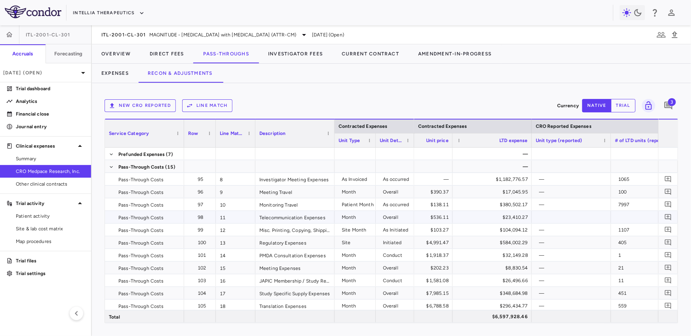
click at [503, 215] on div "$23,410.27" at bounding box center [494, 217] width 68 height 13
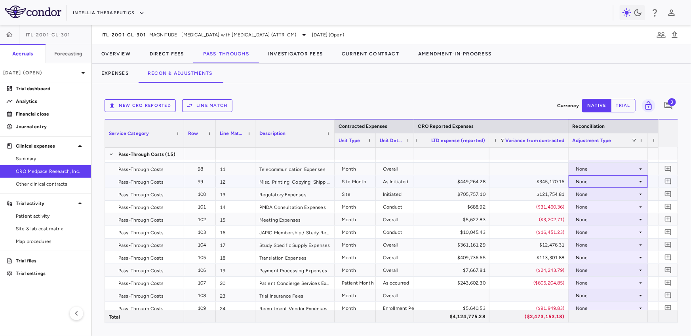
click at [588, 183] on div "None" at bounding box center [607, 181] width 62 height 13
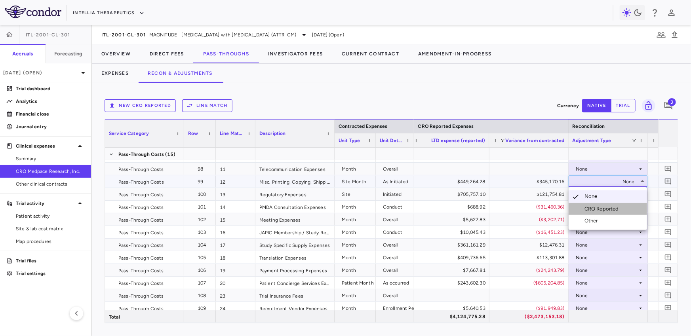
click at [594, 208] on div "CRO Reported" at bounding box center [604, 209] width 38 height 7
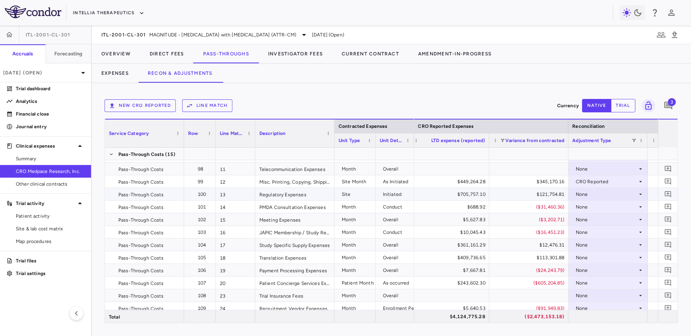
click at [596, 193] on div "None" at bounding box center [607, 194] width 62 height 13
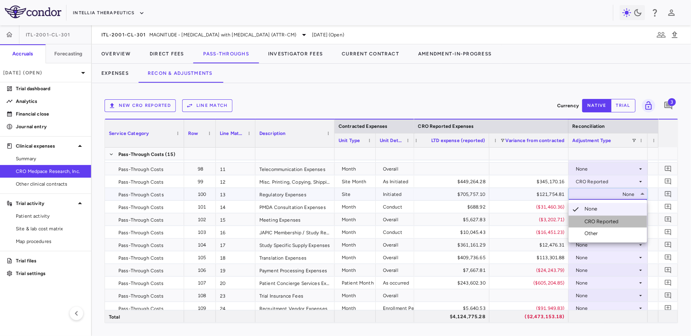
click at [594, 223] on div "CRO Reported" at bounding box center [604, 221] width 38 height 7
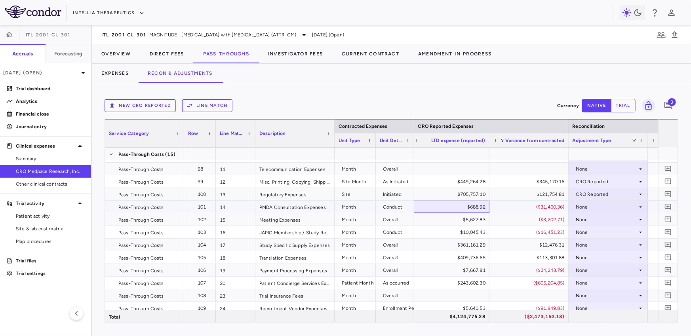
click at [459, 206] on div "$688.92" at bounding box center [451, 207] width 68 height 13
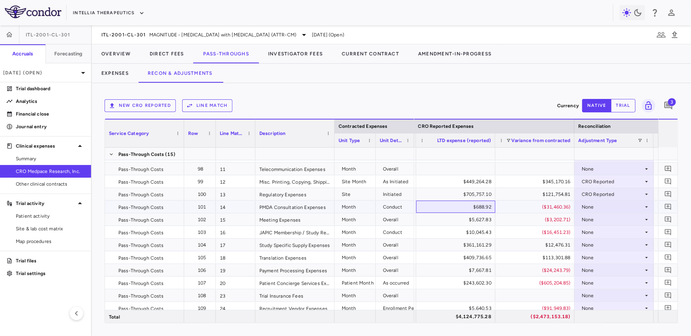
scroll to position [0, 813]
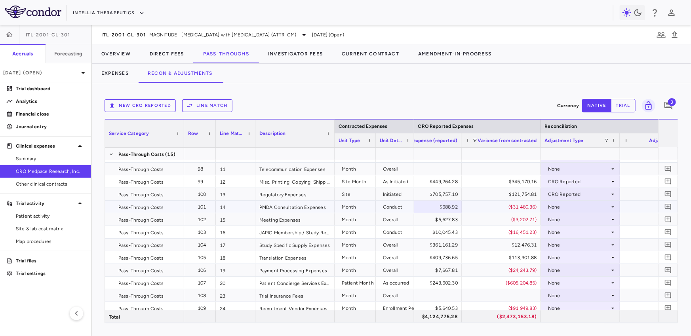
click at [485, 204] on div "($31,460.36)" at bounding box center [503, 207] width 68 height 13
click at [483, 217] on div "($3,202.71)" at bounding box center [503, 219] width 68 height 13
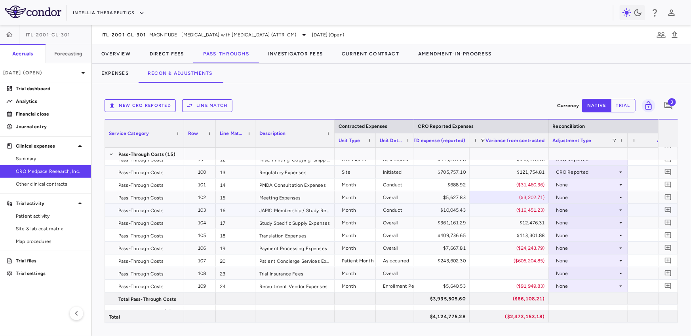
click at [493, 209] on div "($16,451.23)" at bounding box center [511, 210] width 68 height 13
click at [309, 210] on div "JAPIC Membership / Study Report Fees" at bounding box center [294, 210] width 79 height 12
click at [499, 208] on div "($16,451.23)" at bounding box center [511, 210] width 68 height 13
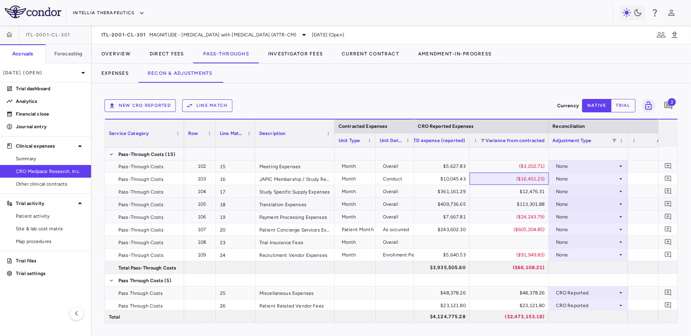
scroll to position [209, 0]
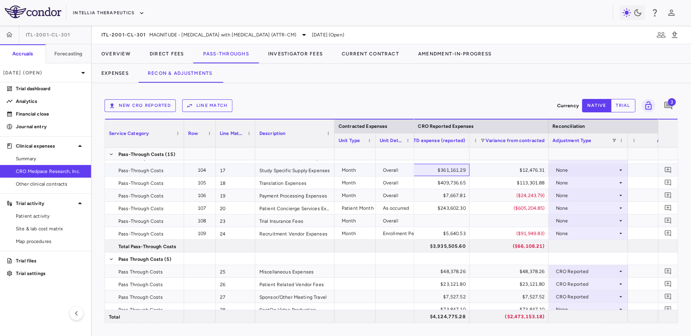
click at [444, 171] on div "$361,161.29" at bounding box center [432, 170] width 68 height 13
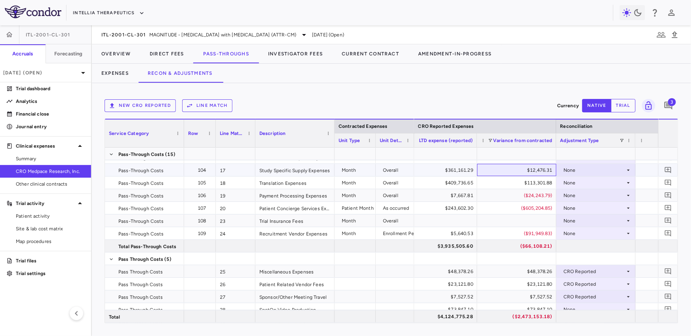
click at [505, 169] on div "$12,476.31" at bounding box center [518, 170] width 68 height 13
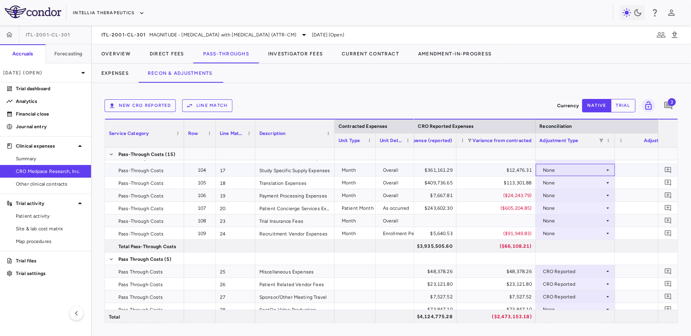
click at [579, 167] on div "None" at bounding box center [574, 170] width 62 height 13
click at [564, 194] on div "CRO Reported" at bounding box center [571, 197] width 38 height 7
click at [560, 183] on div "None" at bounding box center [574, 183] width 62 height 13
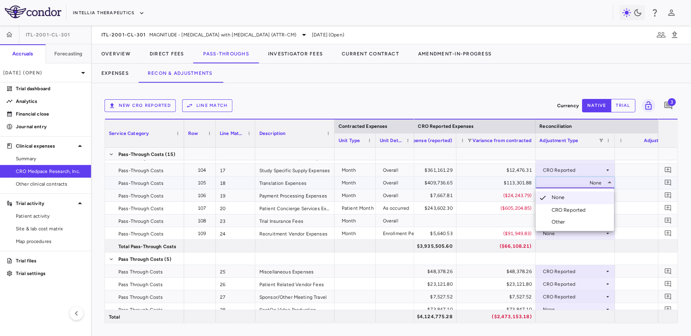
click at [569, 209] on div "CRO Reported" at bounding box center [571, 210] width 38 height 7
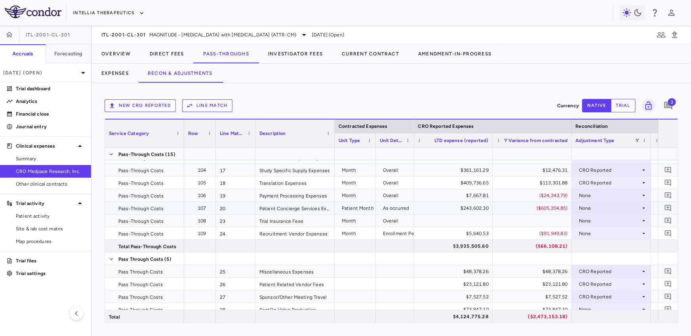
click at [603, 204] on div "None" at bounding box center [610, 208] width 62 height 13
click at [604, 235] on div "CRO Reported" at bounding box center [607, 235] width 38 height 7
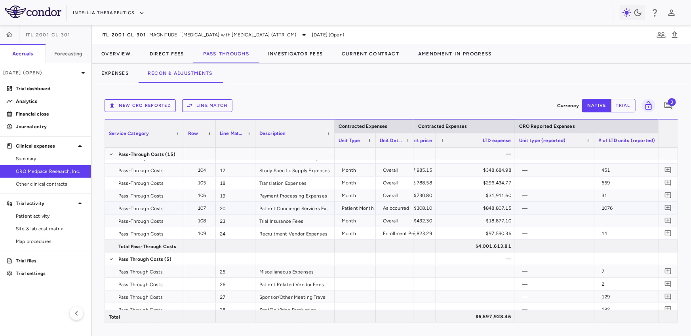
click at [463, 206] on div "$848,807.15" at bounding box center [477, 208] width 68 height 13
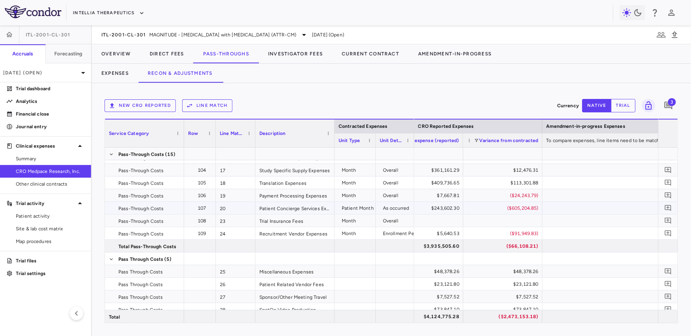
click at [426, 209] on div "$243,602.30" at bounding box center [425, 208] width 68 height 13
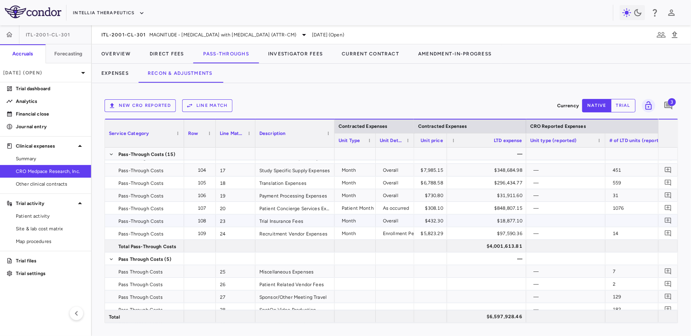
click at [484, 218] on div "$18,877.10" at bounding box center [488, 221] width 68 height 13
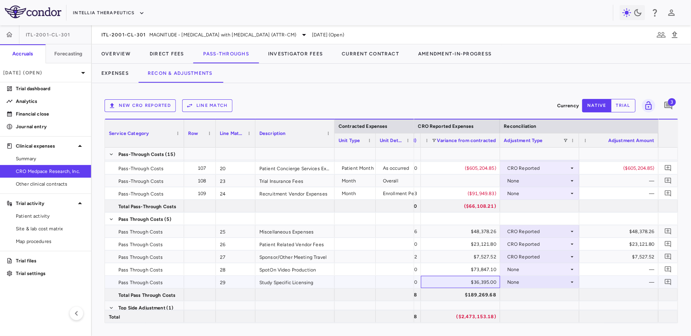
click at [440, 280] on div "$36,395.00" at bounding box center [462, 282] width 68 height 13
click at [455, 231] on div "$48,378.26" at bounding box center [462, 231] width 68 height 13
click at [217, 101] on button "Line Match" at bounding box center [207, 105] width 50 height 13
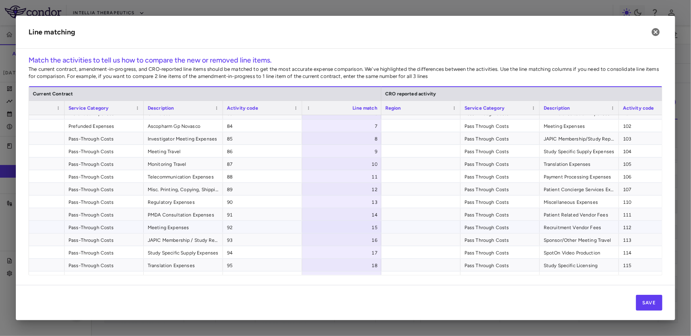
click at [585, 226] on span "Recruitment Vendor Fees" at bounding box center [579, 227] width 71 height 13
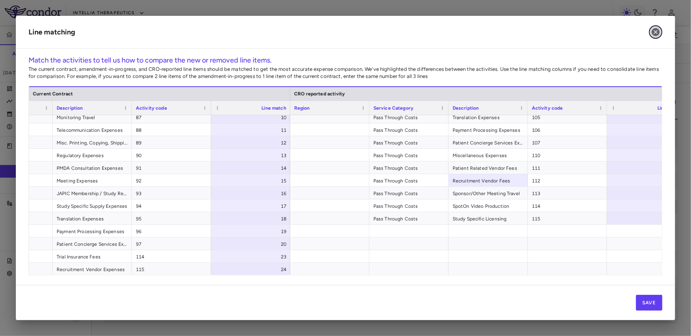
click at [657, 27] on icon "button" at bounding box center [656, 32] width 10 height 10
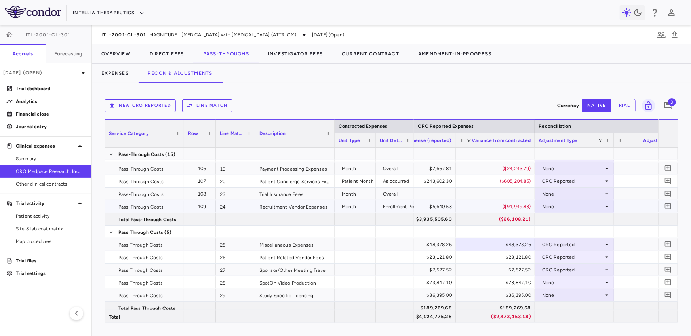
click at [572, 204] on div "None" at bounding box center [573, 206] width 62 height 13
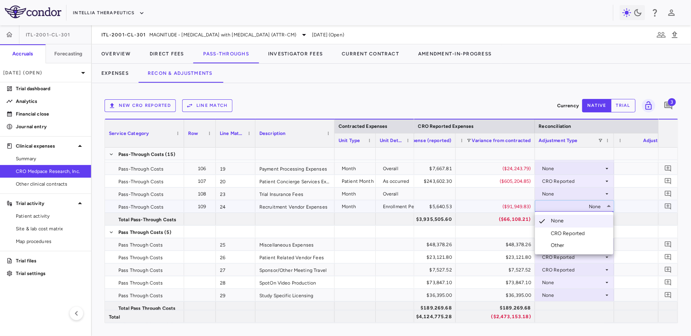
click at [567, 232] on div "CRO Reported" at bounding box center [570, 233] width 38 height 7
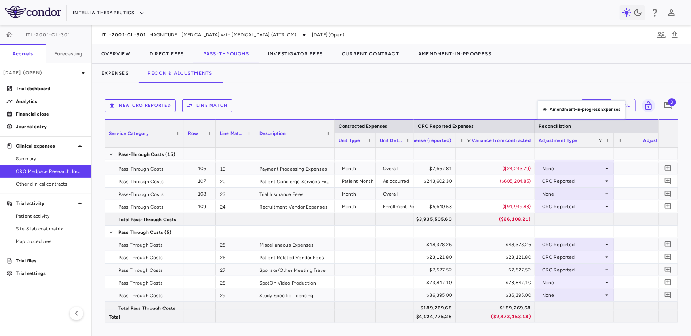
drag, startPoint x: 560, startPoint y: 124, endPoint x: 537, endPoint y: 100, distance: 33.6
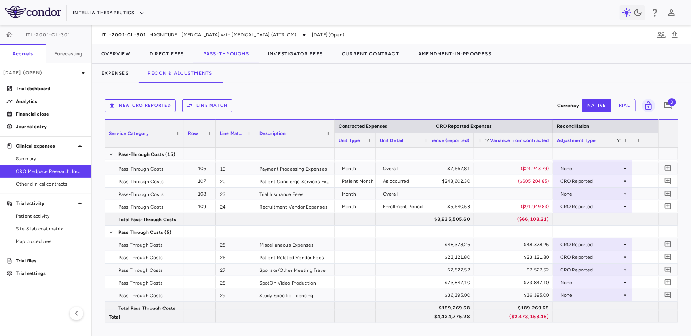
drag, startPoint x: 413, startPoint y: 140, endPoint x: 431, endPoint y: 141, distance: 18.2
click at [431, 141] on div at bounding box center [431, 140] width 3 height 14
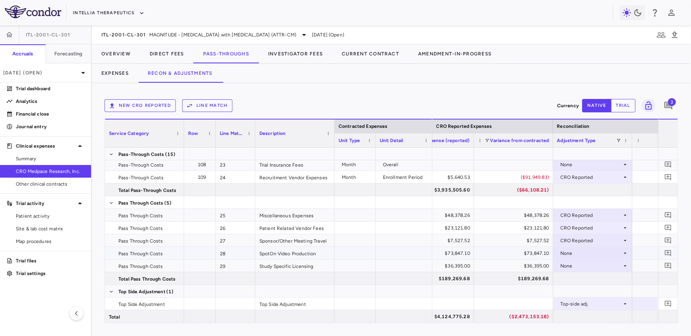
click at [579, 255] on div "None" at bounding box center [591, 253] width 62 height 13
click at [582, 280] on div "CRO Reported" at bounding box center [588, 280] width 38 height 7
drag, startPoint x: 609, startPoint y: 131, endPoint x: 542, endPoint y: 96, distance: 74.9
click at [572, 270] on div "None" at bounding box center [591, 266] width 62 height 13
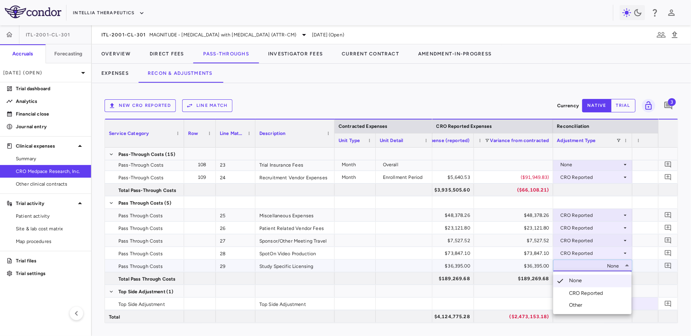
click at [576, 291] on div "CRO Reported" at bounding box center [588, 293] width 38 height 7
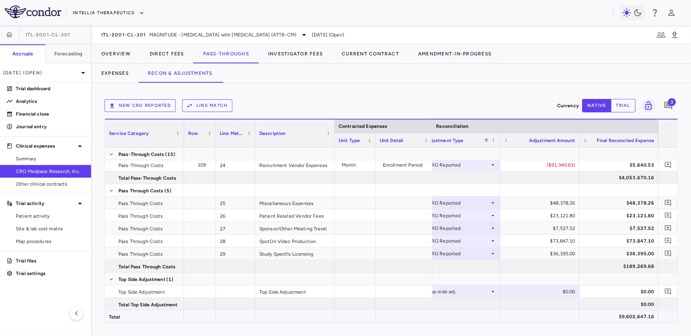
click at [637, 318] on div "$9,602,647.16" at bounding box center [621, 316] width 68 height 13
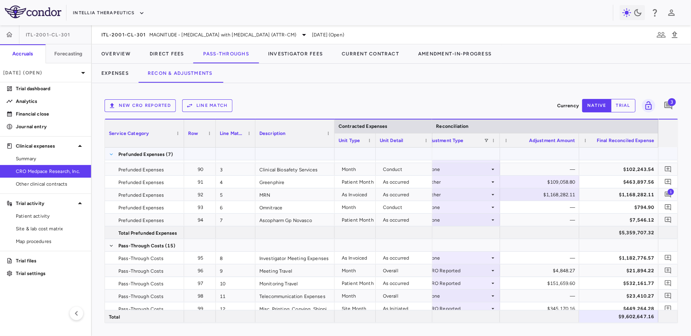
click at [110, 154] on span at bounding box center [111, 154] width 5 height 5
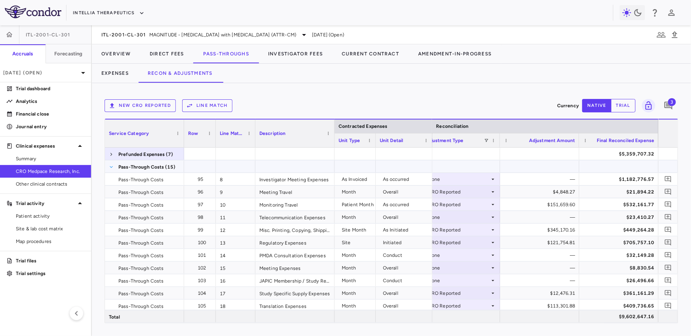
click at [110, 167] on span at bounding box center [111, 167] width 5 height 5
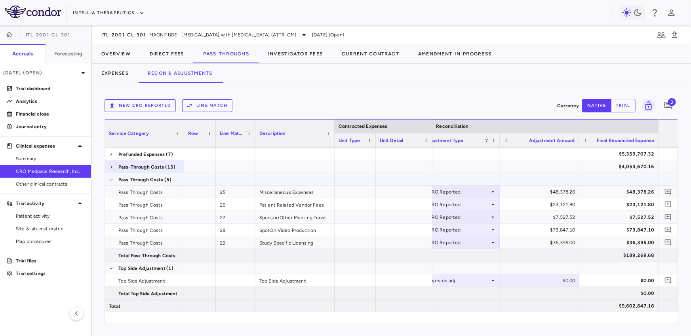
click at [112, 179] on span at bounding box center [111, 179] width 5 height 5
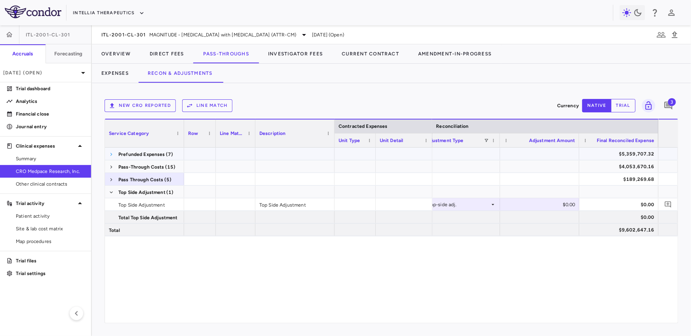
click at [110, 152] on span at bounding box center [111, 154] width 5 height 5
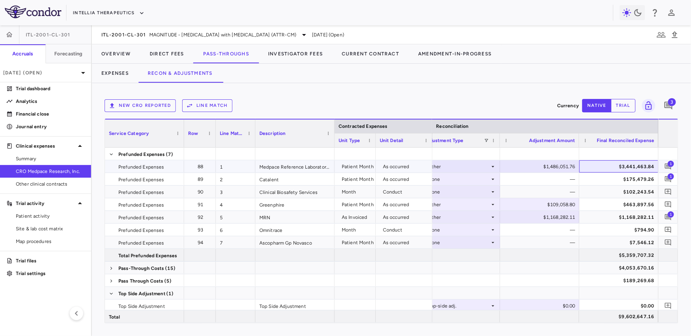
click at [624, 165] on div "$3,441,463.84" at bounding box center [621, 166] width 68 height 13
click at [617, 256] on div "$5,359,707.32" at bounding box center [621, 255] width 68 height 13
click at [640, 183] on div "$175,479.26" at bounding box center [621, 179] width 68 height 13
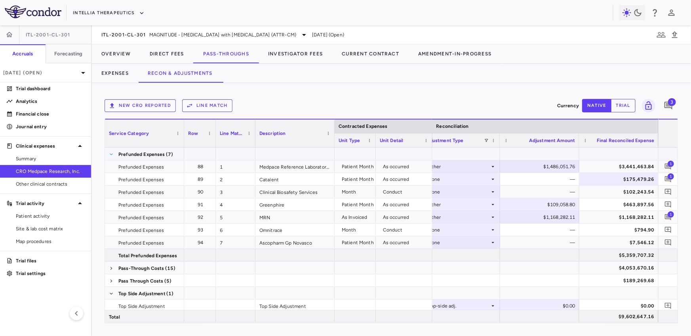
click at [110, 153] on span at bounding box center [111, 154] width 5 height 5
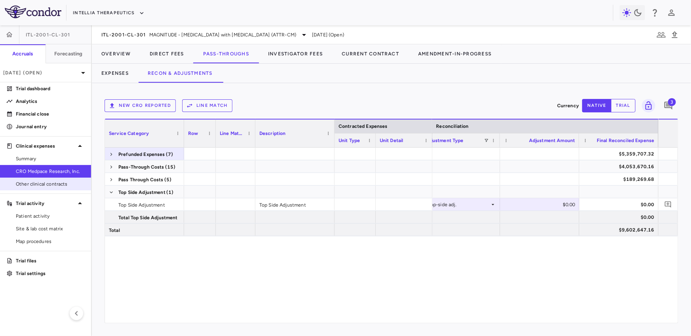
click at [64, 181] on span "Other clinical contracts" at bounding box center [50, 184] width 69 height 7
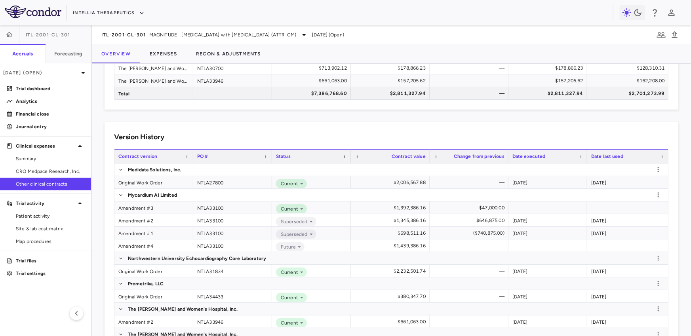
scroll to position [110, 0]
click at [168, 56] on button "Expenses" at bounding box center [163, 53] width 46 height 19
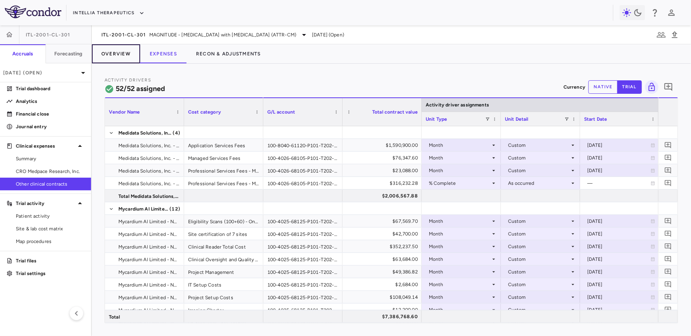
click at [129, 57] on button "Overview" at bounding box center [116, 53] width 48 height 19
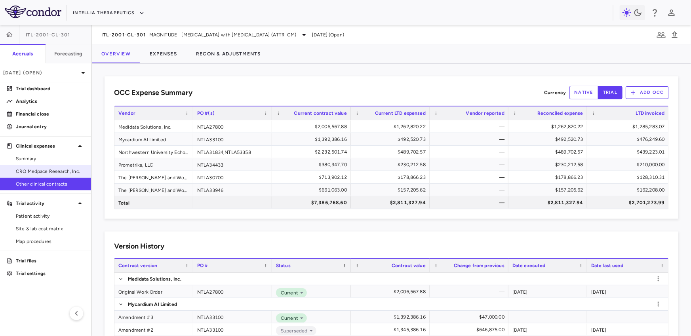
click at [59, 173] on span "CRO Medpace Research, Inc." at bounding box center [50, 171] width 69 height 7
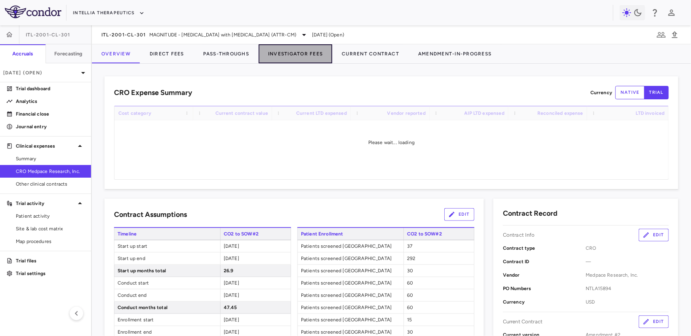
click at [297, 53] on button "Investigator Fees" at bounding box center [296, 53] width 74 height 19
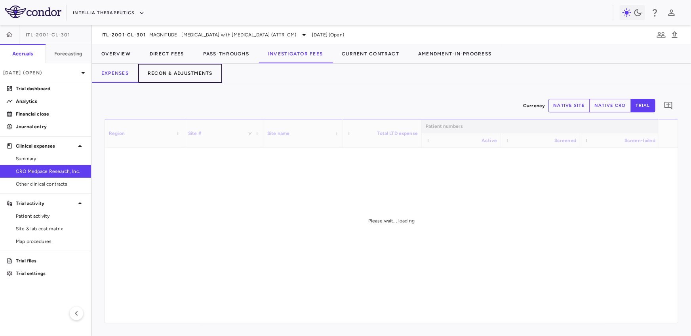
click at [190, 71] on button "Recon & Adjustments" at bounding box center [180, 73] width 84 height 19
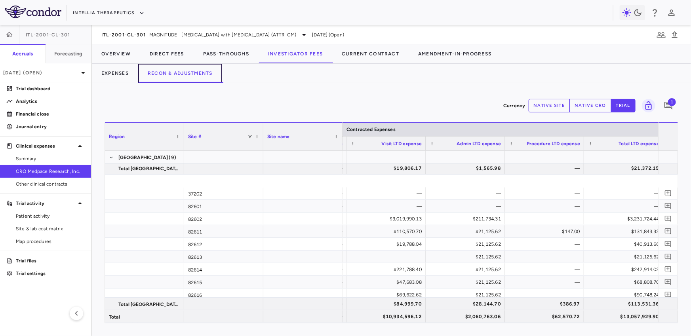
scroll to position [2381, 0]
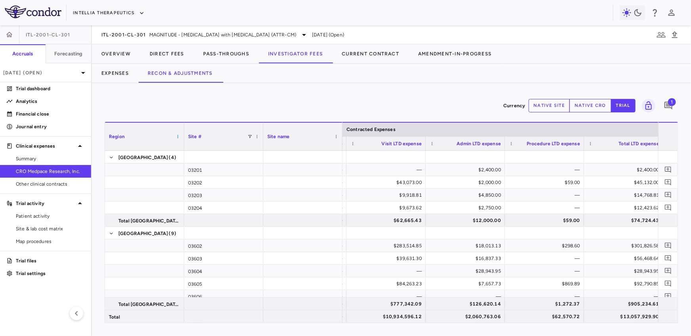
click at [176, 137] on span at bounding box center [177, 136] width 5 height 5
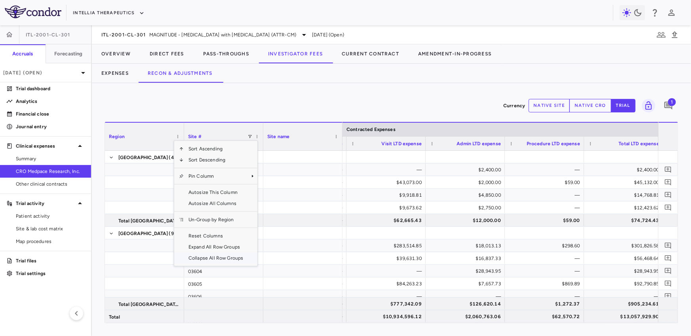
click at [198, 259] on span "Collapse All Row Groups" at bounding box center [216, 258] width 64 height 11
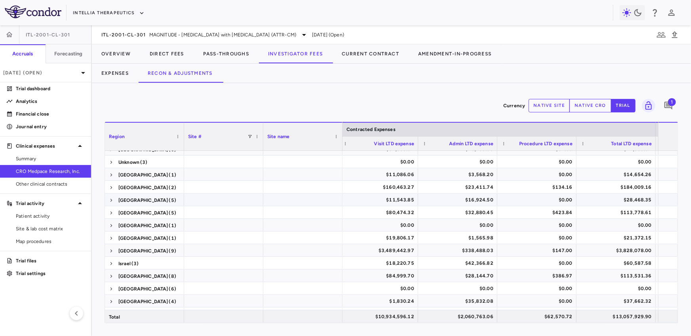
scroll to position [101, 0]
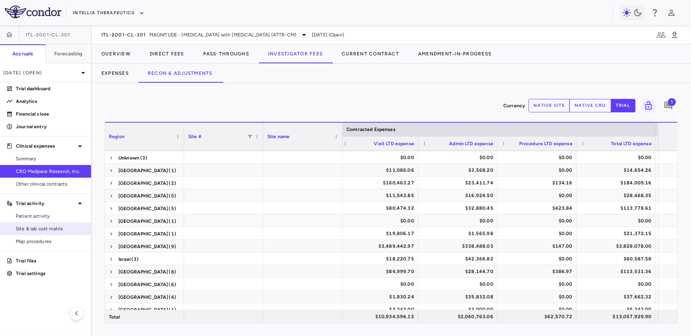
click at [32, 228] on span "Site & lab cost matrix" at bounding box center [50, 228] width 69 height 7
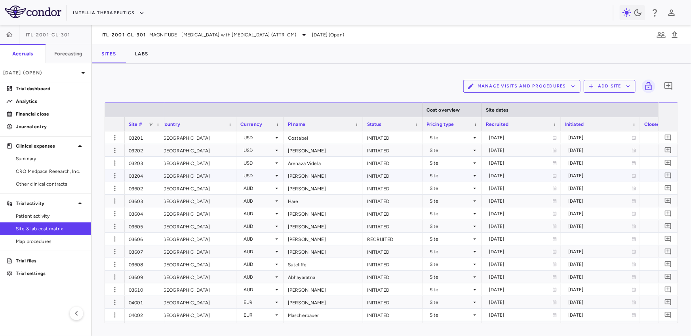
scroll to position [0, 187]
click at [389, 124] on div "Status" at bounding box center [388, 124] width 44 height 10
click at [389, 124] on div "Status 1" at bounding box center [388, 124] width 44 height 10
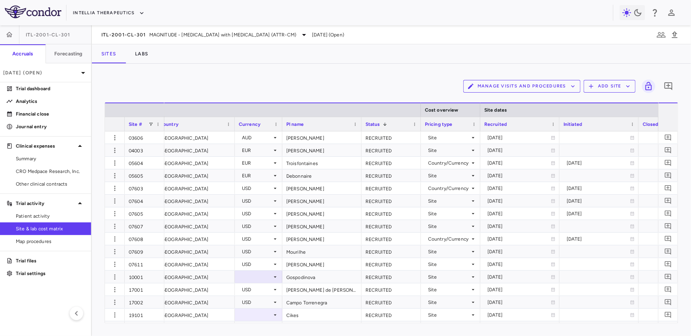
click at [391, 124] on div "Status 1" at bounding box center [388, 124] width 44 height 10
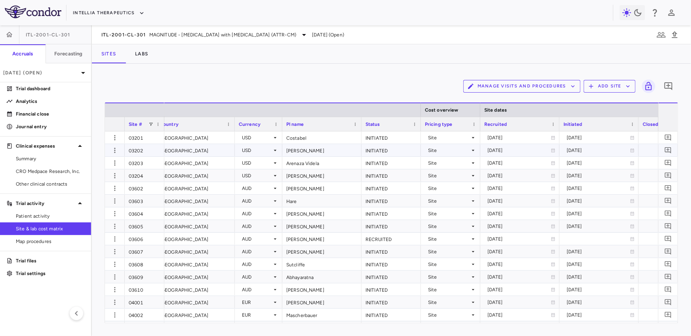
scroll to position [0, 181]
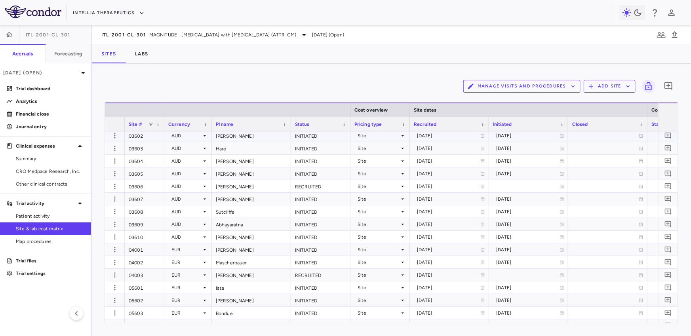
click at [317, 122] on div "Status" at bounding box center [317, 124] width 44 height 10
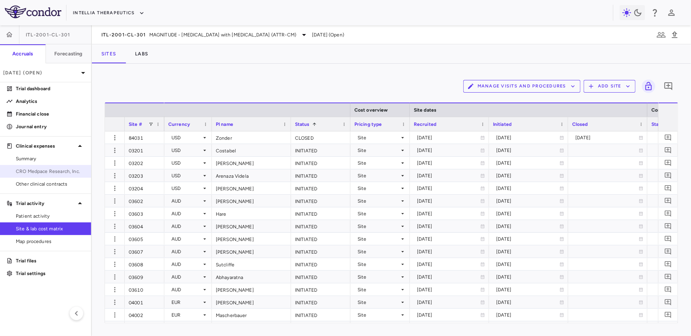
click at [48, 172] on span "CRO Medpace Research, Inc." at bounding box center [50, 171] width 69 height 7
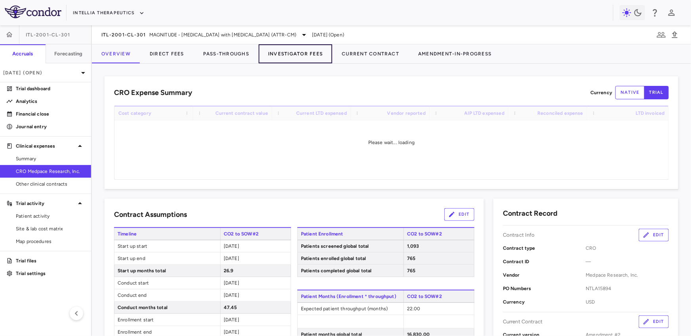
click at [291, 50] on button "Investigator Fees" at bounding box center [296, 53] width 74 height 19
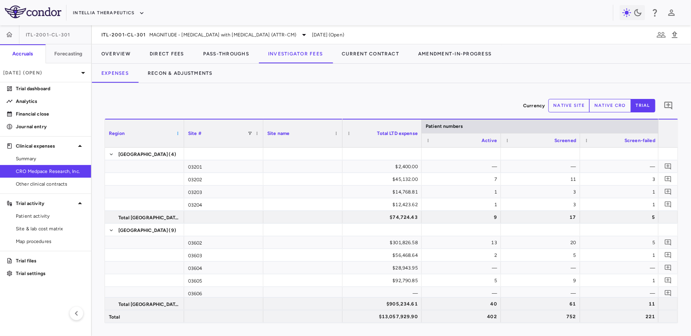
click at [177, 132] on span at bounding box center [177, 133] width 5 height 5
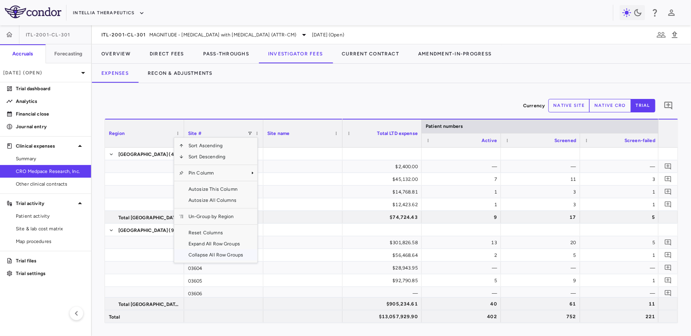
click at [218, 252] on span "Collapse All Row Groups" at bounding box center [216, 254] width 64 height 11
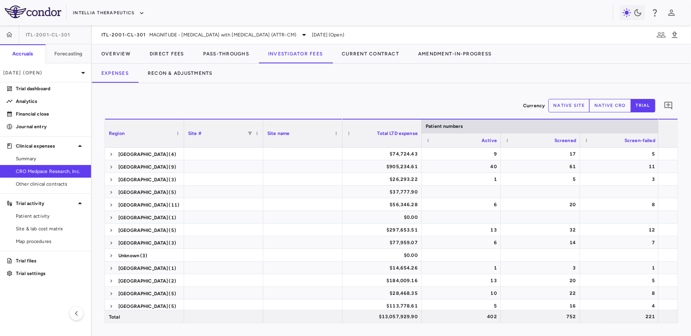
click at [203, 83] on div "Currency native site native cro trial 0 Press ENTER to sort. Press ALT DOWN to …" at bounding box center [391, 209] width 599 height 253
click at [203, 74] on button "Recon & Adjustments" at bounding box center [180, 73] width 84 height 19
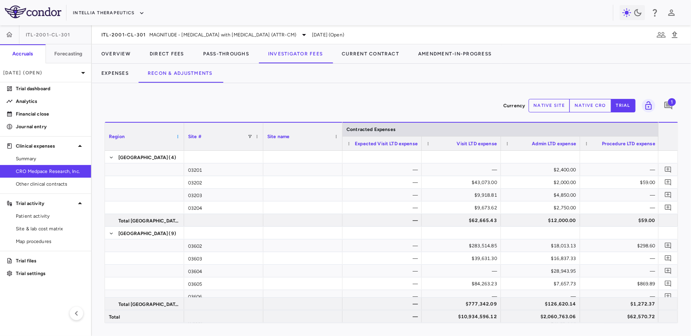
click at [177, 135] on span at bounding box center [177, 136] width 5 height 5
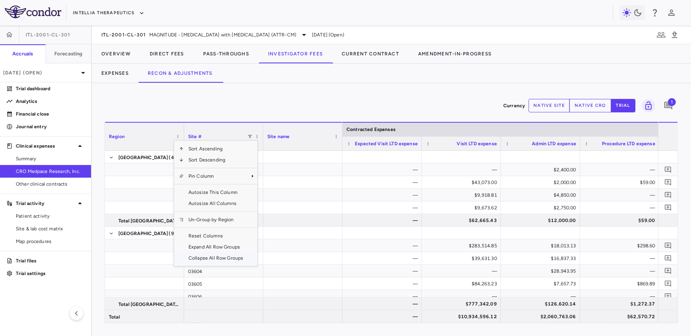
click at [204, 257] on span "Collapse All Row Groups" at bounding box center [216, 258] width 64 height 11
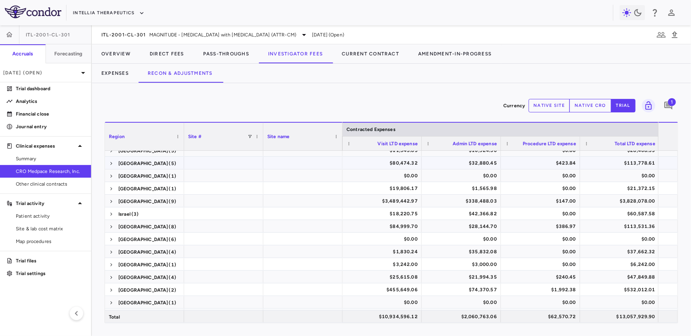
scroll to position [232, 0]
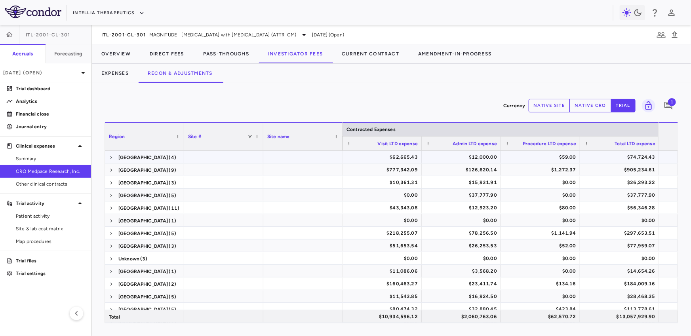
click at [365, 156] on div "$62,665.43" at bounding box center [384, 157] width 68 height 13
click at [110, 156] on span at bounding box center [111, 157] width 5 height 5
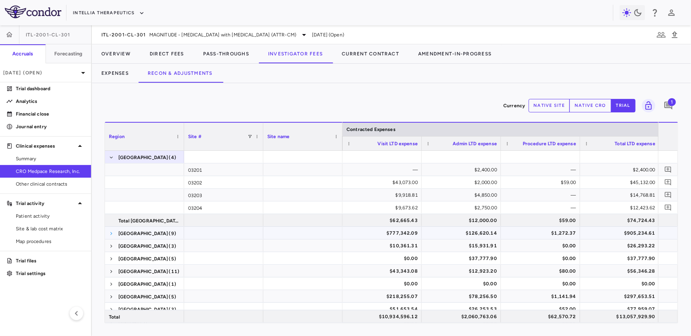
click at [110, 232] on span at bounding box center [111, 233] width 5 height 5
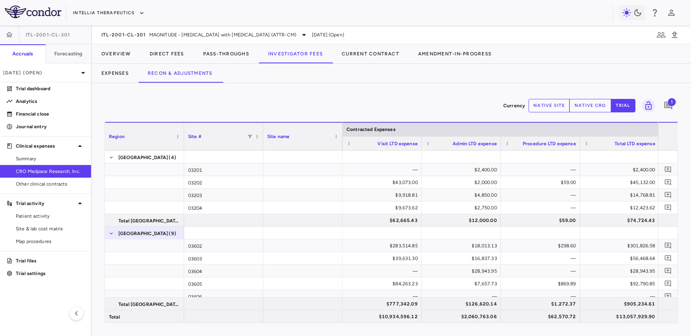
click at [179, 133] on div "Region" at bounding box center [144, 137] width 71 height 28
click at [110, 232] on span at bounding box center [111, 233] width 5 height 5
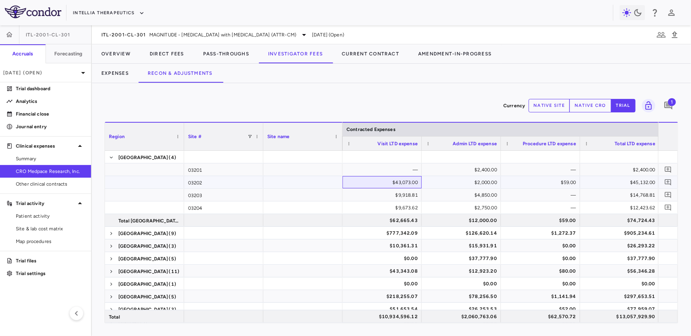
click at [381, 179] on div "$43,073.00" at bounding box center [384, 182] width 68 height 13
click at [111, 157] on span at bounding box center [111, 157] width 5 height 5
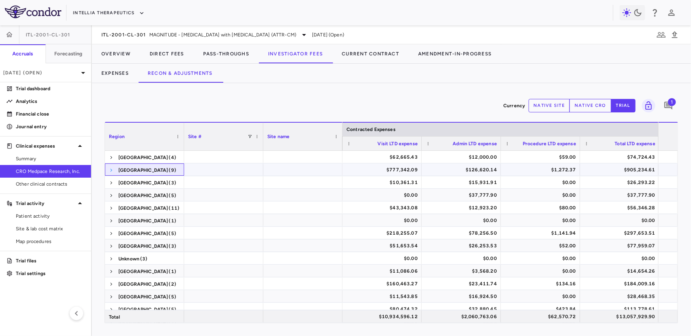
click at [110, 170] on span at bounding box center [111, 170] width 5 height 5
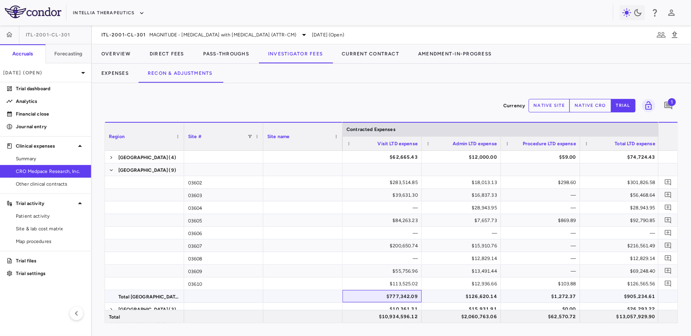
click at [375, 296] on div "$777,342.09" at bounding box center [384, 296] width 68 height 13
click at [111, 169] on span at bounding box center [111, 170] width 5 height 5
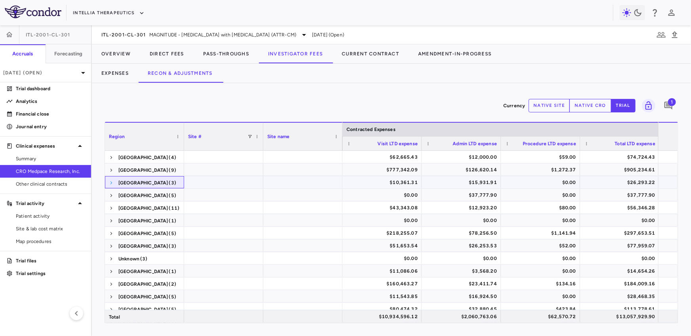
click at [112, 183] on span at bounding box center [111, 183] width 5 height 5
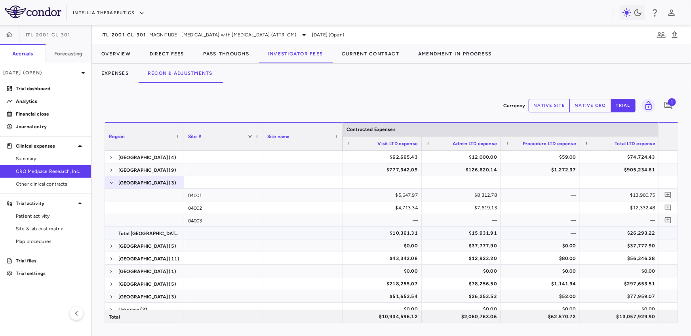
click at [371, 232] on div "$10,361.31" at bounding box center [384, 233] width 68 height 13
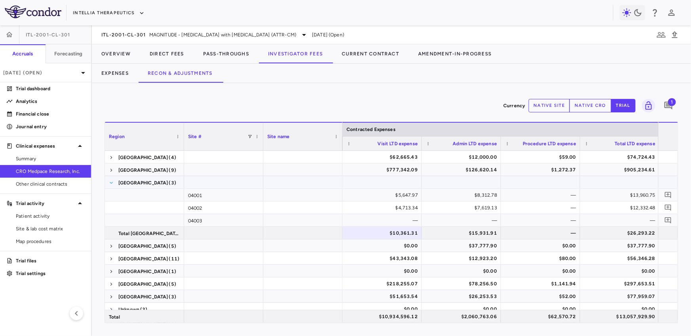
click at [109, 181] on span at bounding box center [111, 183] width 5 height 5
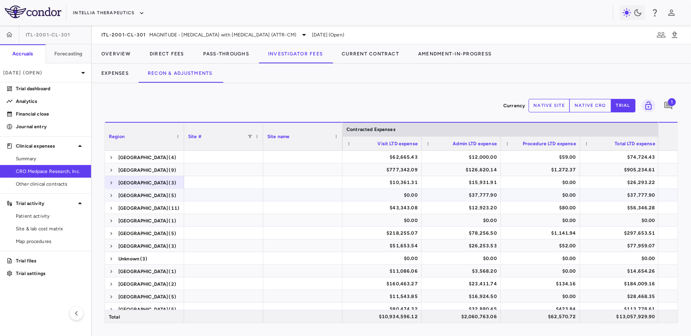
click at [108, 196] on div "Belgium (5)" at bounding box center [144, 195] width 79 height 12
click at [109, 206] on span at bounding box center [111, 208] width 5 height 5
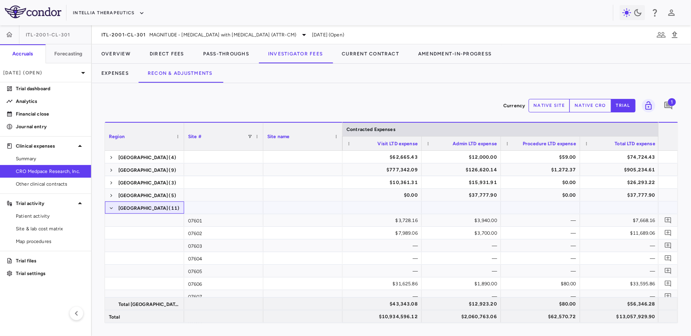
click at [109, 206] on span at bounding box center [111, 208] width 5 height 5
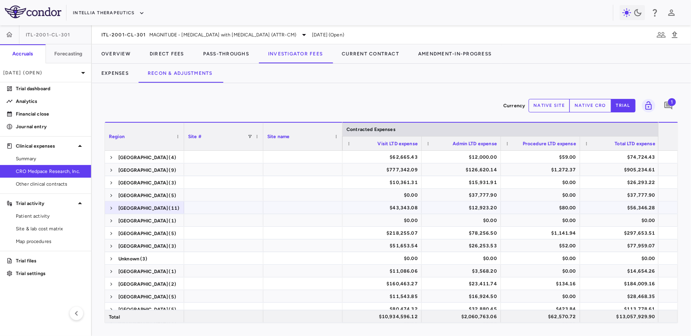
click at [370, 206] on div "$43,343.08" at bounding box center [384, 208] width 68 height 13
click at [112, 206] on span at bounding box center [111, 208] width 5 height 5
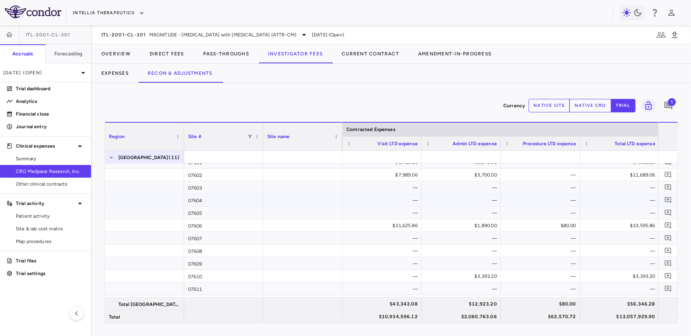
scroll to position [52, 0]
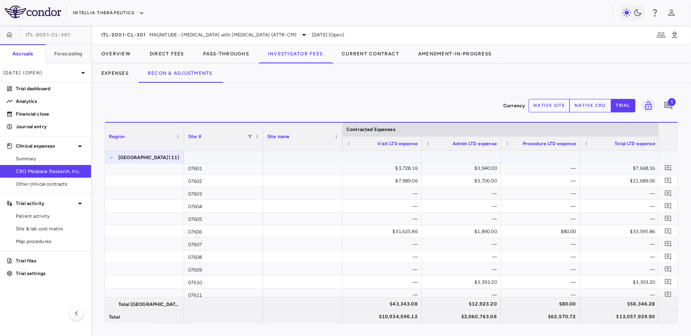
click at [110, 156] on span at bounding box center [111, 157] width 5 height 5
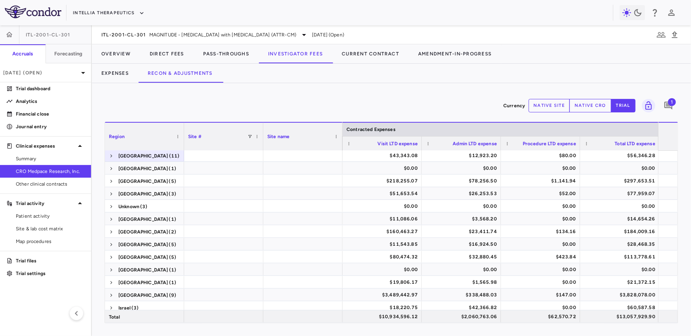
scroll to position [51, 0]
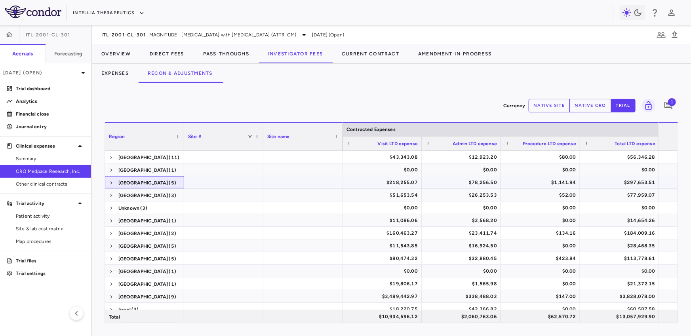
click at [112, 179] on span at bounding box center [111, 183] width 5 height 13
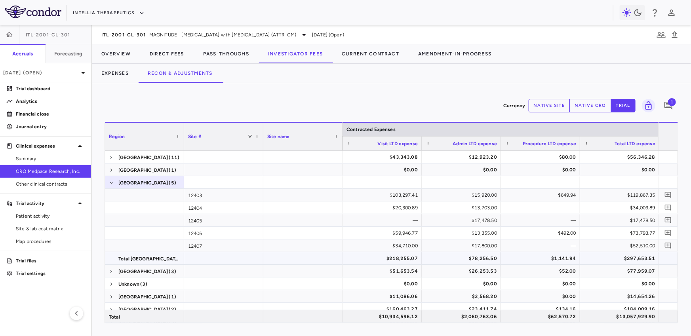
click at [387, 259] on div "$218,255.07" at bounding box center [384, 258] width 68 height 13
click at [376, 197] on div "$103,297.41" at bounding box center [384, 195] width 68 height 13
click at [111, 181] on span at bounding box center [111, 183] width 5 height 5
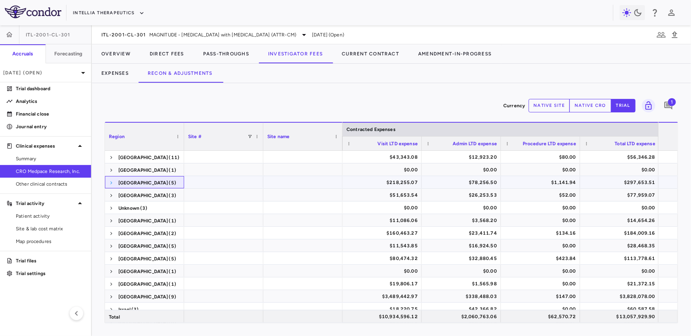
click at [110, 181] on span at bounding box center [111, 183] width 5 height 5
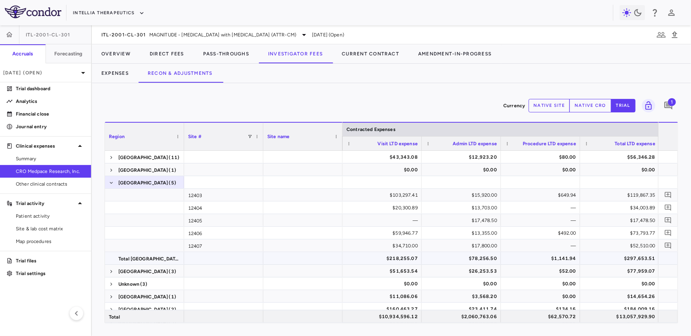
click at [397, 258] on div "$218,255.07" at bounding box center [384, 258] width 68 height 13
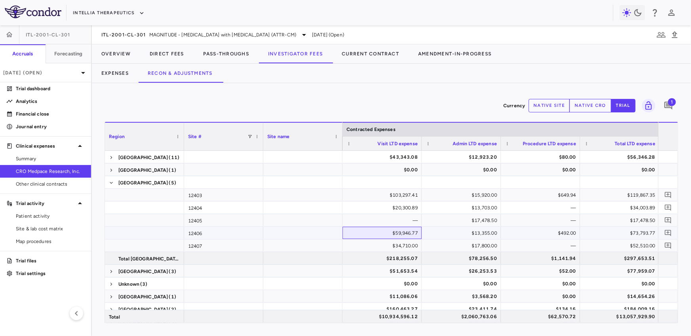
click at [383, 231] on div "$59,946.77" at bounding box center [384, 233] width 68 height 13
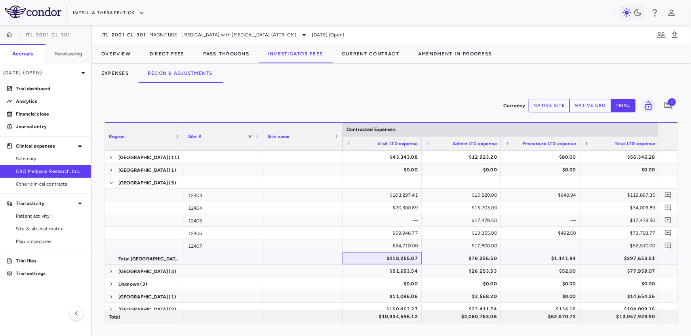
click at [373, 256] on div "$218,255.07" at bounding box center [384, 258] width 68 height 13
click at [110, 183] on span at bounding box center [111, 183] width 5 height 5
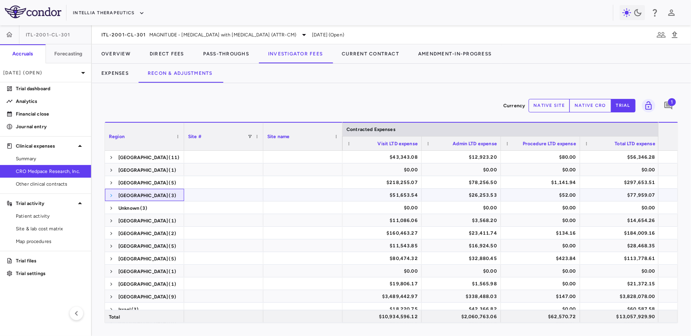
click at [110, 194] on span at bounding box center [111, 195] width 5 height 5
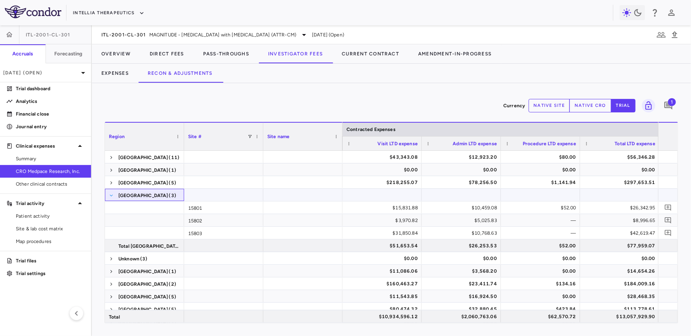
click at [110, 193] on span at bounding box center [111, 195] width 5 height 5
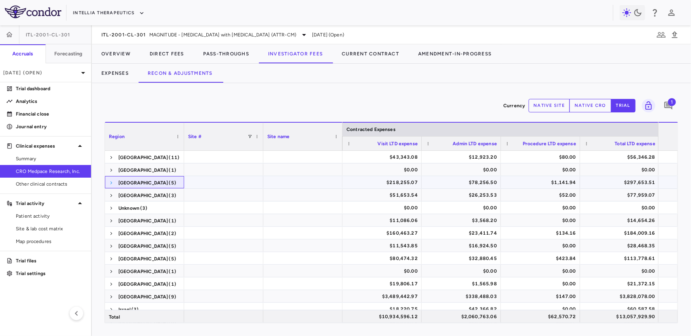
click at [111, 181] on span at bounding box center [111, 183] width 5 height 5
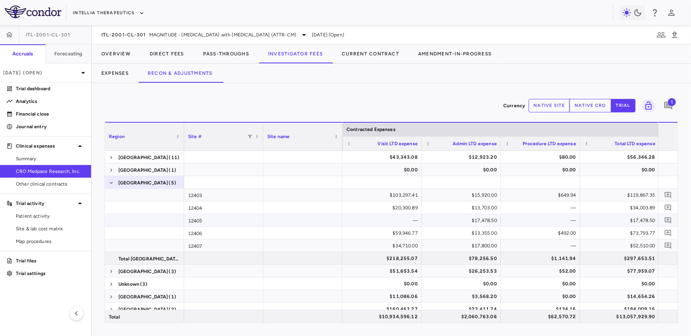
click at [373, 217] on div "—" at bounding box center [384, 220] width 68 height 13
click at [109, 181] on span at bounding box center [111, 183] width 5 height 5
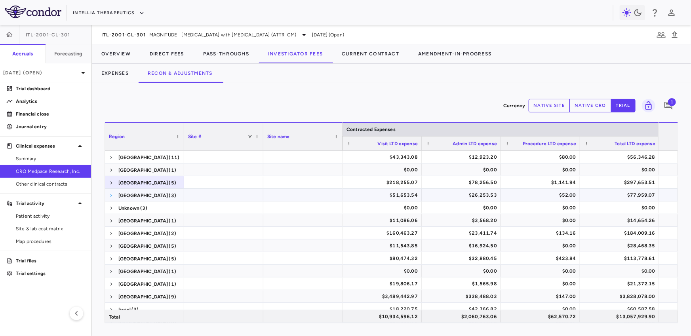
click at [110, 195] on span at bounding box center [111, 195] width 5 height 5
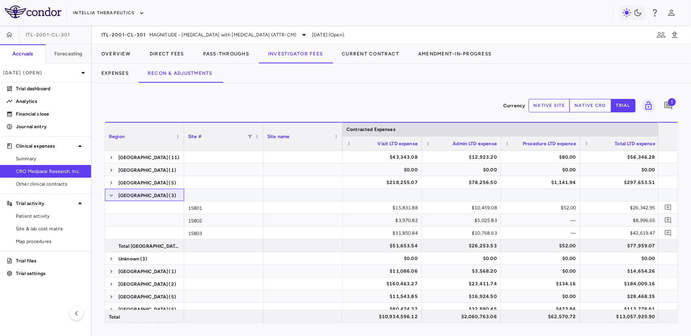
click at [111, 192] on span at bounding box center [111, 195] width 5 height 13
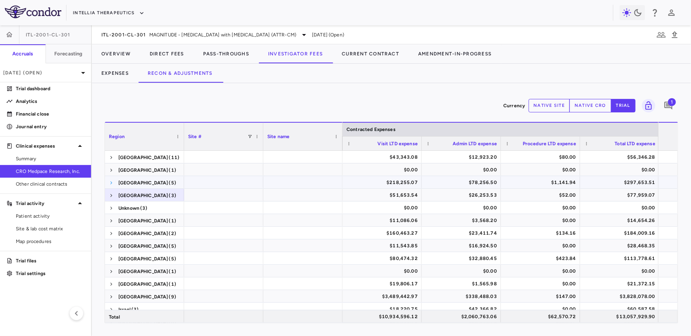
click at [110, 181] on span at bounding box center [111, 183] width 5 height 5
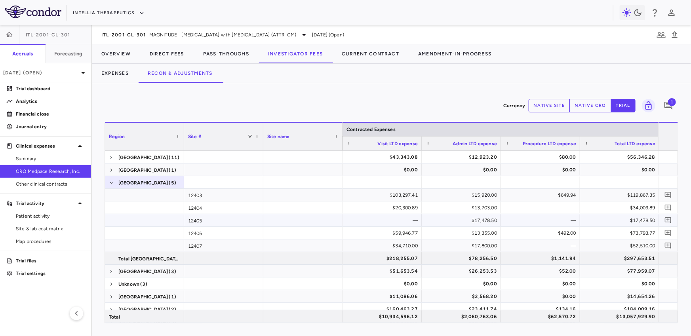
click at [391, 221] on div "—" at bounding box center [384, 220] width 68 height 13
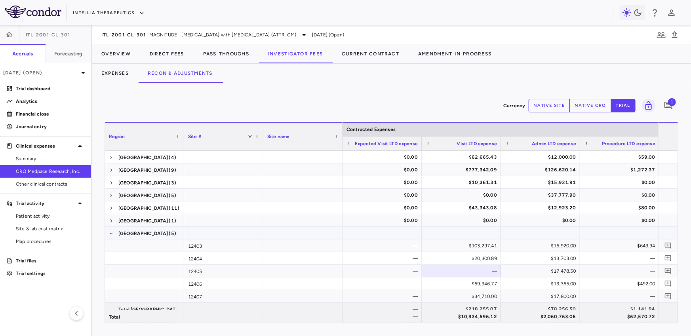
scroll to position [0, 79]
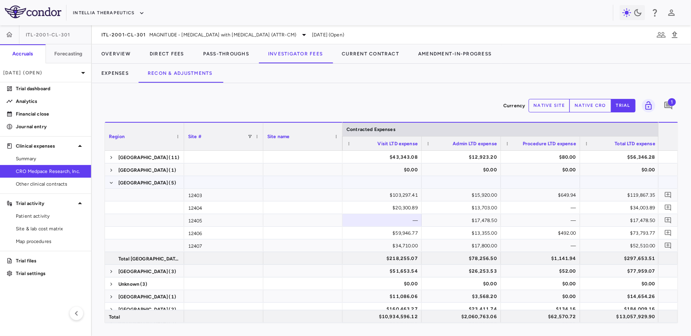
click at [110, 179] on span at bounding box center [111, 183] width 5 height 13
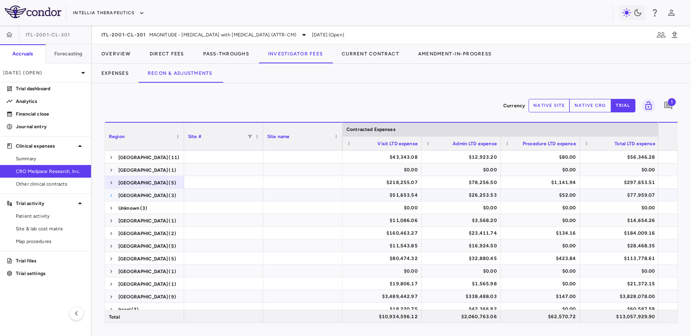
click at [109, 196] on span at bounding box center [111, 195] width 5 height 5
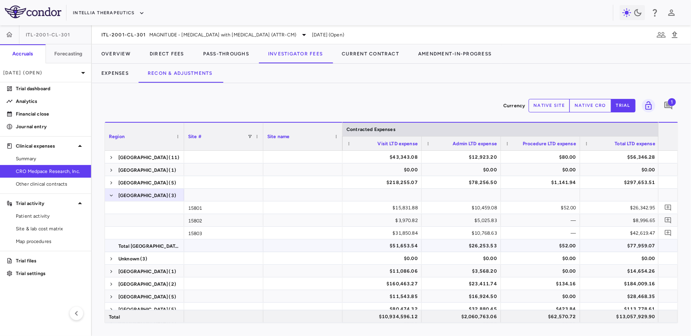
click at [370, 244] on div "$51,653.54" at bounding box center [384, 246] width 68 height 13
click at [110, 193] on span at bounding box center [111, 195] width 5 height 5
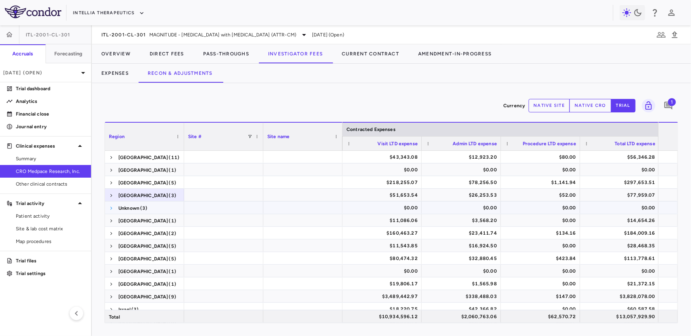
click at [110, 208] on span at bounding box center [111, 208] width 5 height 5
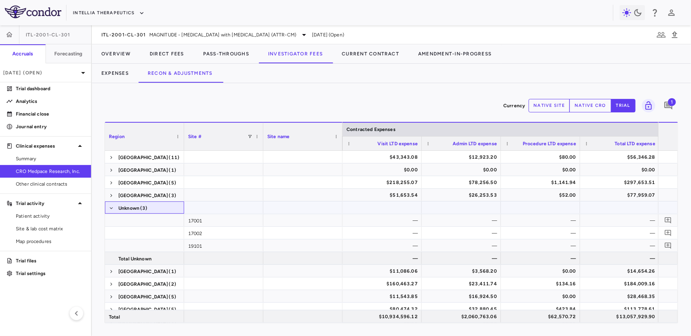
click at [110, 208] on span at bounding box center [111, 208] width 5 height 5
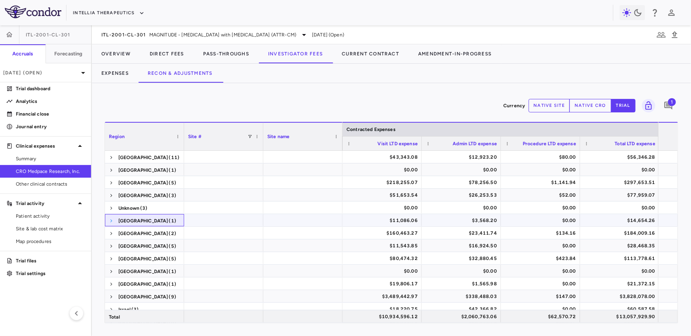
click at [109, 220] on span at bounding box center [111, 221] width 5 height 5
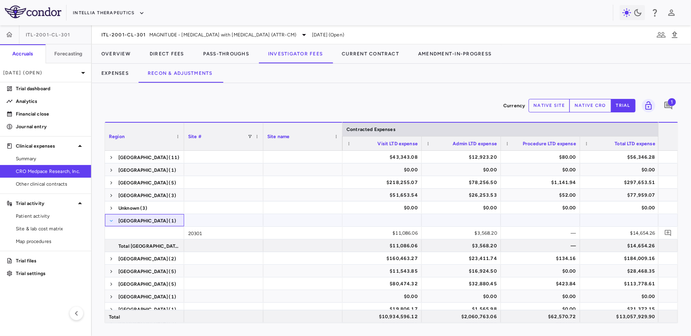
click at [109, 220] on span at bounding box center [111, 221] width 5 height 5
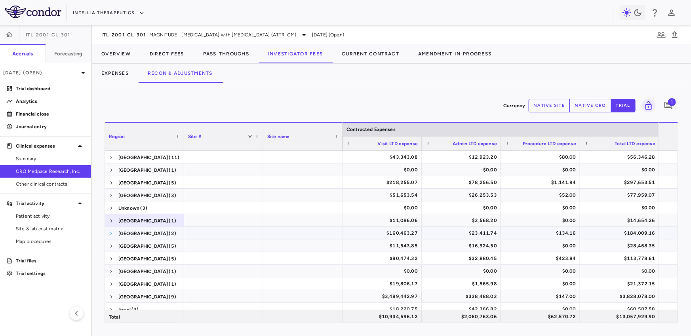
click at [109, 232] on span at bounding box center [111, 233] width 5 height 5
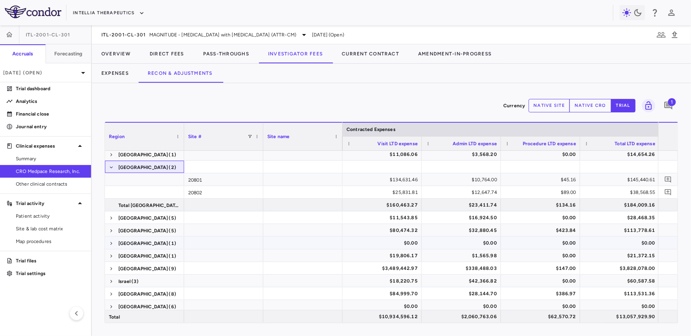
scroll to position [0, 0]
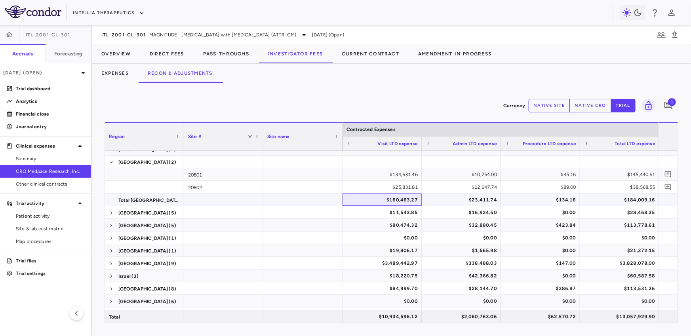
click at [373, 199] on div "$160,463.27" at bounding box center [384, 200] width 68 height 13
click at [385, 175] on div "$134,631.46" at bounding box center [384, 174] width 68 height 13
click at [59, 217] on span "Patient activity" at bounding box center [50, 216] width 69 height 7
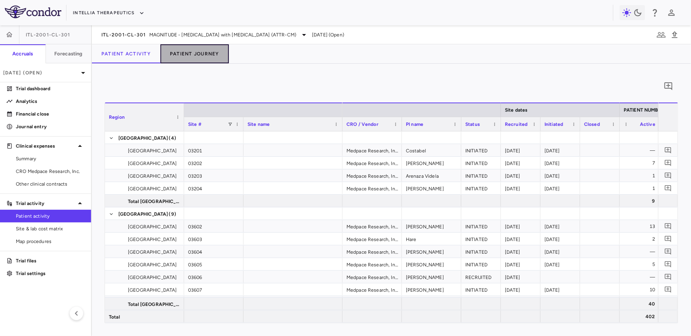
click at [194, 59] on button "Patient Journey" at bounding box center [194, 53] width 69 height 19
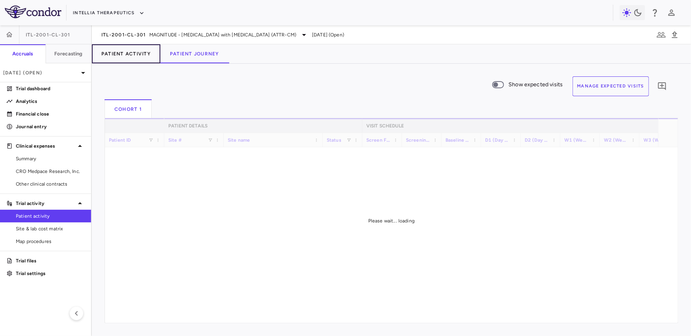
click at [127, 54] on button "Patient Activity" at bounding box center [126, 53] width 69 height 19
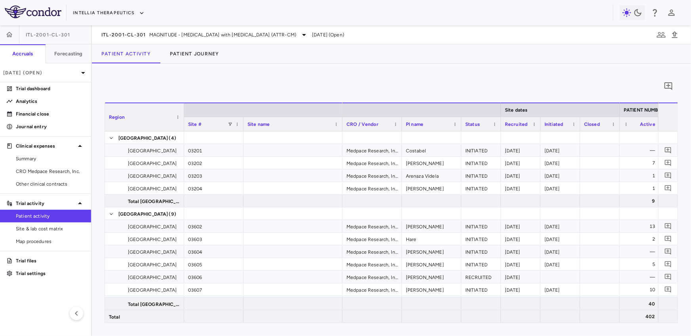
click at [233, 124] on div "Site #" at bounding box center [213, 124] width 51 height 14
click at [228, 124] on span at bounding box center [230, 124] width 5 height 5
type input "*****"
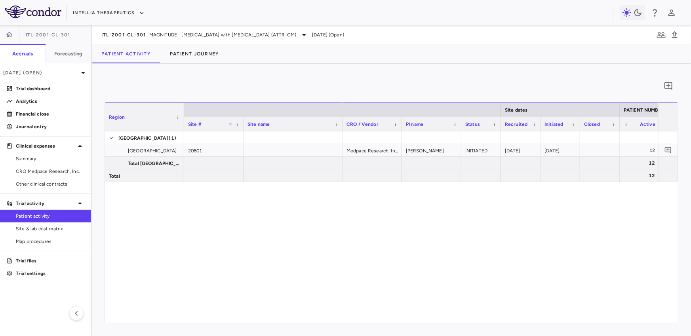
click at [405, 89] on div "0" at bounding box center [392, 86] width 574 height 20
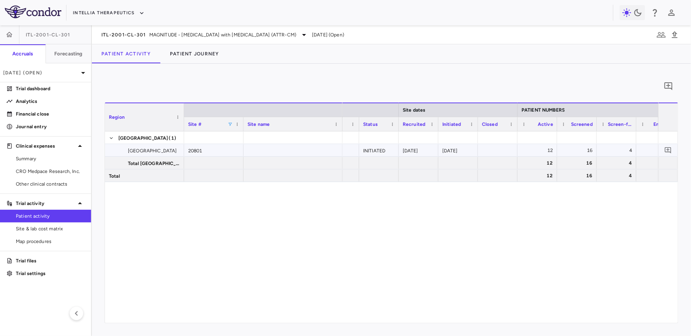
scroll to position [0, 152]
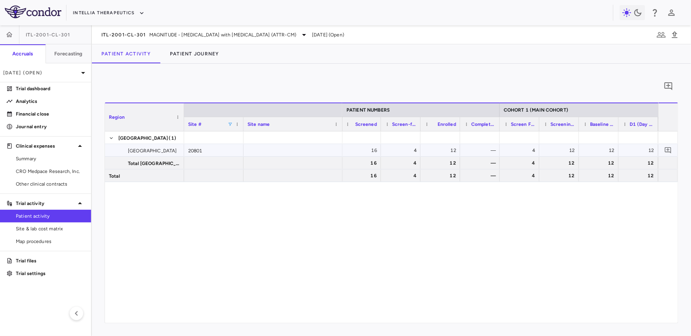
click at [411, 150] on div "4" at bounding box center [402, 150] width 29 height 13
click at [446, 150] on div "12" at bounding box center [442, 150] width 29 height 13
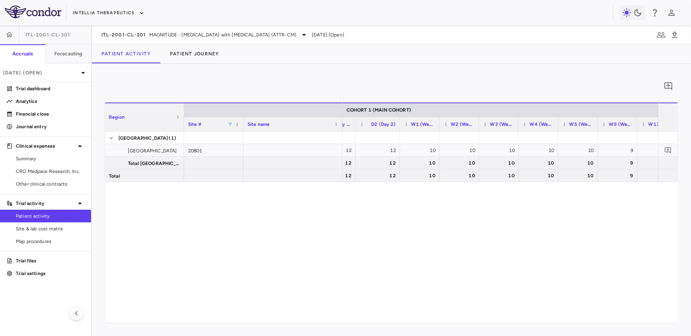
drag, startPoint x: 394, startPoint y: 123, endPoint x: 399, endPoint y: 123, distance: 4.8
click at [399, 123] on div at bounding box center [399, 124] width 3 height 14
click at [408, 123] on span at bounding box center [406, 124] width 5 height 5
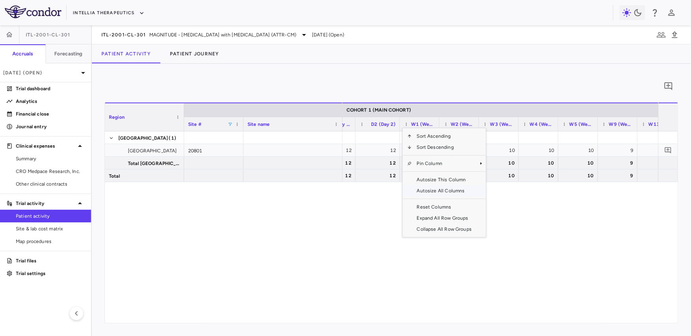
click at [431, 190] on span "Autosize All Columns" at bounding box center [444, 190] width 64 height 11
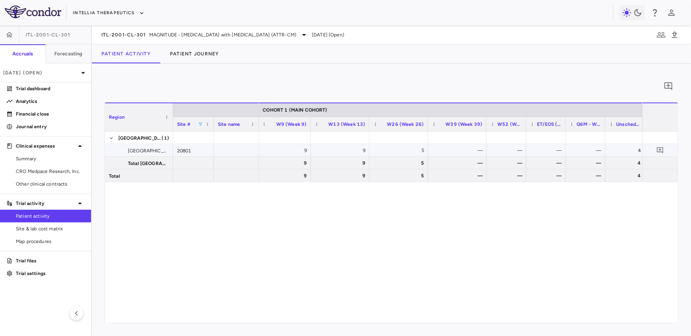
click at [286, 148] on div "9" at bounding box center [286, 150] width 42 height 13
click at [434, 149] on div "4" at bounding box center [438, 150] width 29 height 13
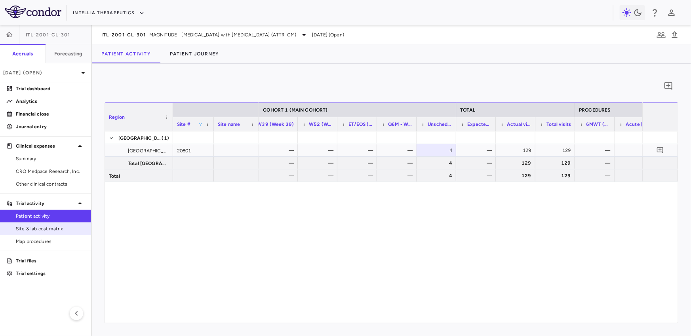
click at [42, 225] on span "Site & lab cost matrix" at bounding box center [50, 228] width 69 height 7
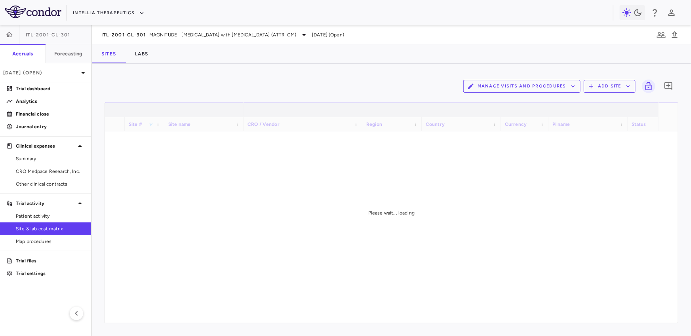
click at [150, 123] on span at bounding box center [151, 124] width 5 height 5
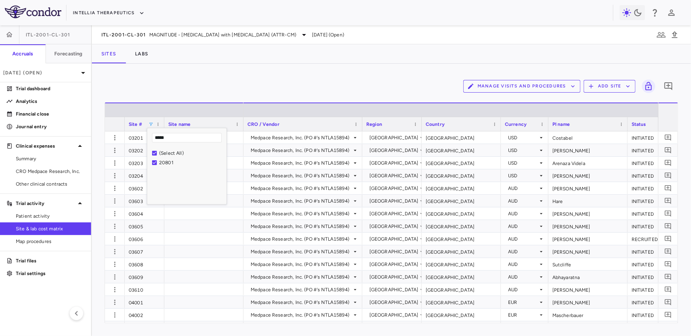
type input "*****"
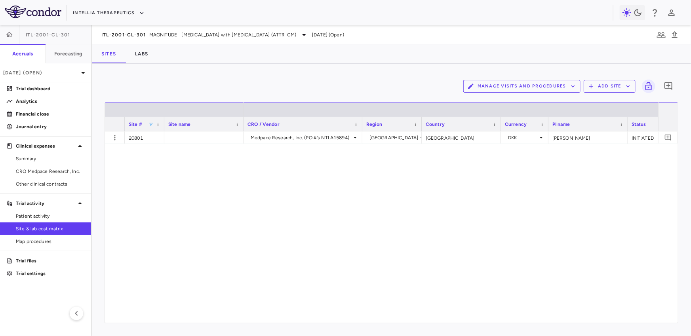
click at [341, 174] on div "Medpace Research, Inc. (PO #'s NTLA15894) Denmark Denmark DKK Hvitfeldt Poulsen…" at bounding box center [451, 227] width 415 height 192
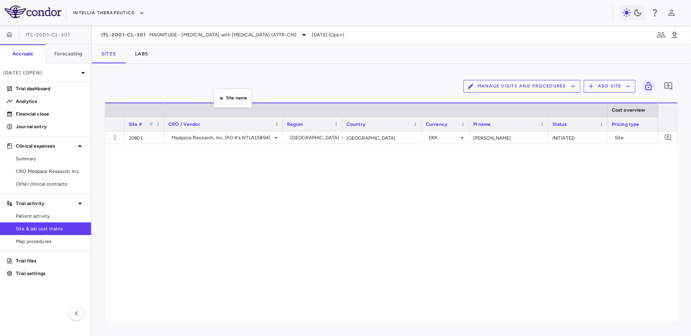
drag, startPoint x: 218, startPoint y: 122, endPoint x: 218, endPoint y: 89, distance: 32.9
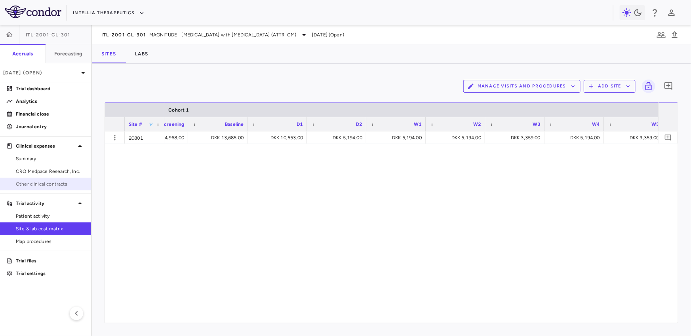
click at [50, 182] on span "Other clinical contracts" at bounding box center [50, 184] width 69 height 7
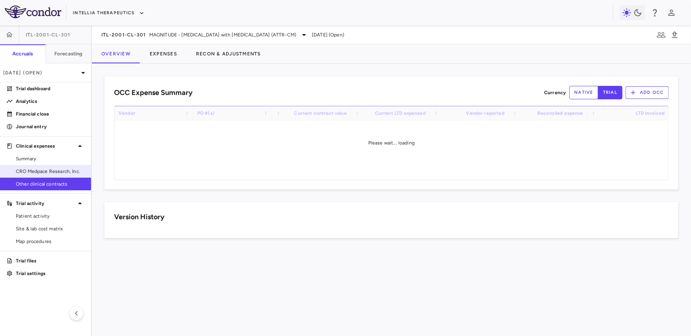
click at [55, 171] on span "CRO Medpace Research, Inc." at bounding box center [50, 171] width 69 height 7
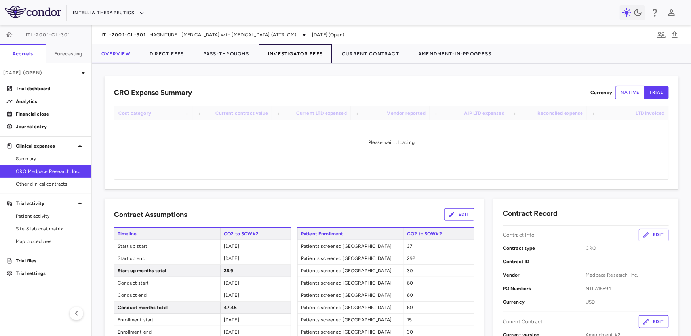
click at [291, 54] on button "Investigator Fees" at bounding box center [296, 53] width 74 height 19
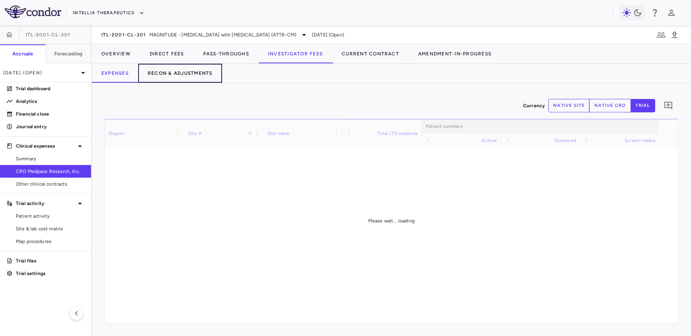
click at [202, 72] on button "Recon & Adjustments" at bounding box center [180, 73] width 84 height 19
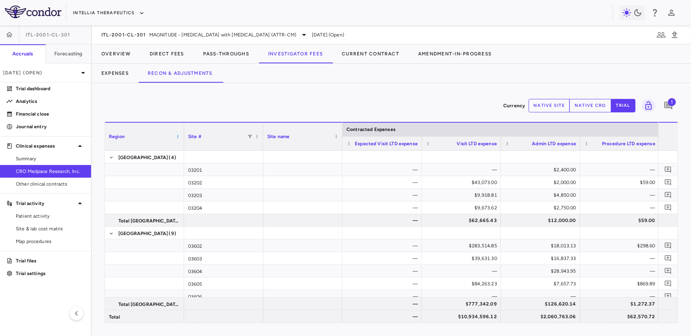
click at [178, 137] on span at bounding box center [177, 136] width 5 height 5
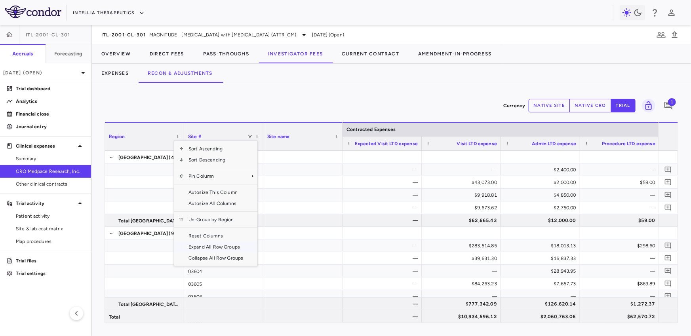
click at [194, 257] on span "Collapse All Row Groups" at bounding box center [216, 258] width 64 height 11
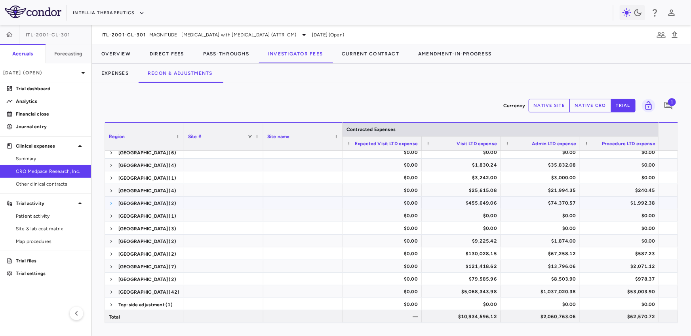
click at [109, 202] on span at bounding box center [111, 203] width 5 height 5
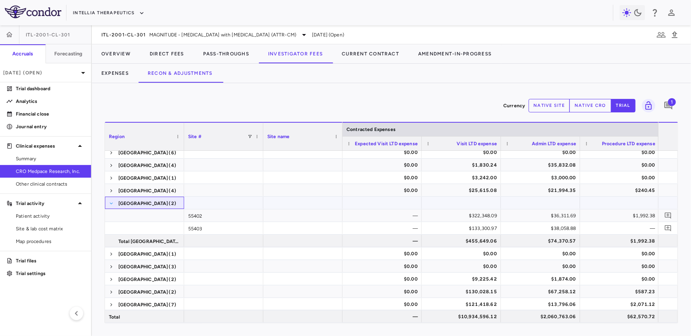
click at [110, 202] on span at bounding box center [111, 203] width 5 height 5
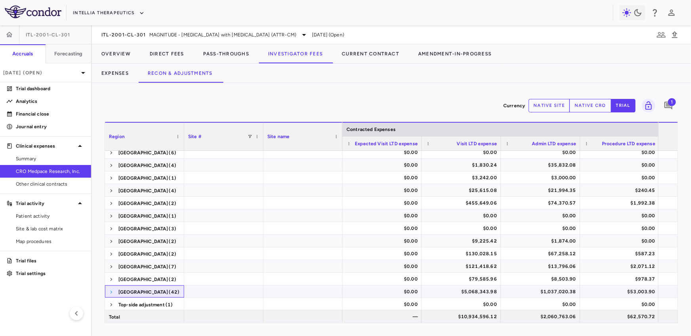
click at [112, 291] on span at bounding box center [111, 292] width 5 height 5
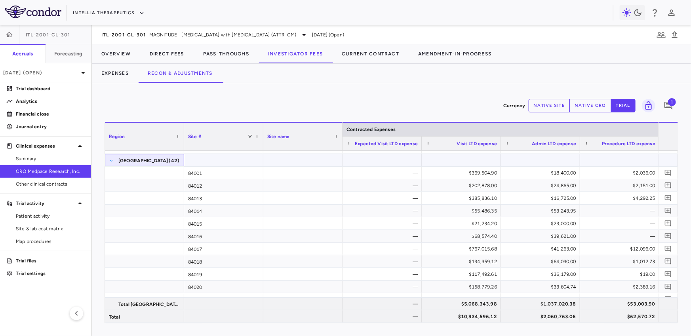
click at [111, 159] on span at bounding box center [111, 160] width 5 height 5
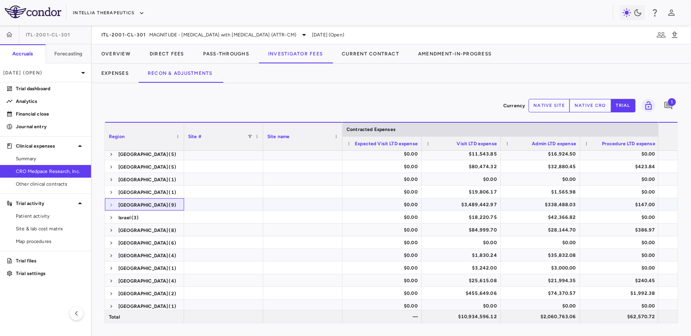
click at [110, 204] on span at bounding box center [111, 205] width 5 height 5
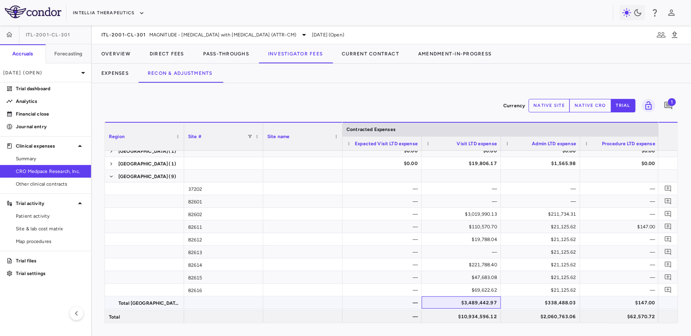
click at [459, 304] on div "$3,489,442.97" at bounding box center [463, 303] width 68 height 13
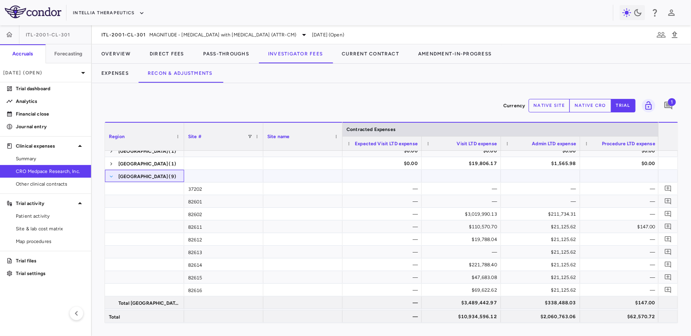
click at [111, 177] on span at bounding box center [111, 176] width 5 height 5
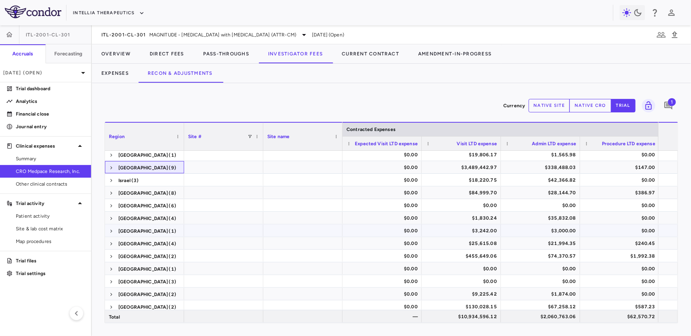
scroll to position [175, 0]
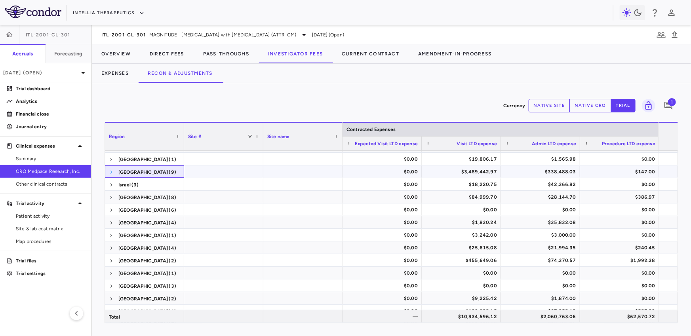
click at [110, 172] on span at bounding box center [111, 172] width 5 height 5
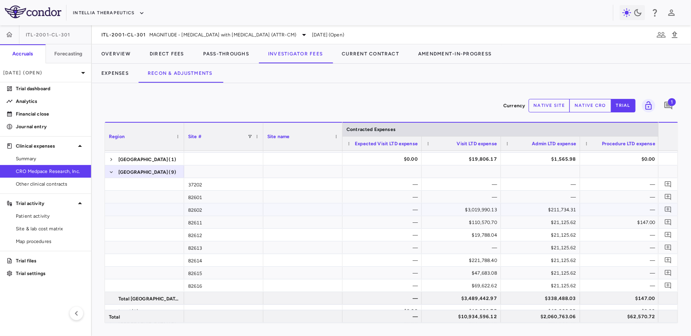
click at [442, 207] on div "$3,019,990.13" at bounding box center [463, 210] width 68 height 13
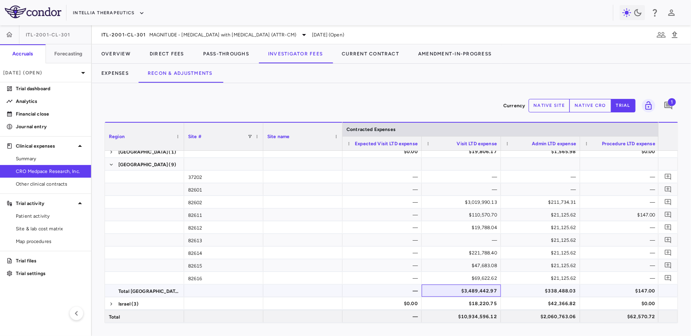
click at [447, 289] on div "$3,489,442.97" at bounding box center [463, 291] width 68 height 13
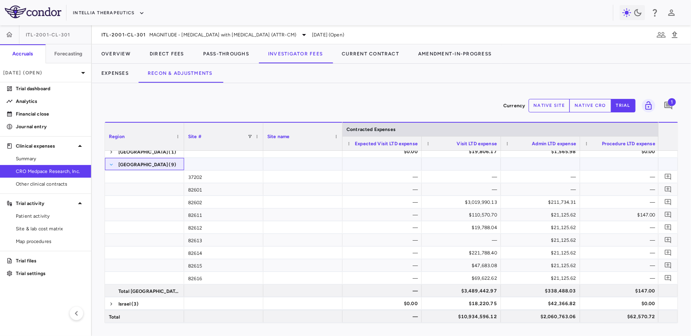
click at [111, 163] on span at bounding box center [111, 164] width 5 height 5
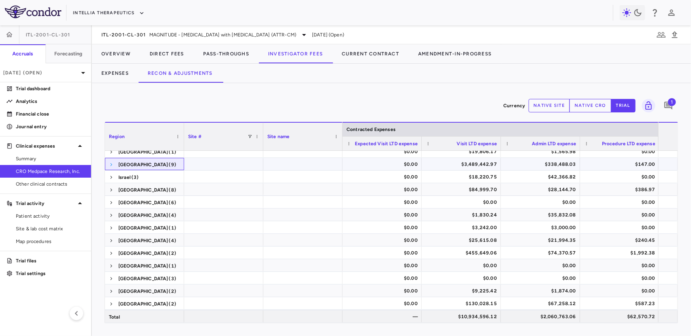
click at [111, 162] on span at bounding box center [111, 164] width 5 height 5
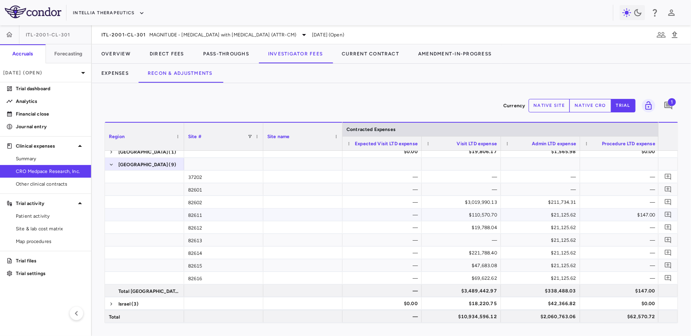
click at [459, 216] on div "$110,570.70" at bounding box center [463, 215] width 68 height 13
click at [63, 229] on span "Site & lab cost matrix" at bounding box center [50, 228] width 69 height 7
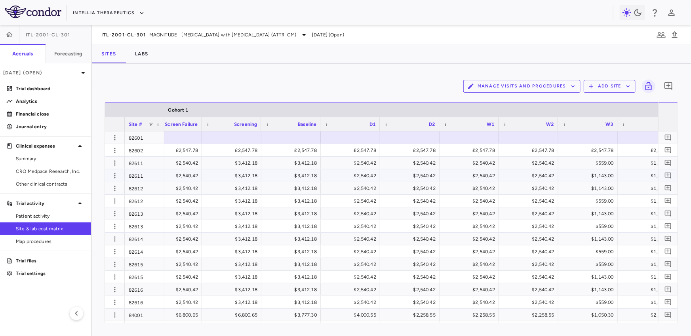
scroll to position [0, 927]
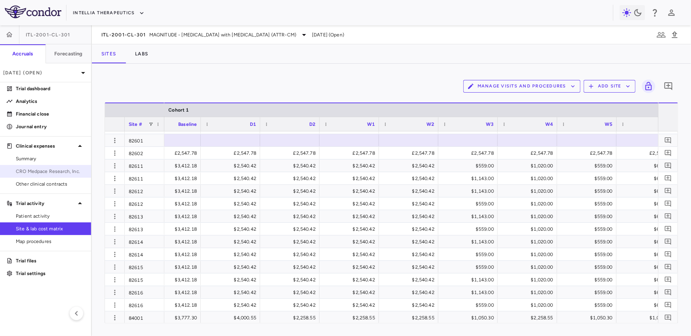
click at [49, 171] on span "CRO Medpace Research, Inc." at bounding box center [50, 171] width 69 height 7
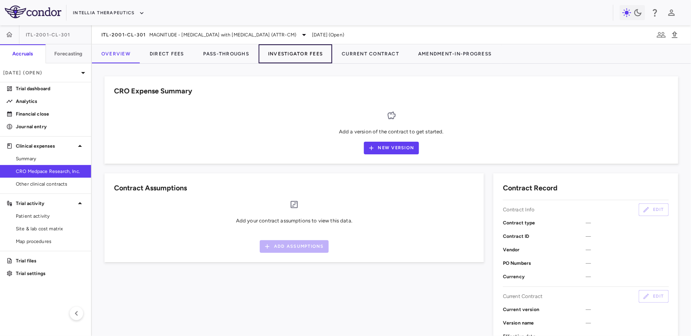
click at [288, 55] on button "Investigator Fees" at bounding box center [296, 53] width 74 height 19
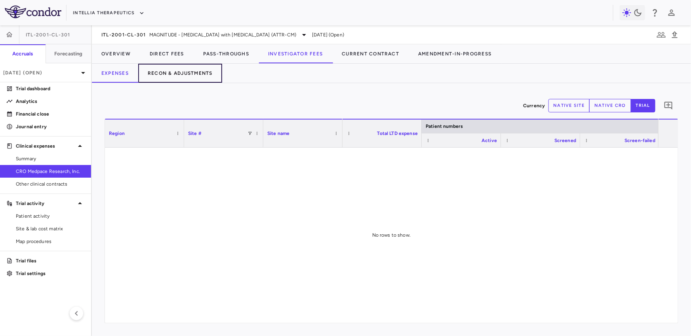
click at [182, 72] on button "Recon & Adjustments" at bounding box center [180, 73] width 84 height 19
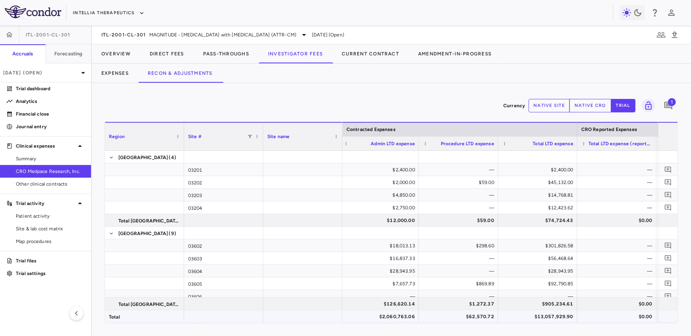
click at [374, 316] on div "$2,060,763.06" at bounding box center [381, 316] width 68 height 13
click at [103, 73] on button "Expenses" at bounding box center [115, 73] width 46 height 19
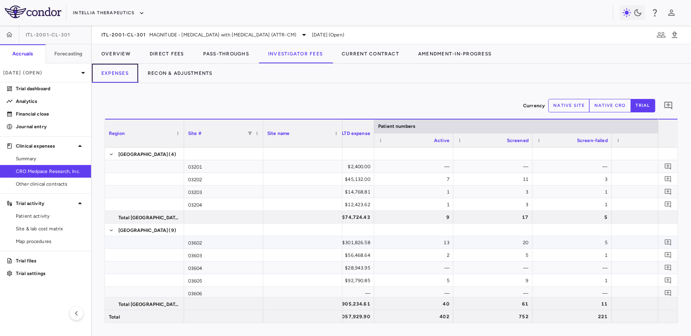
scroll to position [0, 60]
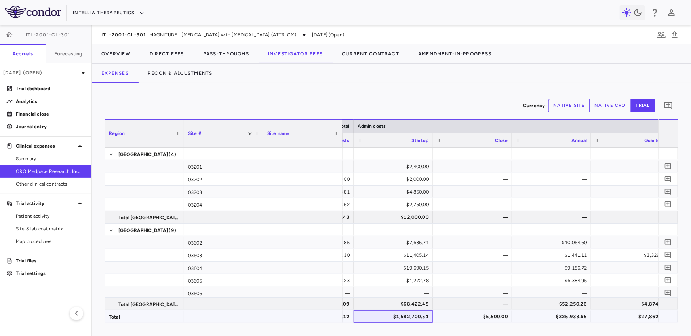
click at [413, 314] on div "$1,582,700.51" at bounding box center [395, 316] width 68 height 13
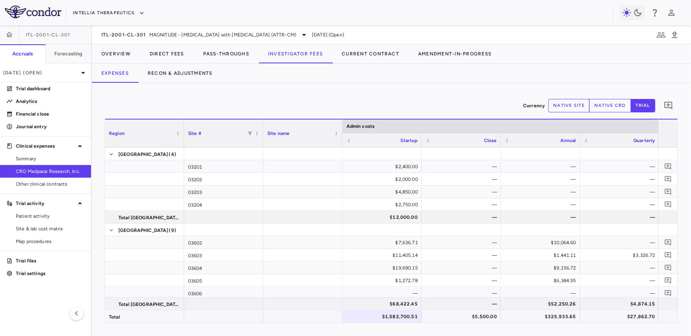
click at [470, 316] on div "$5,500.00" at bounding box center [463, 316] width 68 height 13
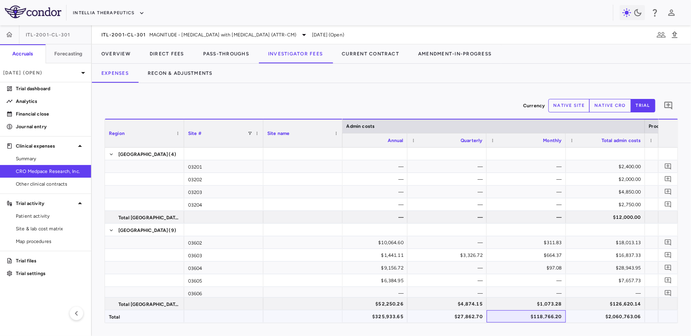
click at [518, 317] on div "$118,766.20" at bounding box center [528, 316] width 68 height 13
click at [48, 226] on span "Site & lab cost matrix" at bounding box center [50, 228] width 69 height 7
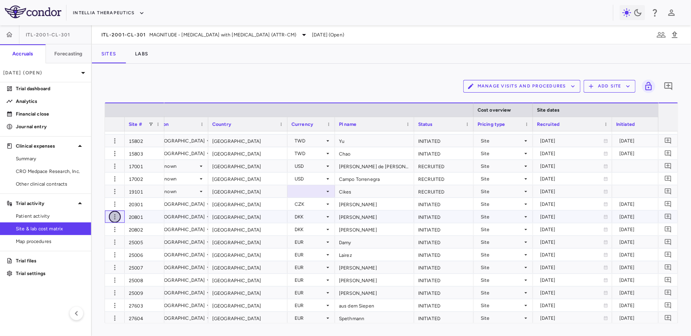
click at [116, 216] on icon "button" at bounding box center [115, 217] width 8 height 8
click at [102, 248] on div "Edit site" at bounding box center [84, 247] width 74 height 14
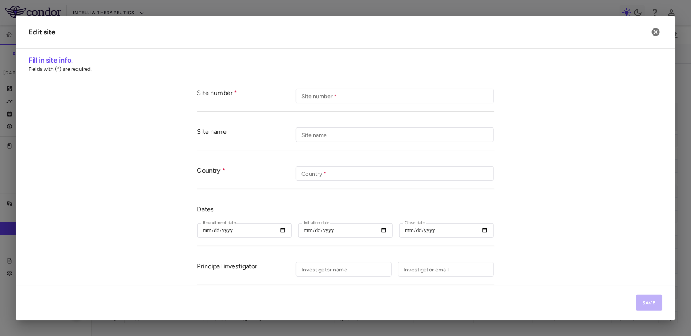
type input "*****"
type input "*******"
type input "**********"
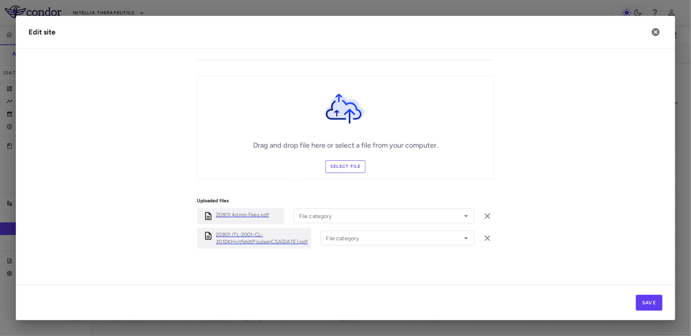
click at [254, 214] on p "20801 Admin Fees.pdf" at bounding box center [242, 214] width 53 height 7
click at [655, 34] on icon "button" at bounding box center [656, 32] width 8 height 8
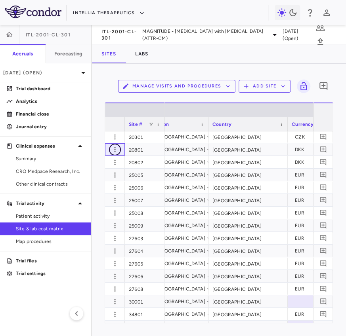
scroll to position [0, 134]
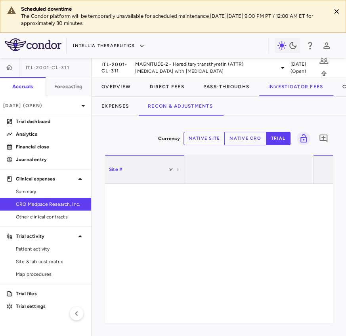
scroll to position [0, 668]
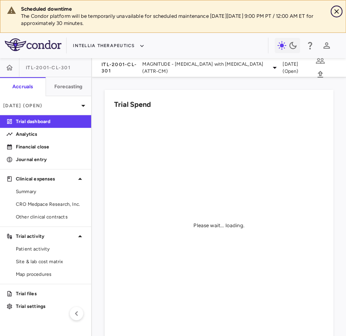
click at [338, 11] on icon "Close" at bounding box center [336, 12] width 8 height 8
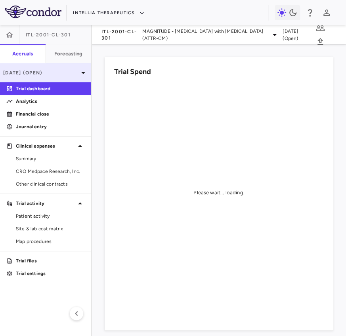
click at [70, 75] on p "[DATE] (Open)" at bounding box center [40, 72] width 75 height 7
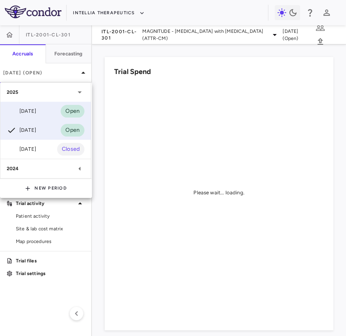
click at [44, 114] on div "[DATE] Open" at bounding box center [45, 111] width 90 height 19
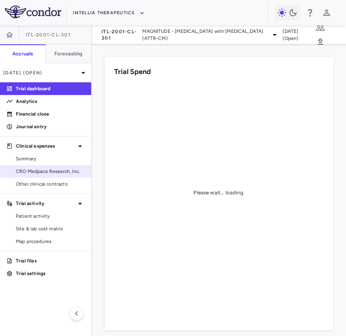
click at [55, 171] on span "CRO Medpace Research, Inc." at bounding box center [50, 171] width 69 height 7
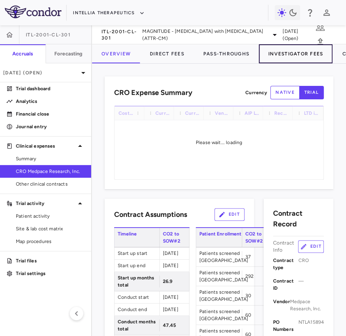
click at [274, 54] on button "Investigator Fees" at bounding box center [296, 53] width 74 height 19
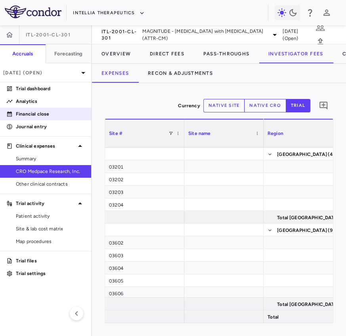
click at [42, 112] on p "Financial close" at bounding box center [50, 113] width 69 height 7
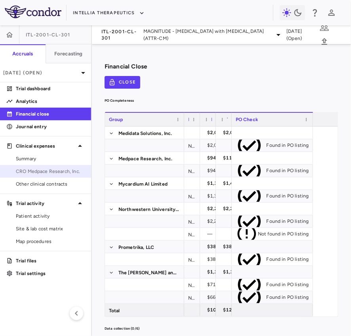
click at [61, 172] on span "CRO Medpace Research, Inc." at bounding box center [50, 171] width 69 height 7
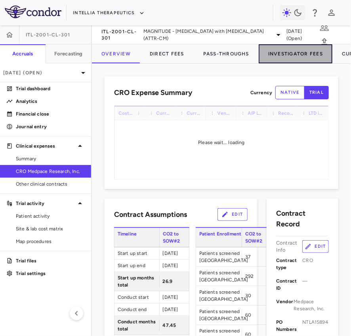
click at [276, 51] on button "Investigator Fees" at bounding box center [296, 53] width 74 height 19
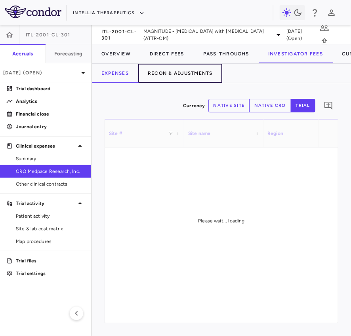
click at [172, 69] on button "Recon & Adjustments" at bounding box center [180, 73] width 84 height 19
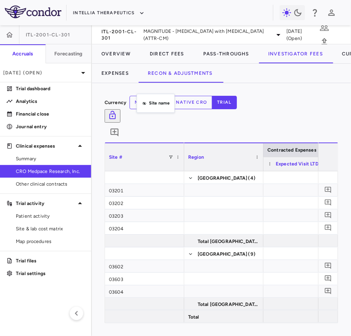
drag, startPoint x: 212, startPoint y: 135, endPoint x: 134, endPoint y: 96, distance: 87.7
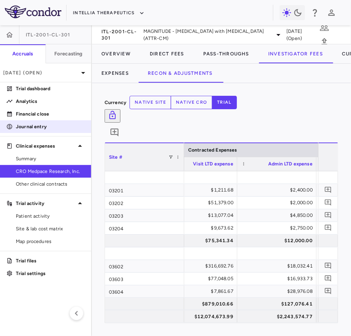
click at [49, 128] on p "Journal entry" at bounding box center [50, 126] width 69 height 7
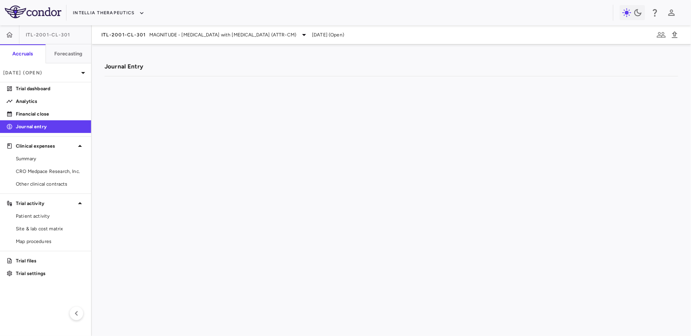
click at [345, 103] on div "Medpace Research, Inc." at bounding box center [425, 109] width 71 height 12
drag, startPoint x: 389, startPoint y: 83, endPoint x: 400, endPoint y: 88, distance: 12.4
click at [345, 88] on div at bounding box center [400, 83] width 3 height 13
drag, startPoint x: 400, startPoint y: 84, endPoint x: 476, endPoint y: 90, distance: 76.3
click at [345, 76] on div "Trial ID Currency Date G/L account" at bounding box center [391, 76] width 573 height 0
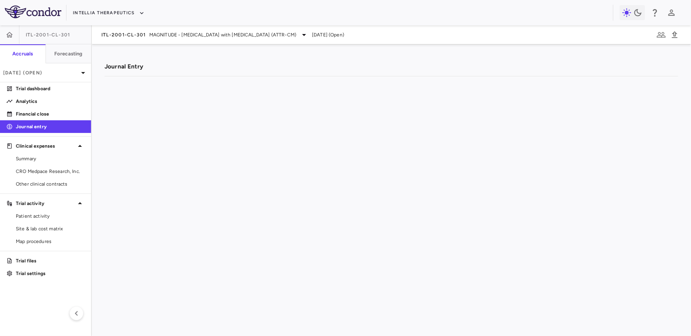
click at [345, 220] on div "100-4025-68120-P101-T202-000-F000-F0000-CLN003" at bounding box center [398, 223] width 158 height 12
click at [43, 108] on div "Financial close" at bounding box center [45, 114] width 91 height 13
click at [48, 102] on p "Analytics" at bounding box center [50, 101] width 69 height 7
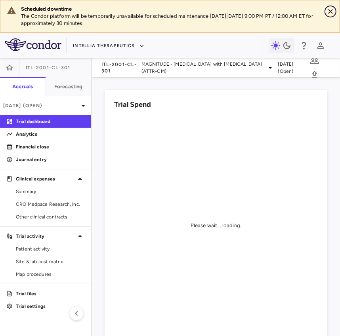
click at [331, 11] on icon "Close" at bounding box center [330, 11] width 5 height 5
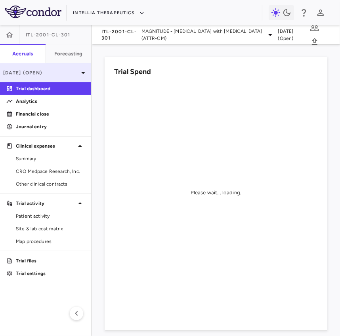
click at [40, 78] on div "[DATE] (Open)" at bounding box center [45, 72] width 91 height 19
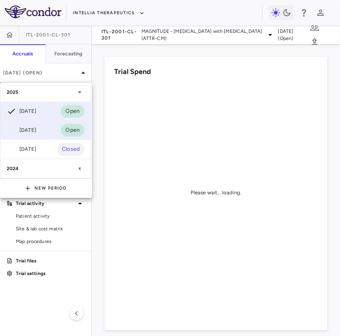
click at [29, 132] on div "[DATE]" at bounding box center [21, 131] width 29 height 10
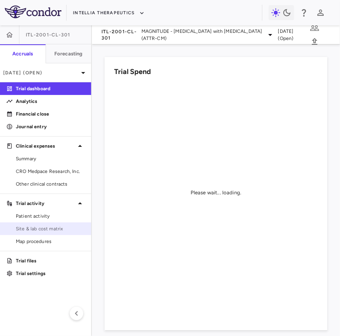
click at [35, 232] on span "Site & lab cost matrix" at bounding box center [50, 228] width 69 height 7
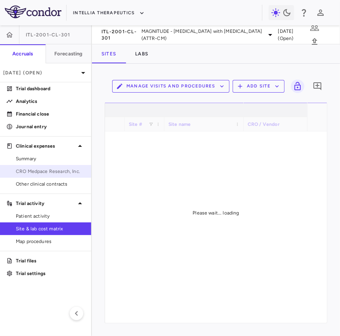
click at [49, 169] on span "CRO Medpace Research, Inc." at bounding box center [50, 171] width 69 height 7
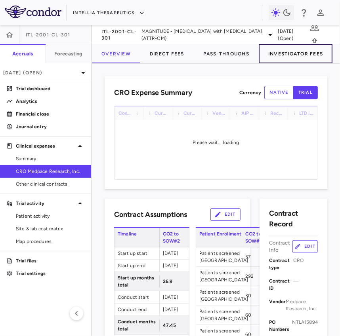
click at [285, 60] on button "Investigator Fees" at bounding box center [296, 53] width 74 height 19
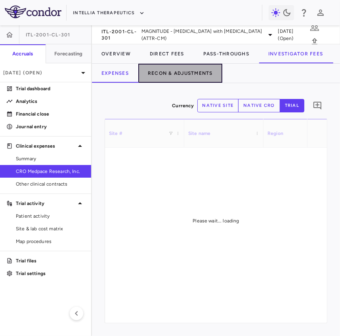
click at [168, 75] on button "Recon & Adjustments" at bounding box center [180, 73] width 84 height 19
